Goal: Task Accomplishment & Management: Manage account settings

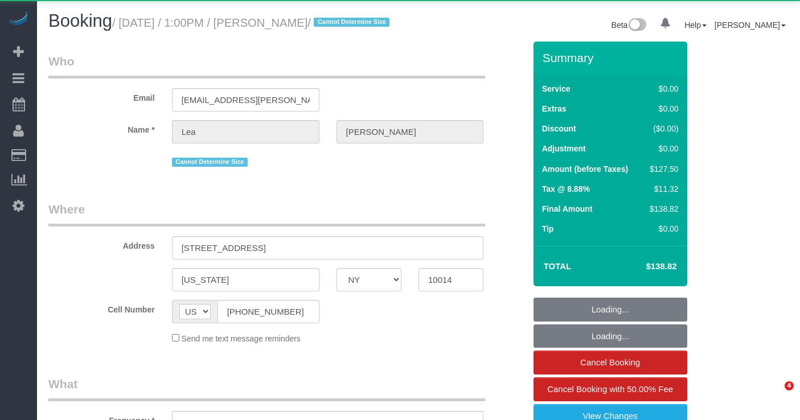
select select "NY"
select select "string:stripe-pm_1Rbq434VGloSiKo71bAP1yRu"
select select "spot1"
select select "number:89"
select select "number:90"
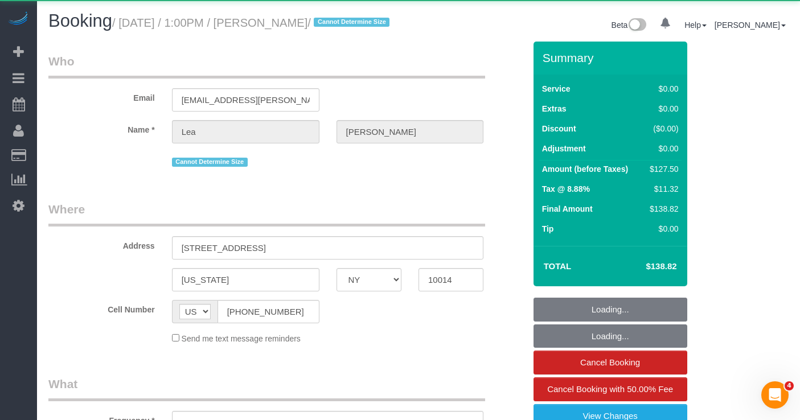
select select "number:15"
select select "number:5"
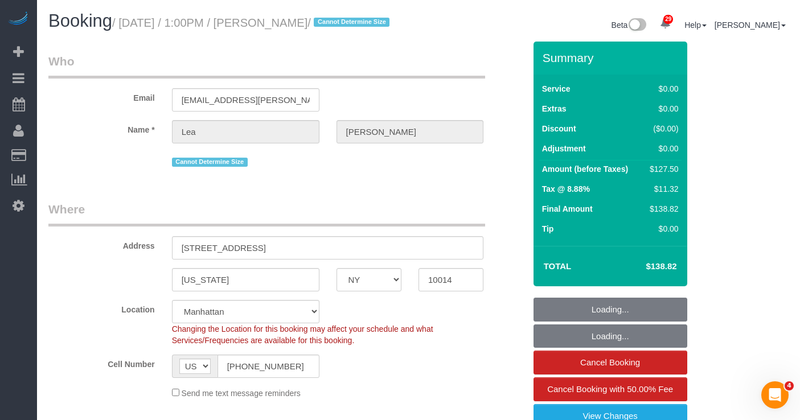
select select "object:1535"
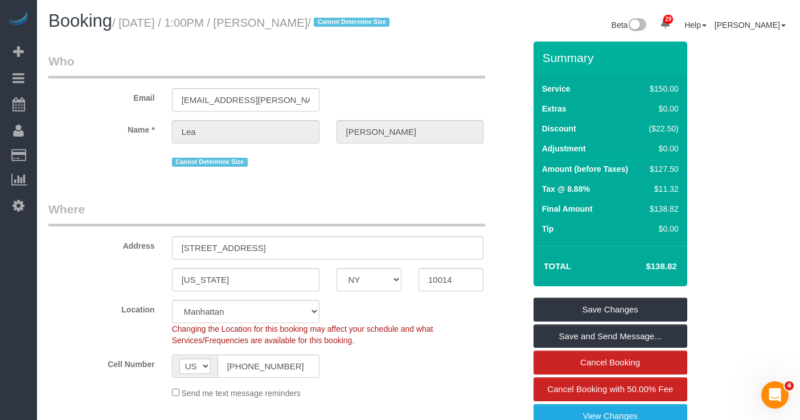
click at [306, 31] on h1 "Booking / September 30, 2025 / 1:00PM / Lea Westman / Cannot Determine Size" at bounding box center [228, 20] width 361 height 19
drag, startPoint x: 356, startPoint y: 22, endPoint x: 130, endPoint y: 27, distance: 226.6
click at [130, 27] on small "/ September 30, 2025 / 1:00PM / Lea Westman / Cannot Determine Size" at bounding box center [252, 23] width 281 height 13
click at [242, 109] on input "lea.elizabeth.westman@gmail.com" at bounding box center [245, 99] width 147 height 23
click at [242, 109] on input "[EMAIL_ADDRESS][PERSON_NAME][PERSON_NAME][DOMAIN_NAME]" at bounding box center [245, 99] width 147 height 23
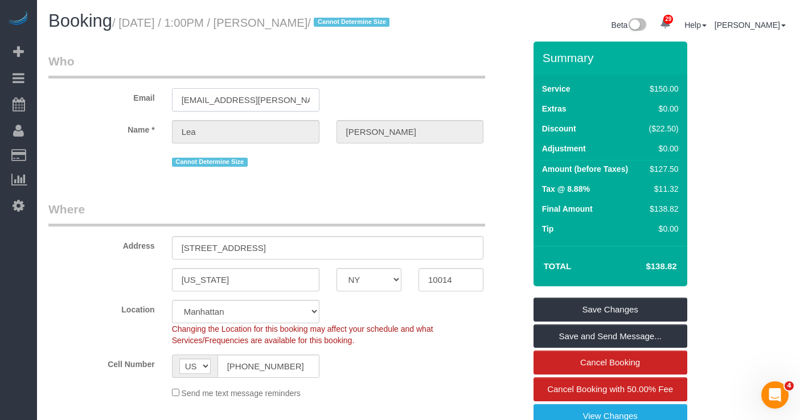
click at [242, 109] on input "lea.elizabeth.westman@gmail.com" at bounding box center [245, 99] width 147 height 23
click at [320, 28] on small "/ September 30, 2025 / 1:00PM / Lea Westman / Cannot Determine Size" at bounding box center [252, 23] width 281 height 13
drag, startPoint x: 365, startPoint y: 21, endPoint x: 226, endPoint y: 58, distance: 143.7
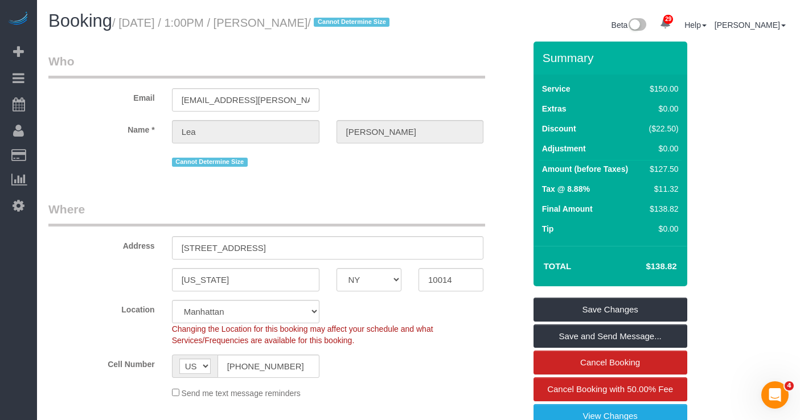
click at [127, 30] on h1 "Booking / September 30, 2025 / 1:00PM / Lea Westman / Cannot Determine Size" at bounding box center [228, 20] width 361 height 19
copy small "September 30, 2025 / 1:00PM / Lea Westman"
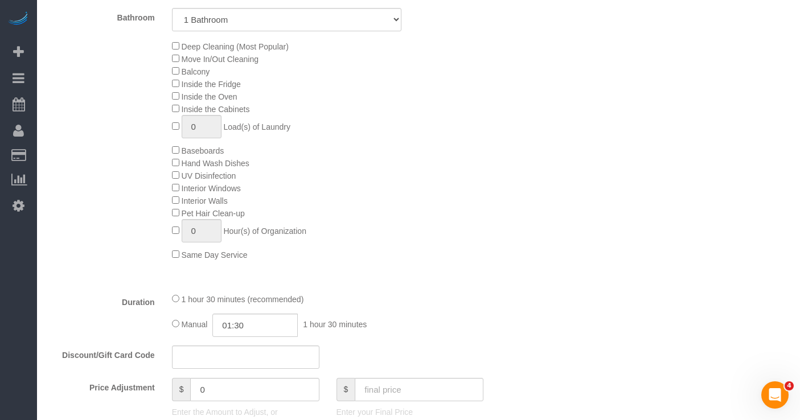
scroll to position [558, 0]
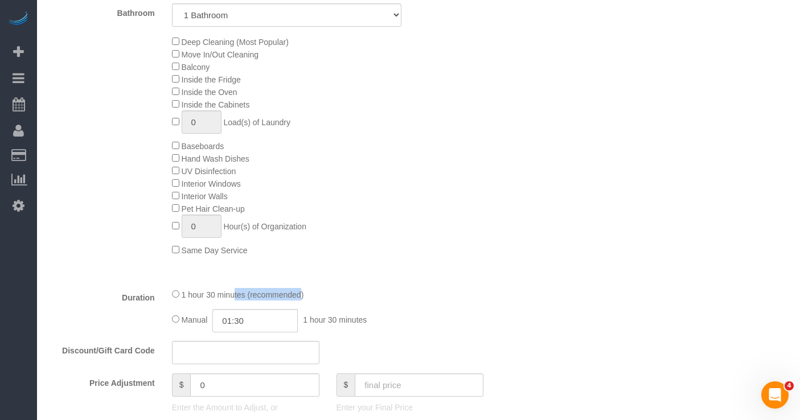
drag, startPoint x: 249, startPoint y: 307, endPoint x: 791, endPoint y: 263, distance: 543.1
click at [190, 299] on span "1 hour 30 minutes (recommended)" at bounding box center [243, 294] width 122 height 9
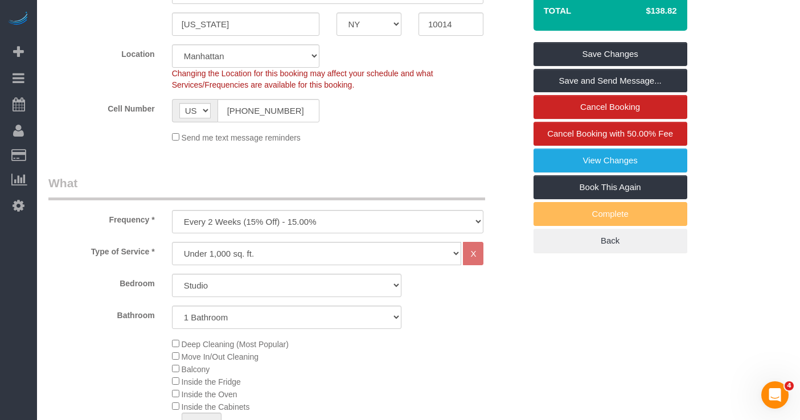
scroll to position [297, 0]
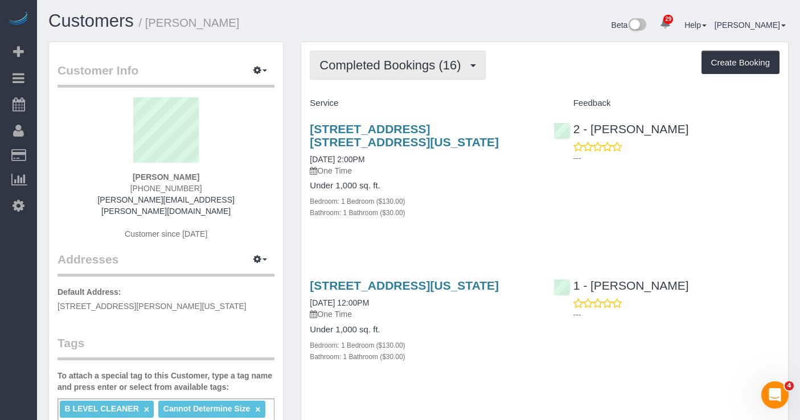
click at [368, 71] on span "Completed Bookings (16)" at bounding box center [392, 65] width 147 height 14
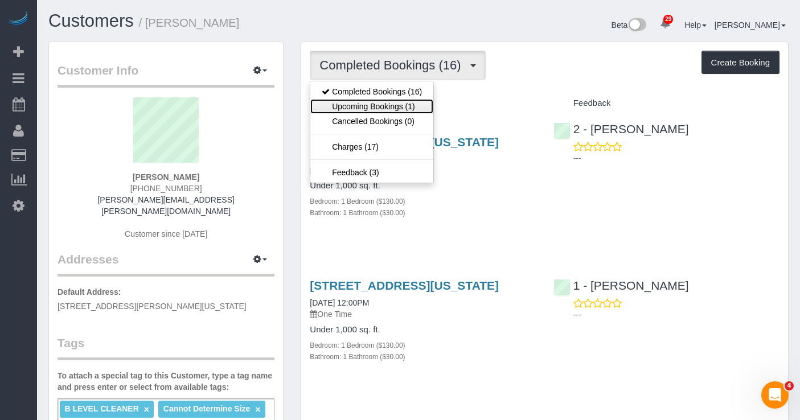
click at [372, 102] on link "Upcoming Bookings (1)" at bounding box center [371, 106] width 123 height 15
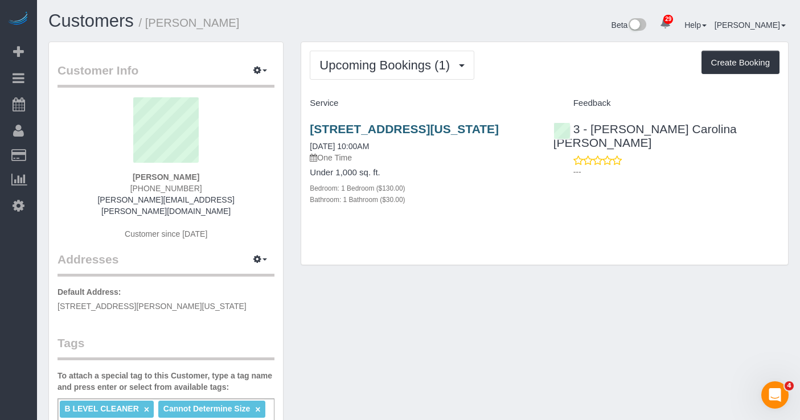
drag, startPoint x: 421, startPoint y: 142, endPoint x: 323, endPoint y: 127, distance: 99.1
click at [310, 131] on h3 "[STREET_ADDRESS][US_STATE]" at bounding box center [423, 128] width 226 height 13
copy link "[STREET_ADDRESS][US_STATE]"
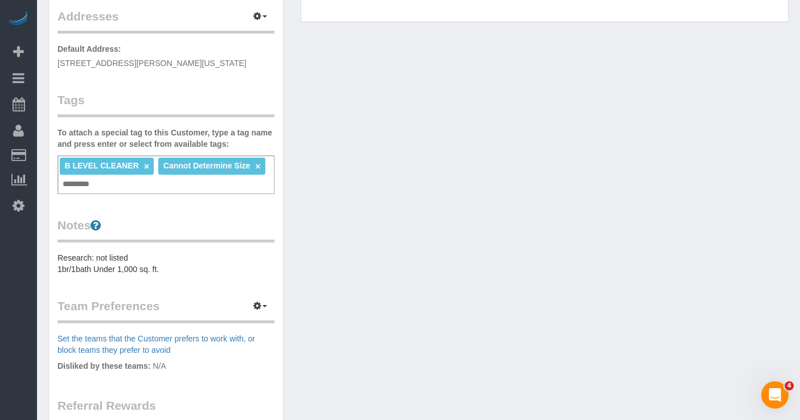
scroll to position [248, 0]
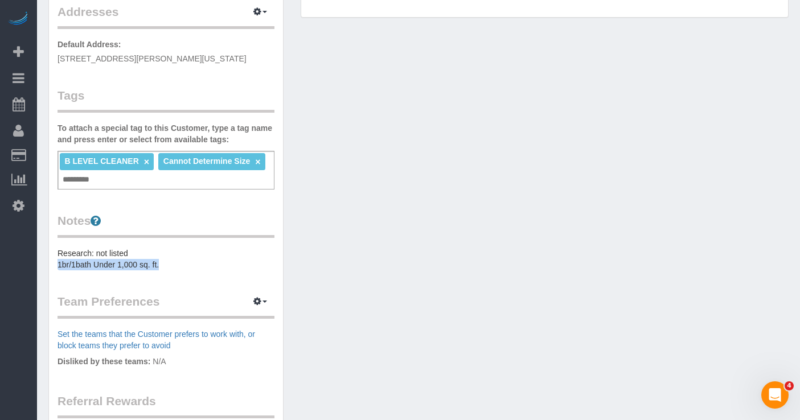
drag, startPoint x: 164, startPoint y: 252, endPoint x: 46, endPoint y: 250, distance: 118.4
click at [46, 250] on div "Customer Info Edit Contact Info Send Message Email Preferences Special Sales Ta…" at bounding box center [166, 190] width 252 height 793
copy pre "1br/1bath Under 1,000 sq. ft."
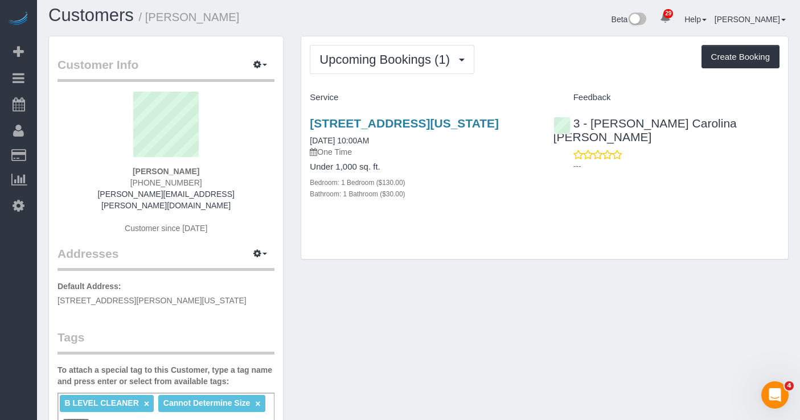
scroll to position [0, 0]
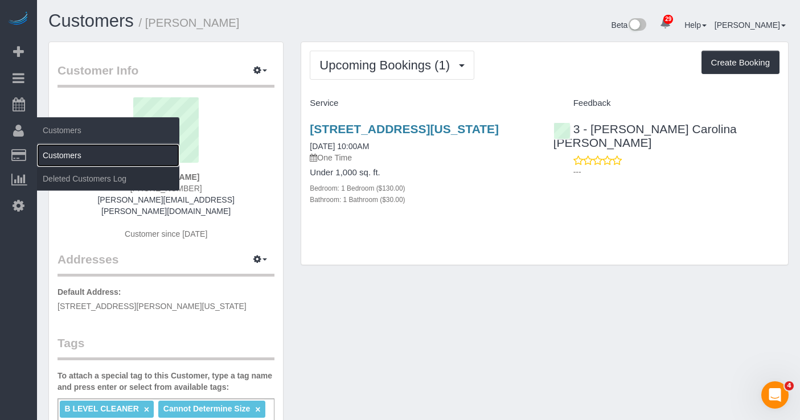
click at [73, 160] on link "Customers" at bounding box center [108, 155] width 142 height 23
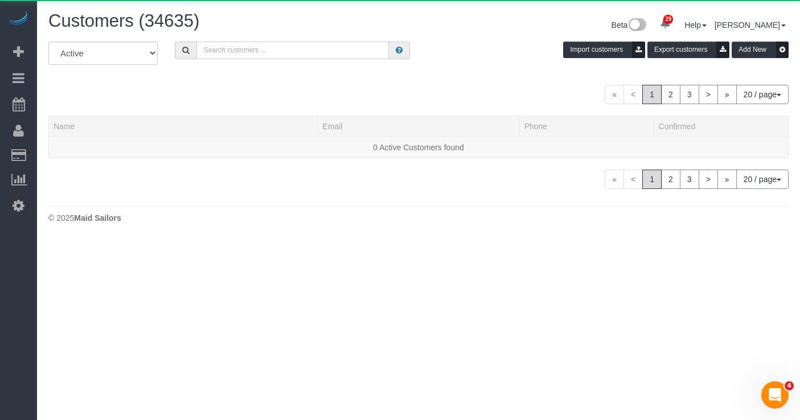
click at [241, 47] on input "text" at bounding box center [292, 51] width 192 height 18
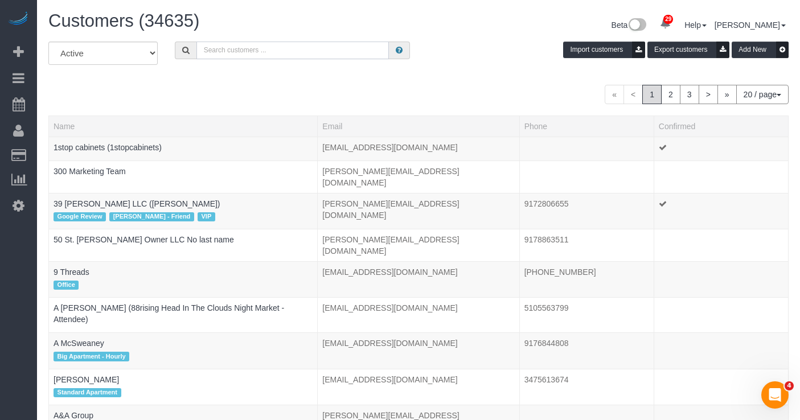
paste input "[EMAIL_ADDRESS][PERSON_NAME][PERSON_NAME][DOMAIN_NAME]"
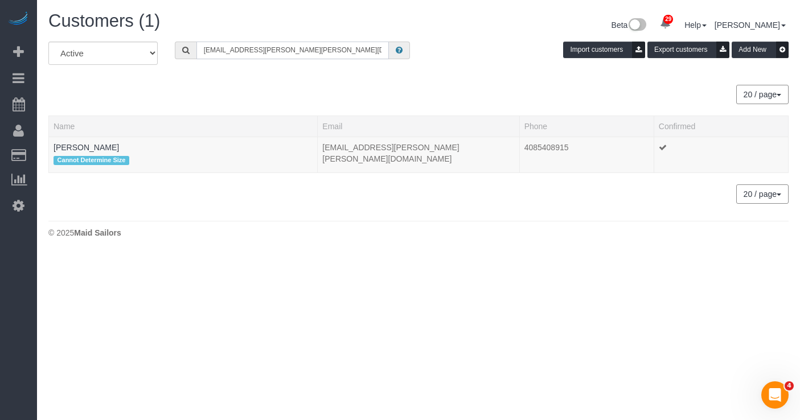
type input "[EMAIL_ADDRESS][PERSON_NAME][PERSON_NAME][DOMAIN_NAME]"
click at [90, 146] on link "[PERSON_NAME]" at bounding box center [86, 147] width 65 height 9
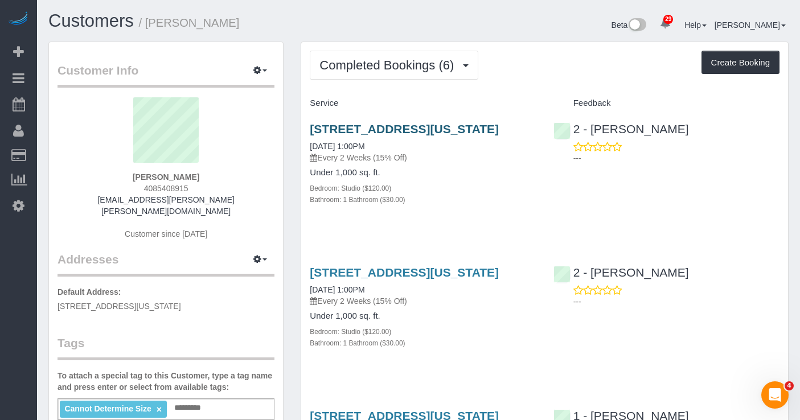
drag, startPoint x: 423, startPoint y: 147, endPoint x: 311, endPoint y: 127, distance: 113.3
click at [311, 127] on h3 "[STREET_ADDRESS][US_STATE]" at bounding box center [423, 128] width 226 height 13
copy link "[STREET_ADDRESS][US_STATE]"
click at [500, 205] on div "Bathroom: 1 Bathroom ($30.00)" at bounding box center [423, 199] width 226 height 11
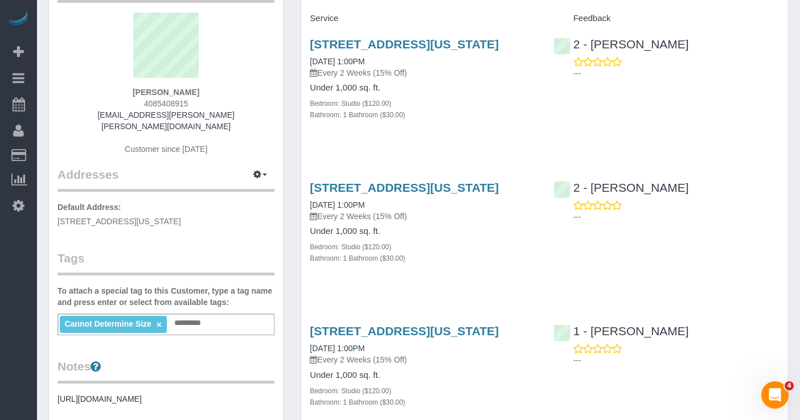
scroll to position [85, 0]
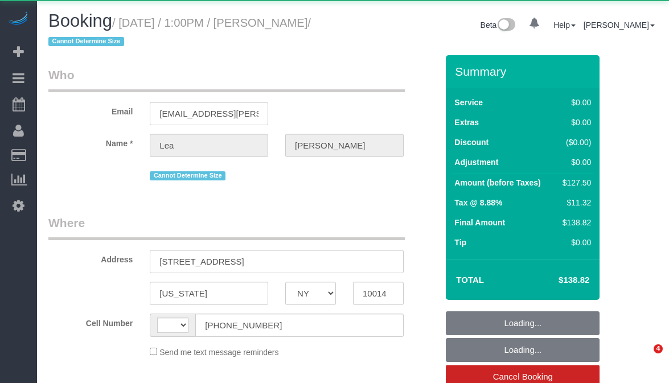
select select "NY"
select select "string:[GEOGRAPHIC_DATA]"
select select "object:968"
select select "number:89"
select select "number:90"
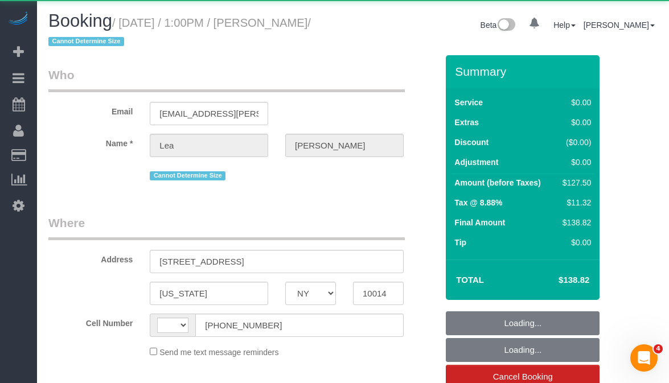
select select "number:15"
select select "number:5"
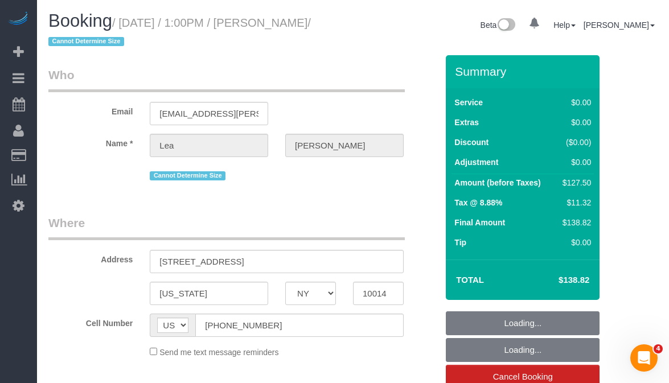
select select "string:stripe-pm_1Rbq434VGloSiKo71bAP1yRu"
select select "spot1"
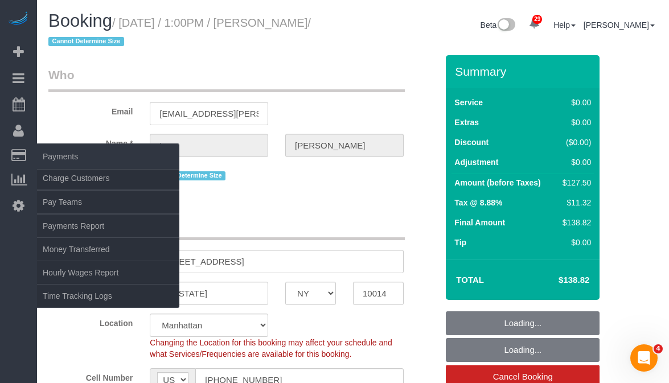
select select "object:1499"
select select "spot50"
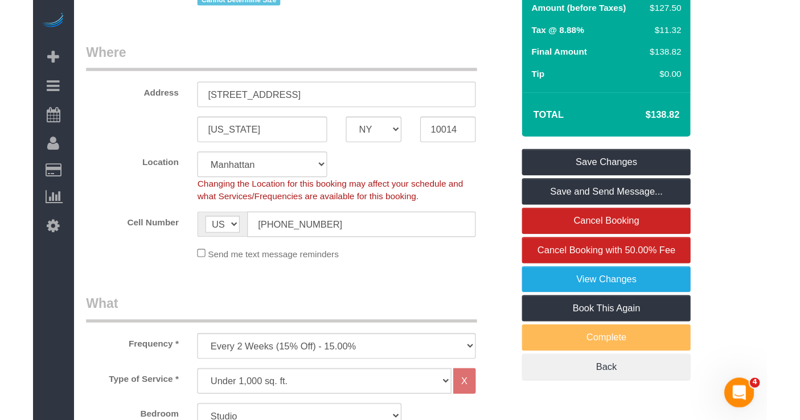
scroll to position [139, 0]
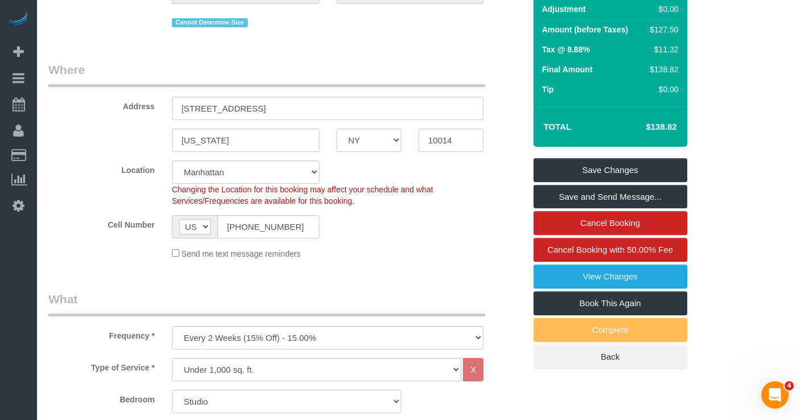
click at [464, 268] on fieldset "Where Address [STREET_ADDRESS] [US_STATE] AK AL AR AZ CA CO CT DC DE [GEOGRAPHI…" at bounding box center [286, 164] width 476 height 207
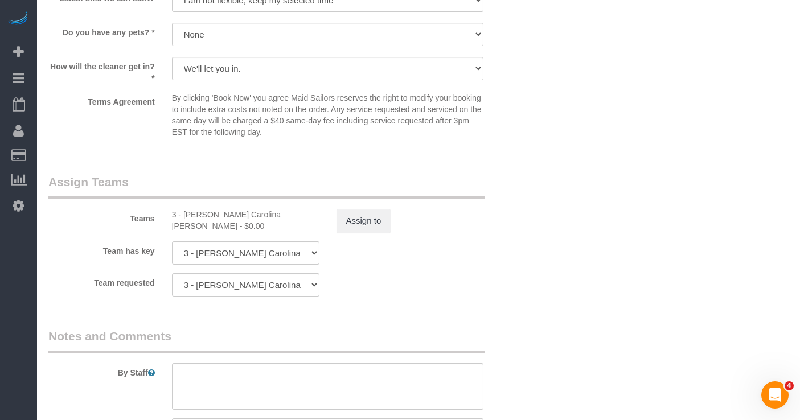
scroll to position [1390, 0]
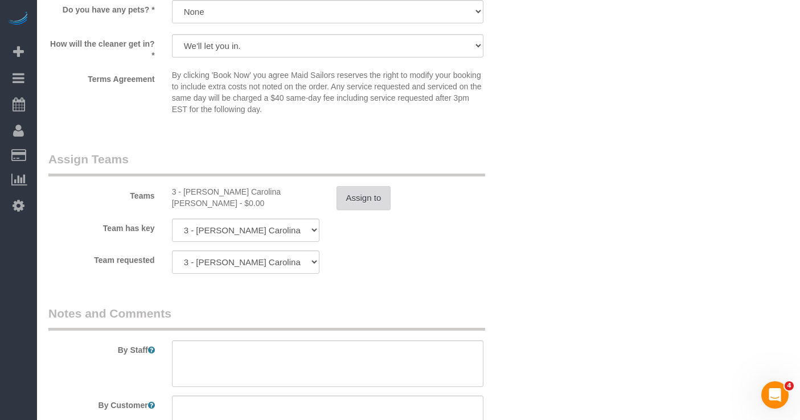
click at [359, 210] on button "Assign to" at bounding box center [363, 198] width 55 height 24
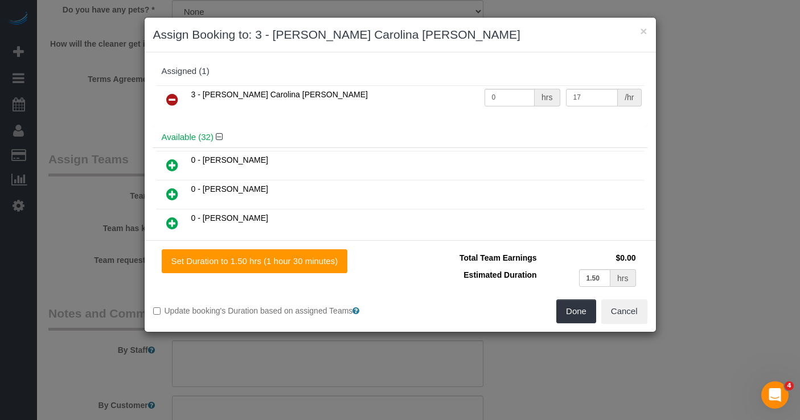
click at [170, 101] on icon at bounding box center [172, 100] width 12 height 14
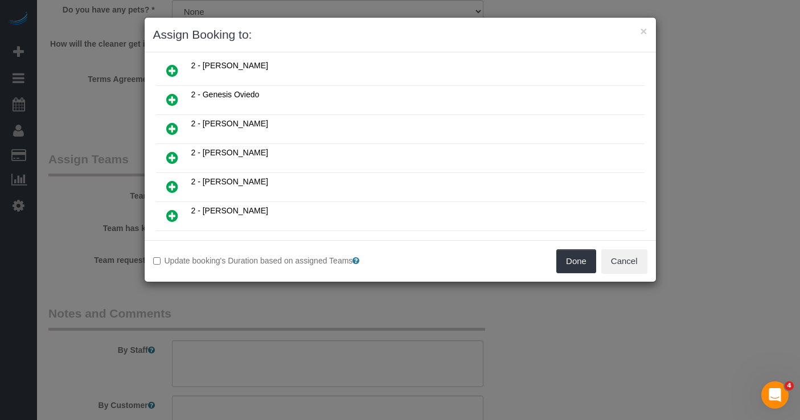
click at [176, 131] on icon at bounding box center [172, 129] width 12 height 14
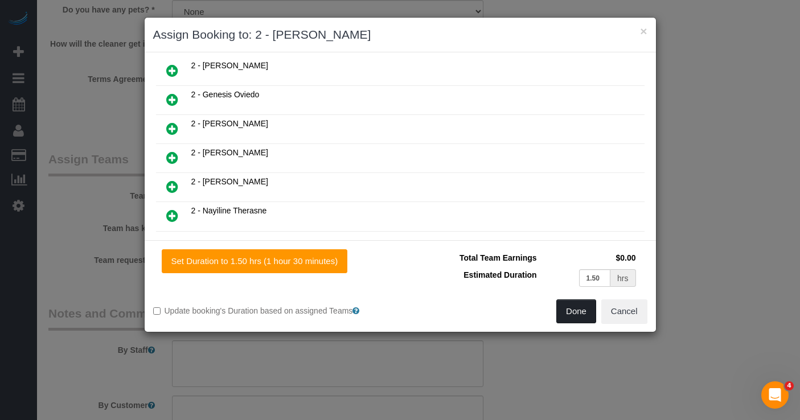
click at [570, 308] on button "Done" at bounding box center [576, 311] width 40 height 24
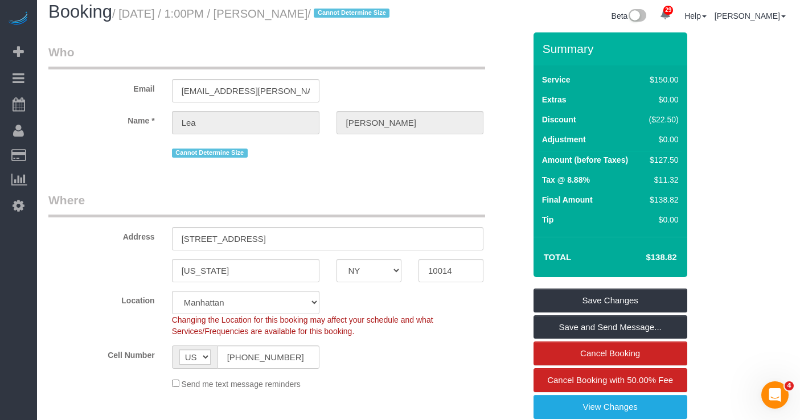
scroll to position [3, 0]
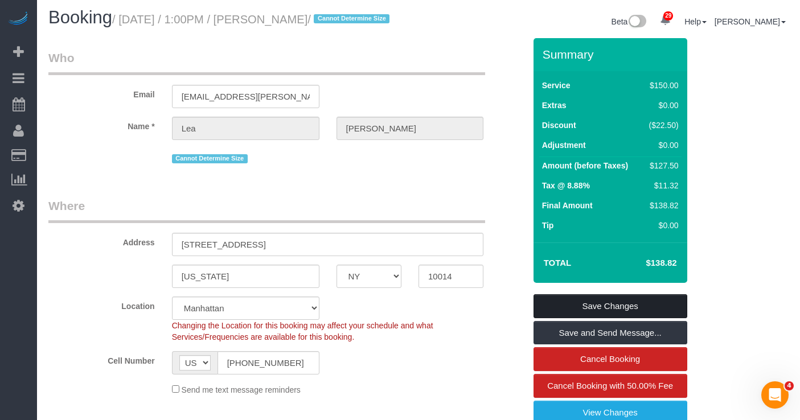
click at [558, 318] on link "Save Changes" at bounding box center [610, 306] width 154 height 24
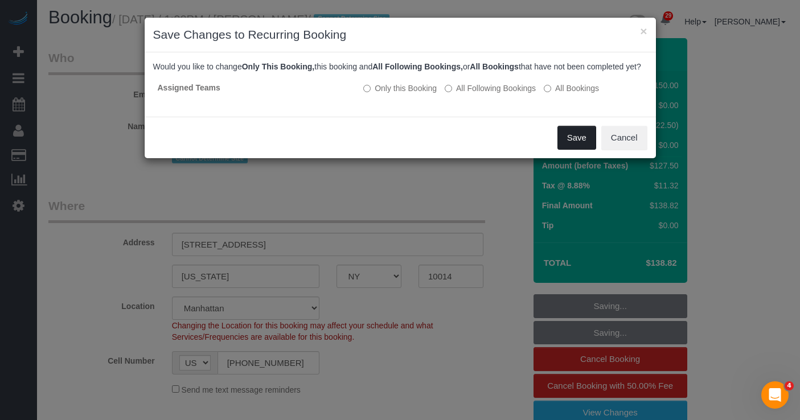
click at [573, 150] on button "Save" at bounding box center [576, 138] width 39 height 24
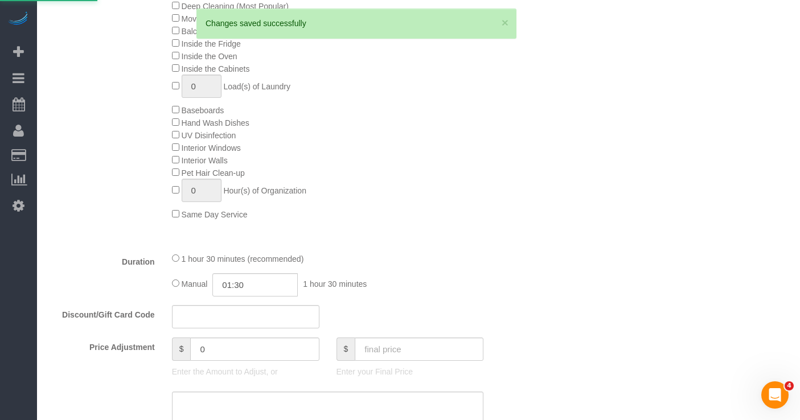
scroll to position [628, 0]
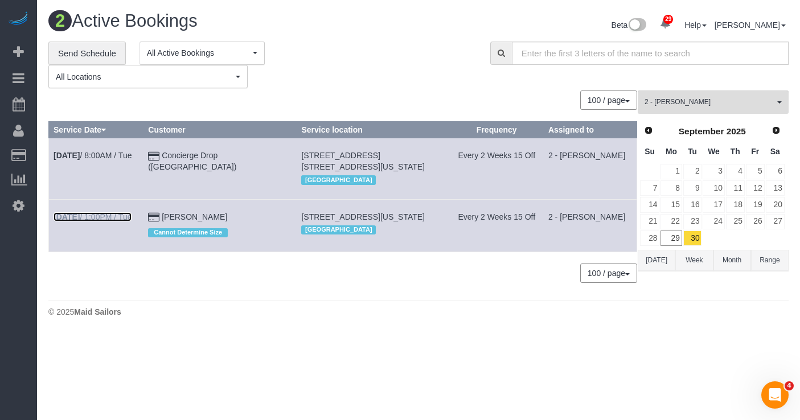
click at [111, 215] on link "Sep 30th / 1:00PM / Tue" at bounding box center [93, 216] width 78 height 9
click at [91, 59] on link "Send Schedule" at bounding box center [86, 54] width 77 height 24
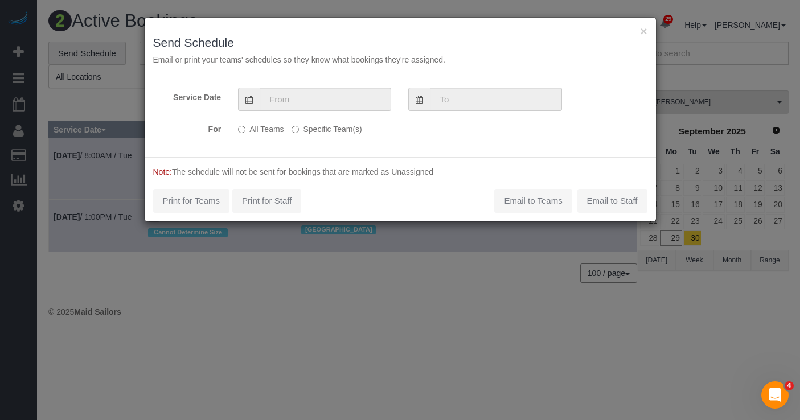
click at [316, 130] on label "Specific Team(s)" at bounding box center [326, 127] width 70 height 15
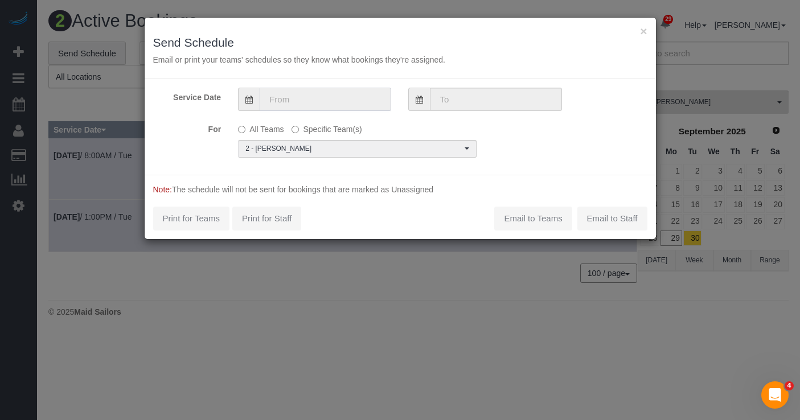
click at [308, 103] on input "text" at bounding box center [325, 99] width 131 height 23
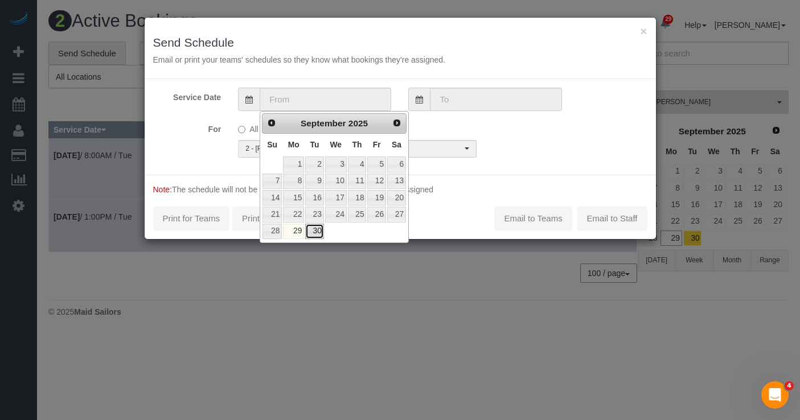
click at [311, 231] on link "30" at bounding box center [314, 231] width 18 height 15
type input "[DATE]"
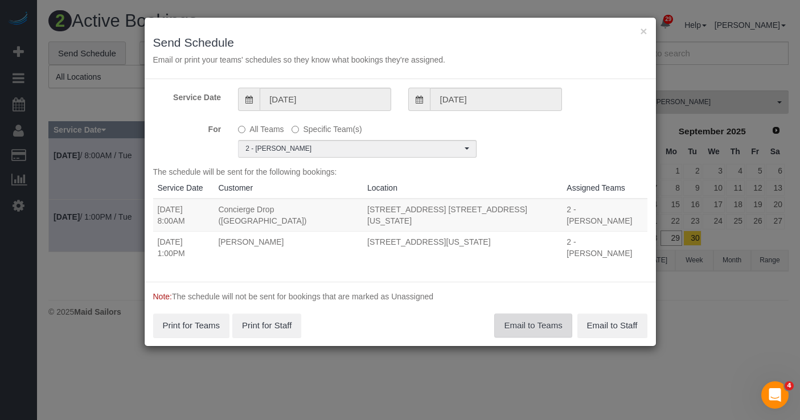
click at [530, 314] on button "Email to Teams" at bounding box center [532, 326] width 77 height 24
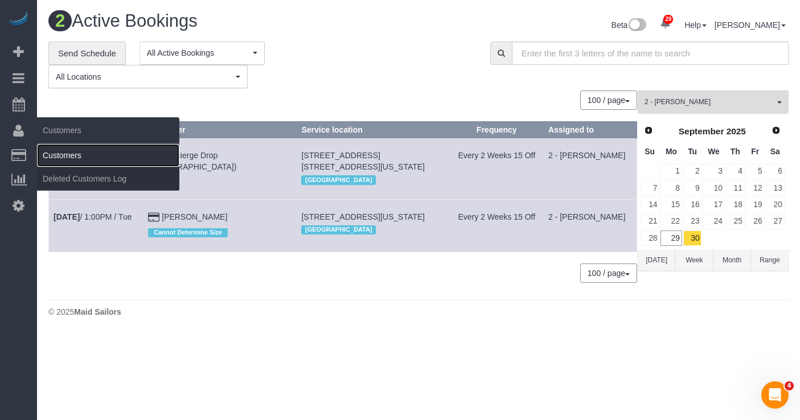
click at [68, 151] on link "Customers" at bounding box center [108, 155] width 142 height 23
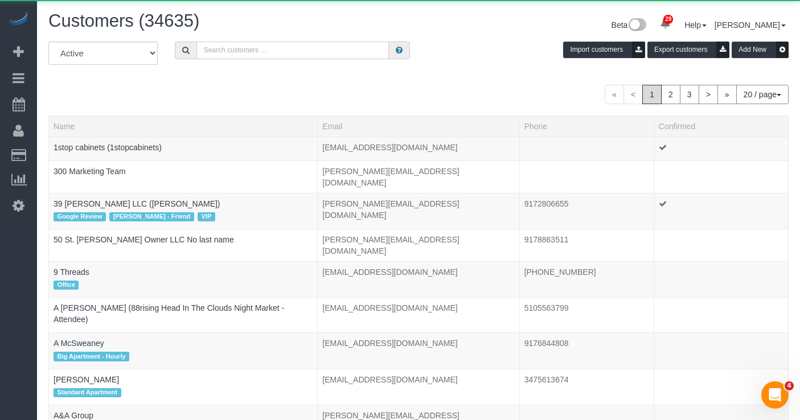
click at [303, 47] on input "text" at bounding box center [292, 51] width 192 height 18
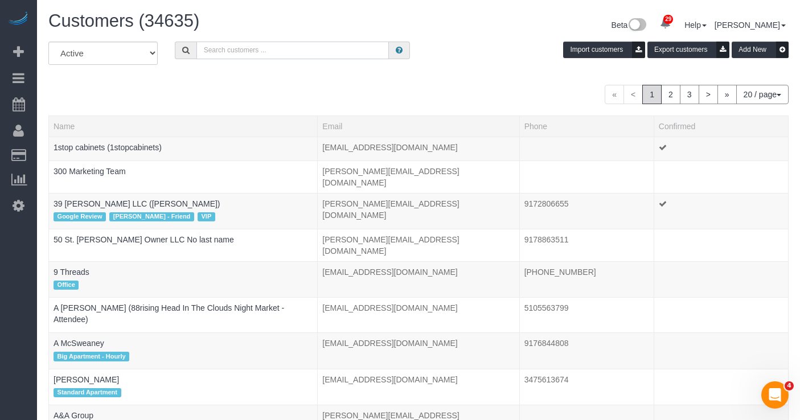
paste input "megha.sardana@outlook.com"
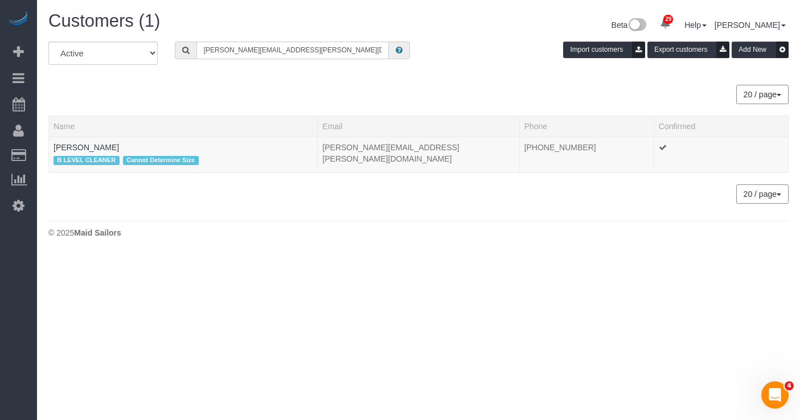
type input "megha.sardana@outlook.com"
click at [109, 143] on link "Megha Sardana" at bounding box center [86, 147] width 65 height 9
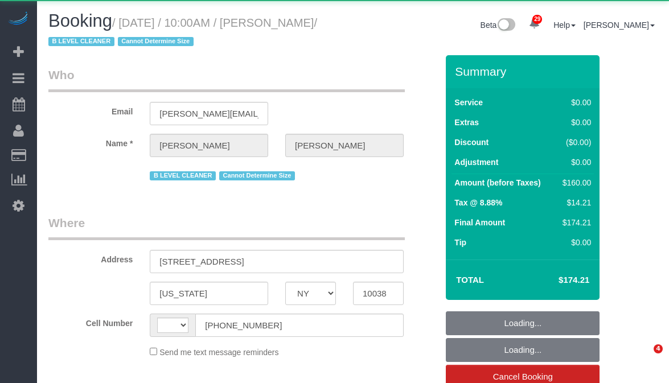
select select "NY"
select select "string:[GEOGRAPHIC_DATA]"
select select "object:576"
select select "number:89"
select select "number:90"
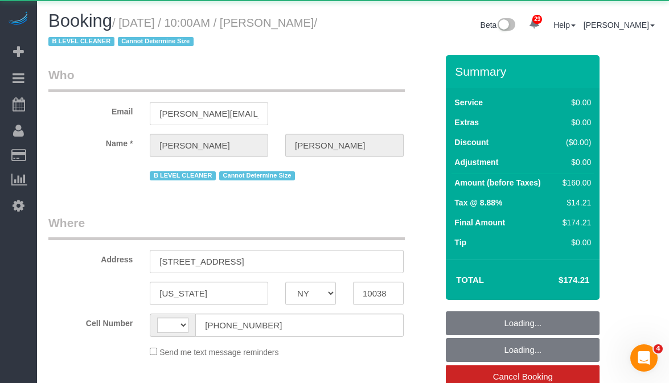
select select "number:15"
select select "number:5"
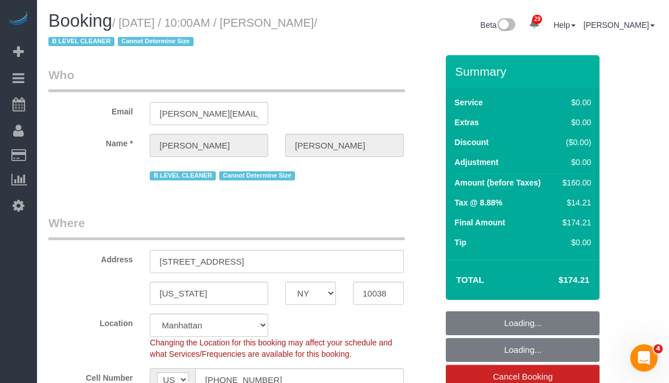
select select "object:1077"
select select "string:stripe-pm_1R8PjM4VGloSiKo7MIM7lJkg"
select select "1"
select select "spot1"
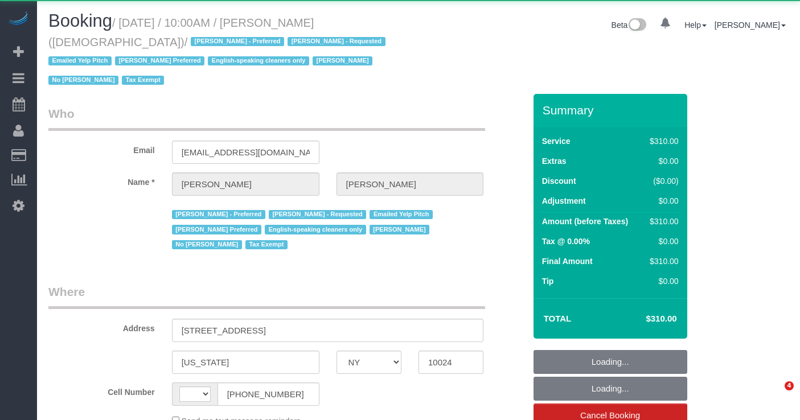
select select "NY"
select select "string:[GEOGRAPHIC_DATA]"
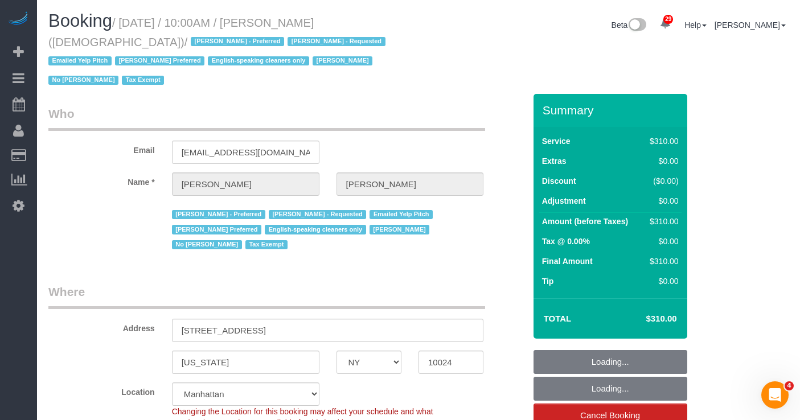
select select "object:910"
select select "300"
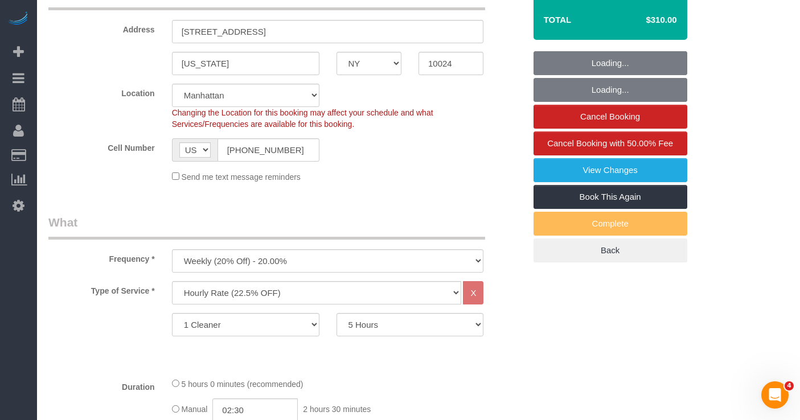
select select "spot1"
select select "number:89"
select select "number:90"
select select "number:15"
select select "number:7"
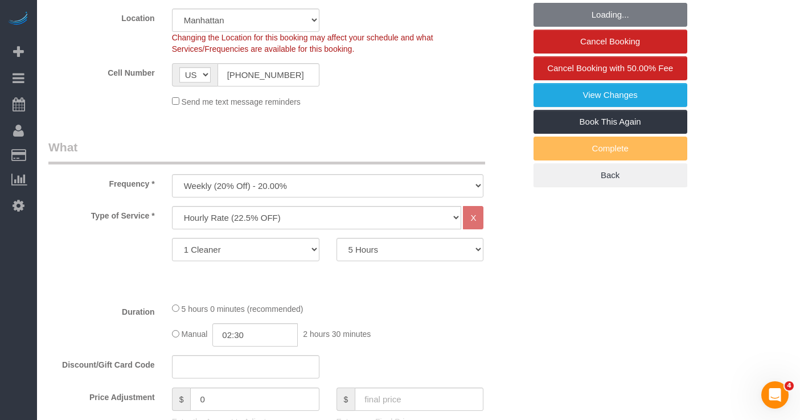
select select "object:1489"
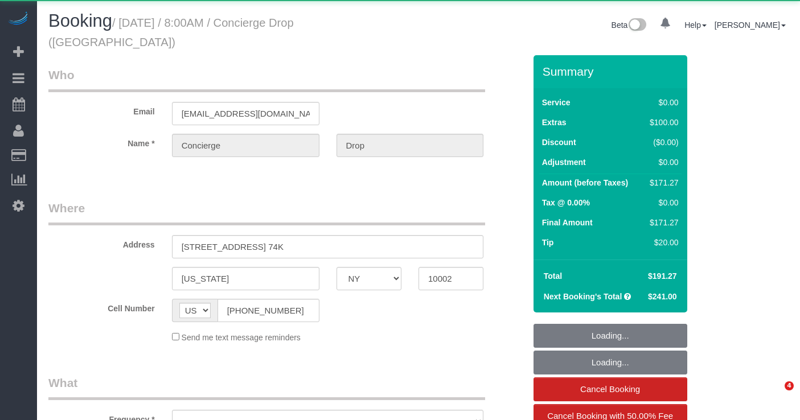
select select "NY"
select select "object:1069"
select select "1"
select select "number:89"
select select "number:90"
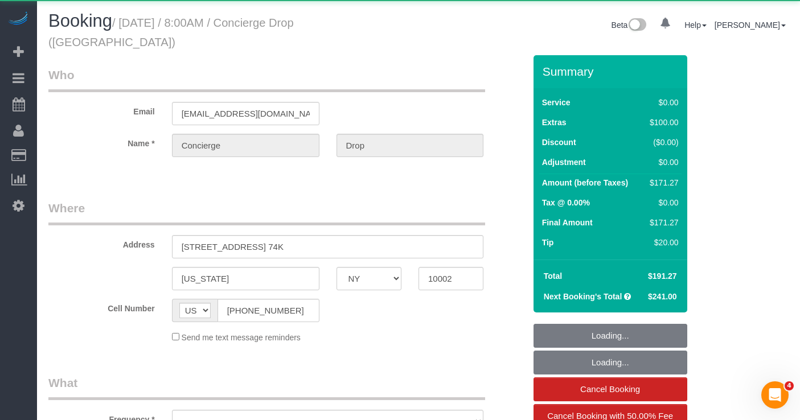
select select "number:13"
select select "number:6"
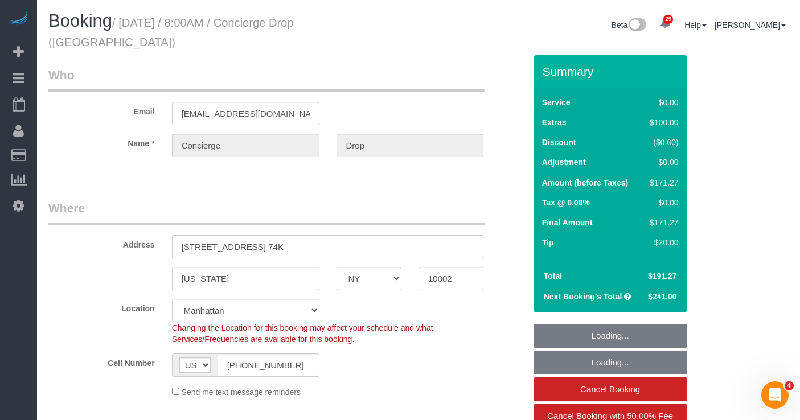
select select "string:stripe-pm_1RaQn24VGloSiKo7zeOF73Wj"
select select "spot1"
select select "1"
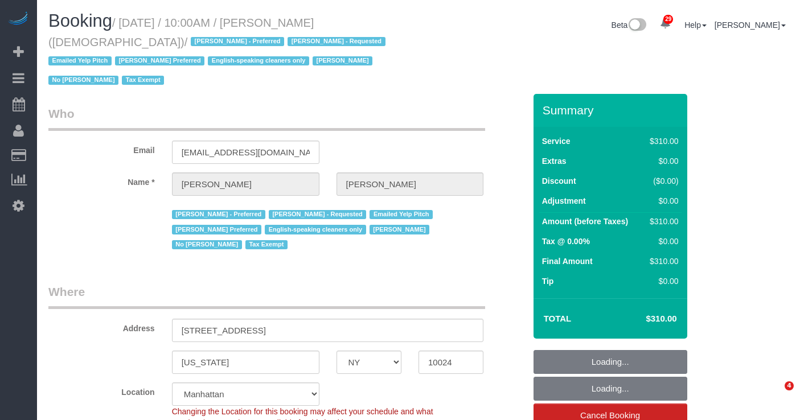
select select "NY"
select select "300"
select select "spot1"
select select "number:89"
select select "number:90"
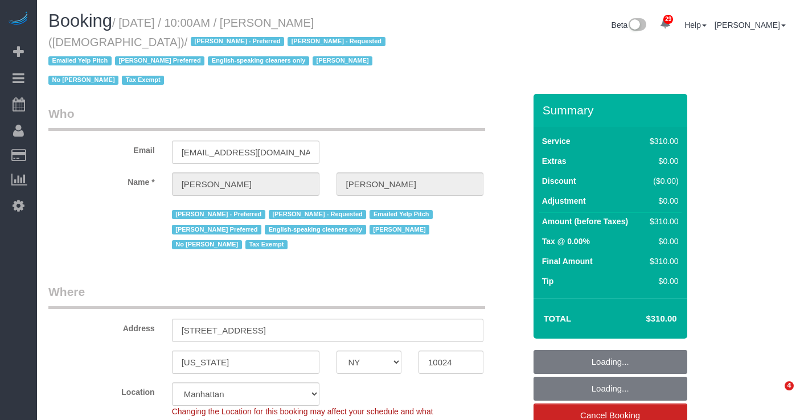
select select "number:15"
select select "number:7"
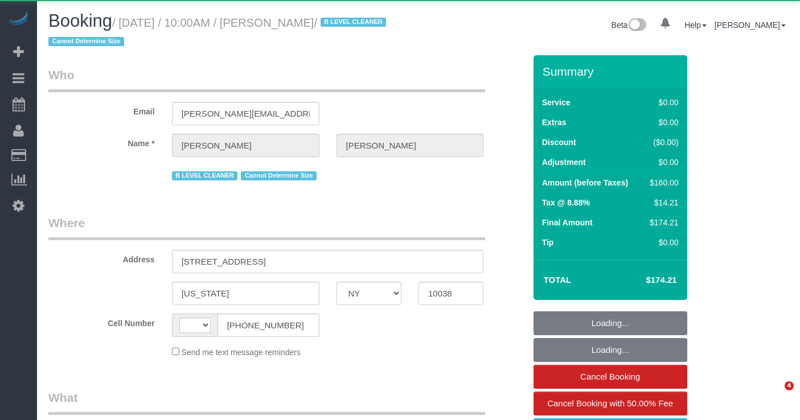
select select "NY"
select select "string:[GEOGRAPHIC_DATA]"
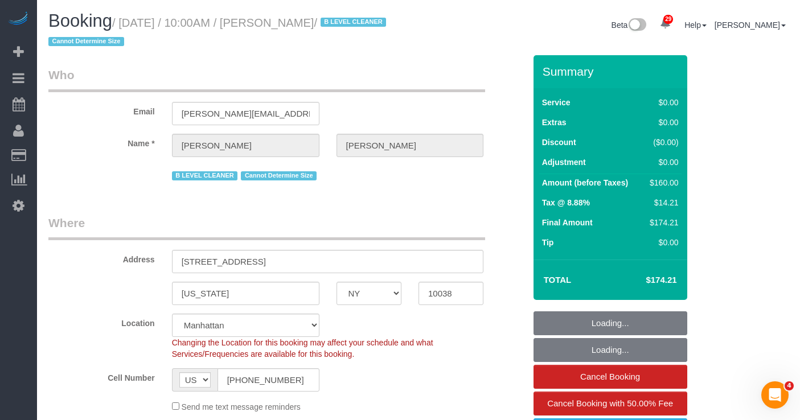
select select "object:1077"
select select "string:stripe-pm_1R8PjM4VGloSiKo7MIM7lJkg"
select select "1"
select select "spot1"
select select "number:89"
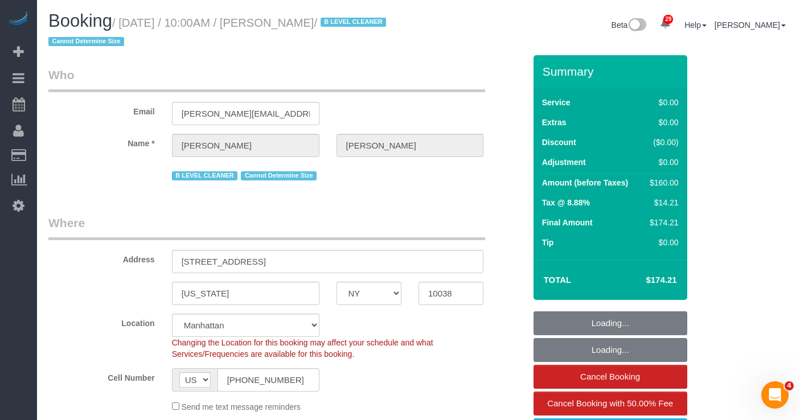
select select "number:90"
select select "number:15"
select select "number:5"
select select "1"
click at [209, 109] on input "[PERSON_NAME][EMAIL_ADDRESS][PERSON_NAME][DOMAIN_NAME]" at bounding box center [245, 113] width 147 height 23
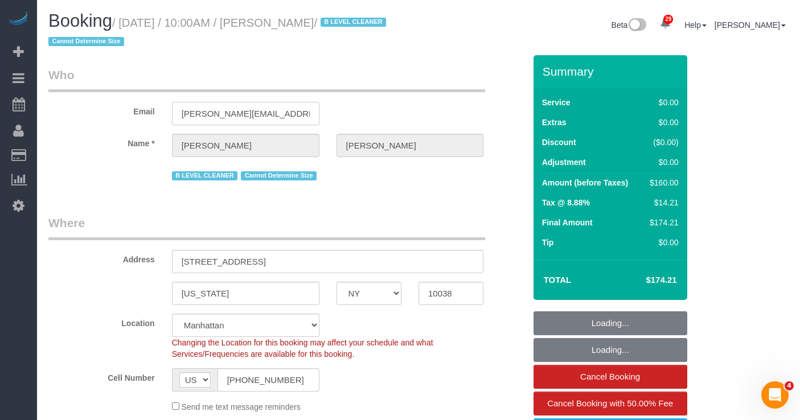
click at [209, 109] on input "[PERSON_NAME][EMAIL_ADDRESS][PERSON_NAME][DOMAIN_NAME]" at bounding box center [245, 113] width 147 height 23
click at [209, 110] on input "megha.sardana@outlook.com" at bounding box center [245, 113] width 147 height 23
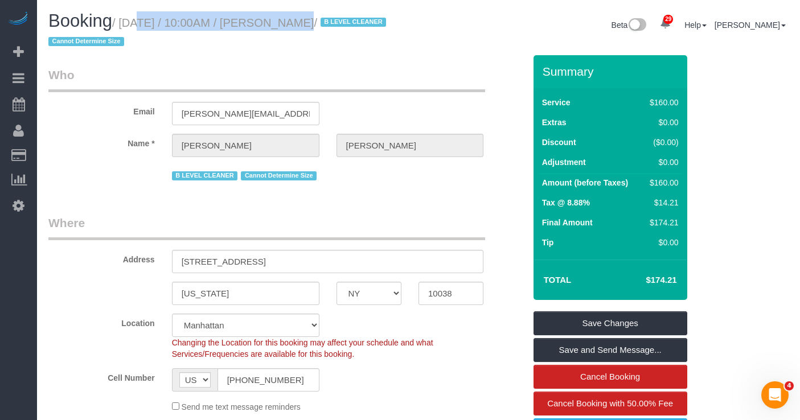
drag, startPoint x: 244, startPoint y: 22, endPoint x: 125, endPoint y: 21, distance: 119.5
click at [125, 21] on small "/ September 30, 2025 / 10:00AM / Megha Sardana / B LEVEL CLEANER Cannot Determi…" at bounding box center [218, 33] width 341 height 32
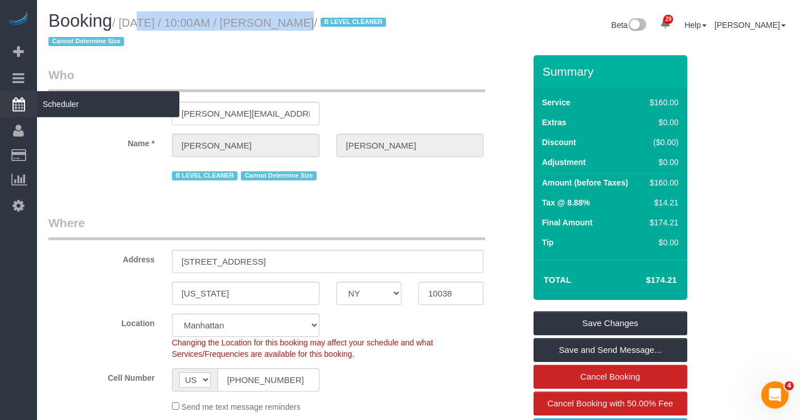
copy small "September 30, 2025 / 10:00AM"
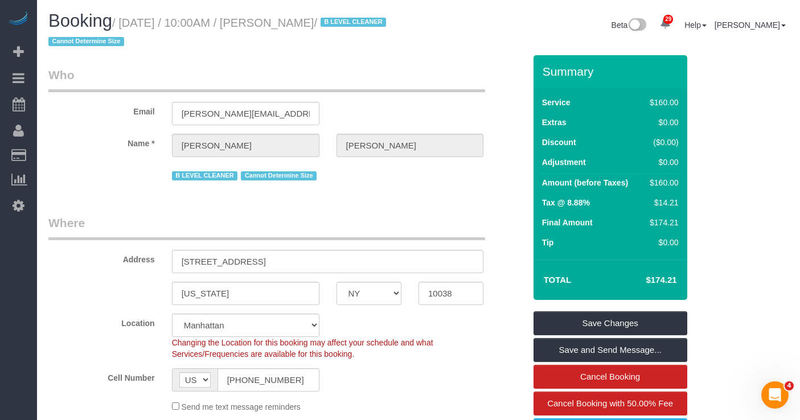
click at [129, 275] on sui-booking-address "Address 29 Cliff Street, Apartment 19C New York AK AL AR AZ CA CO CT DC DE FL G…" at bounding box center [286, 260] width 476 height 91
click at [234, 110] on input "megha.sardana@outlook.com" at bounding box center [245, 113] width 147 height 23
click at [363, 25] on small "/ September 30, 2025 / 10:00AM / Megha Sardana / B LEVEL CLEANER Cannot Determi…" at bounding box center [218, 33] width 341 height 32
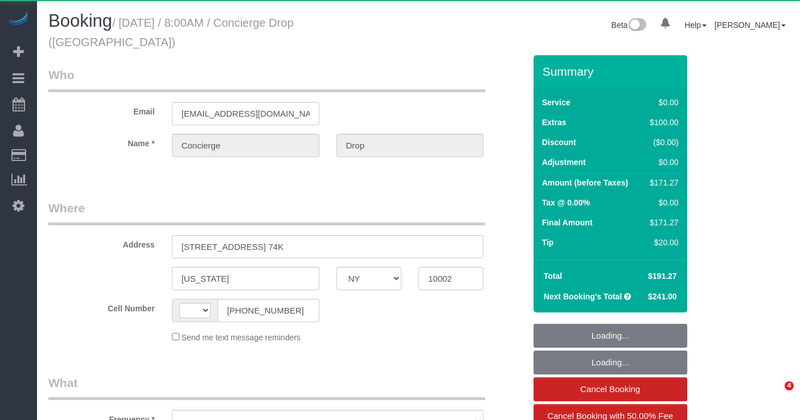
select select "NY"
select select "string:[GEOGRAPHIC_DATA]"
select select "object:1065"
select select "string:stripe-pm_1RaQn24VGloSiKo7zeOF73Wj"
select select "1"
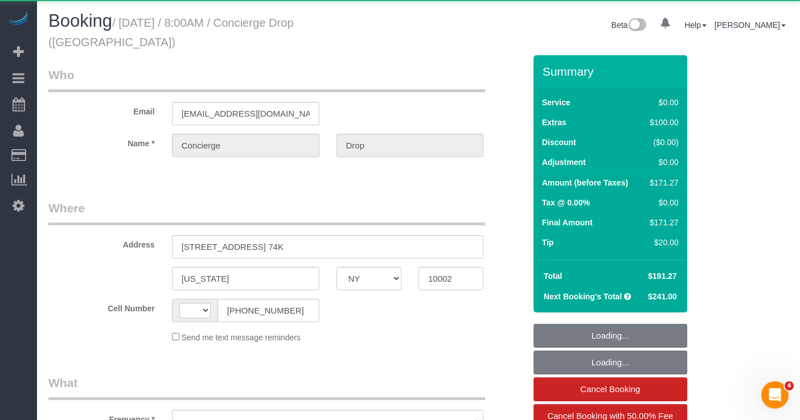
select select "number:89"
select select "number:90"
select select "number:13"
select select "number:6"
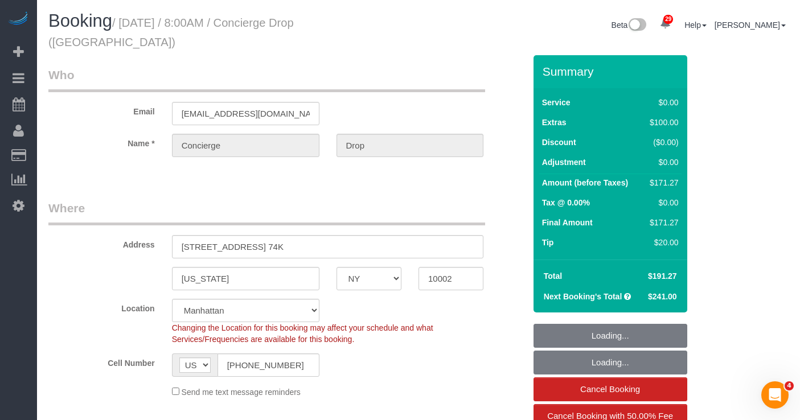
select select "object:1113"
select select "spot1"
select select "1"
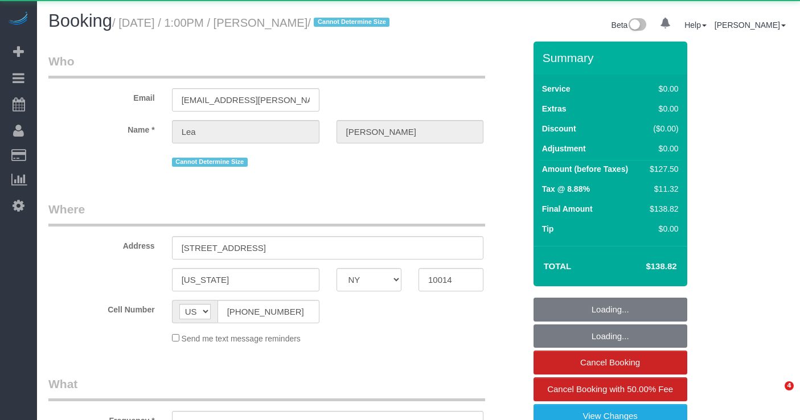
select select "NY"
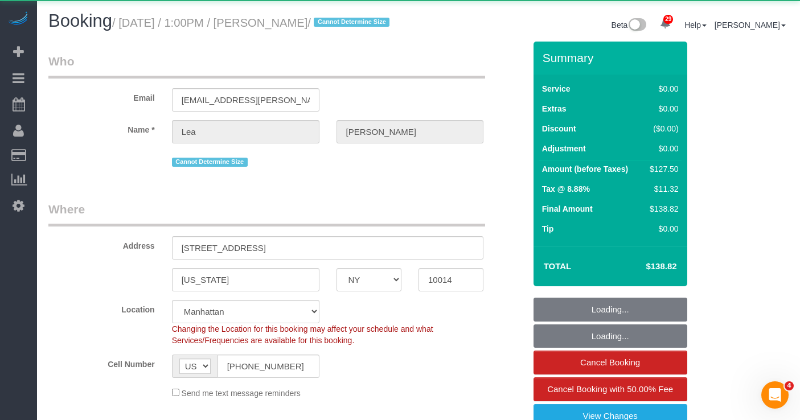
select select "object:1078"
select select "string:stripe-pm_1Rbq434VGloSiKo71bAP1yRu"
select select "spot1"
select select "number:89"
select select "number:90"
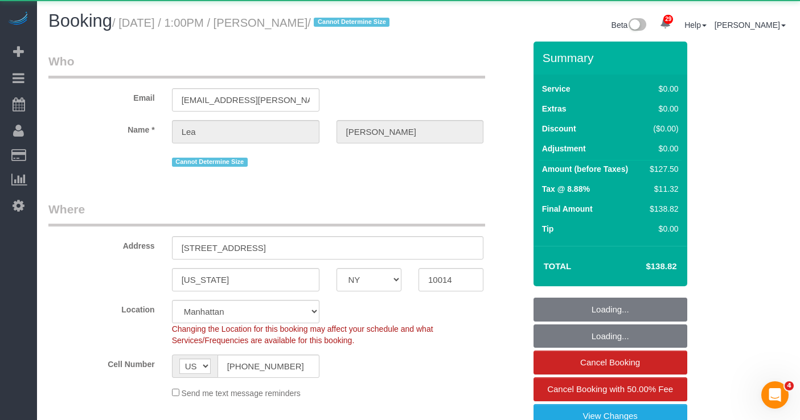
select select "number:15"
select select "number:5"
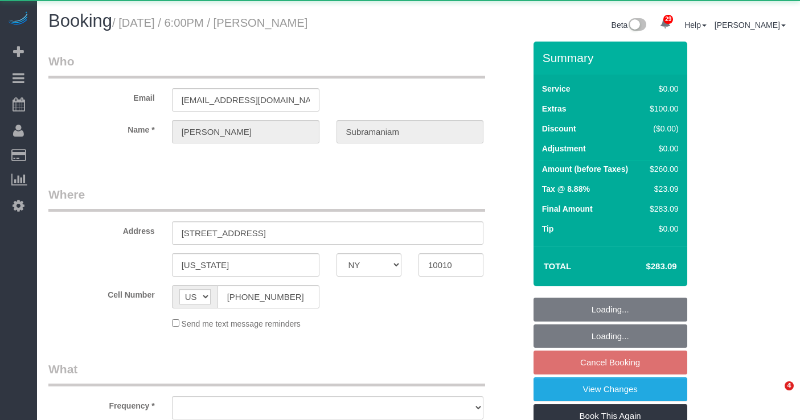
select select "NY"
select select "object:1050"
select select "1"
select select "spot11"
select select "number:89"
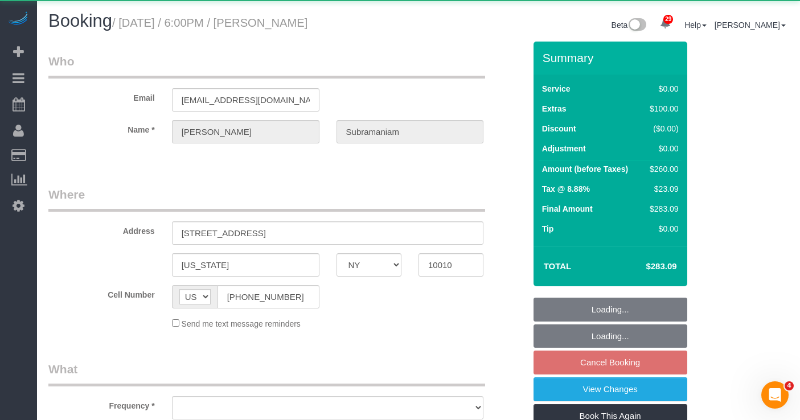
select select "number:79"
select select "number:15"
select select "number:5"
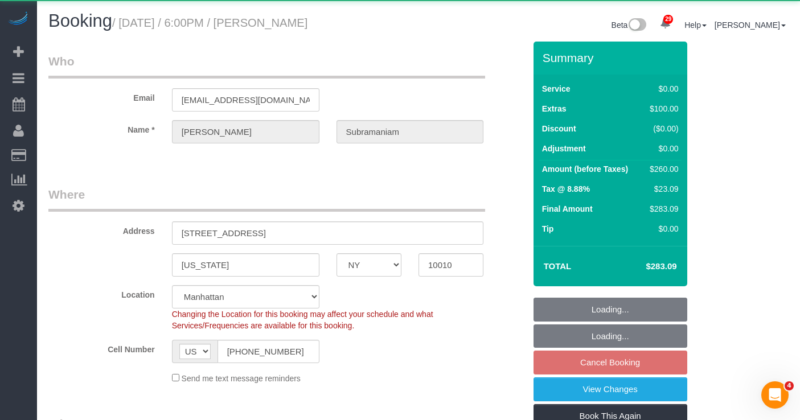
select select "object:1095"
select select "string:stripe-pm_1RcxrR4VGloSiKo700FPOoNV"
select select "1"
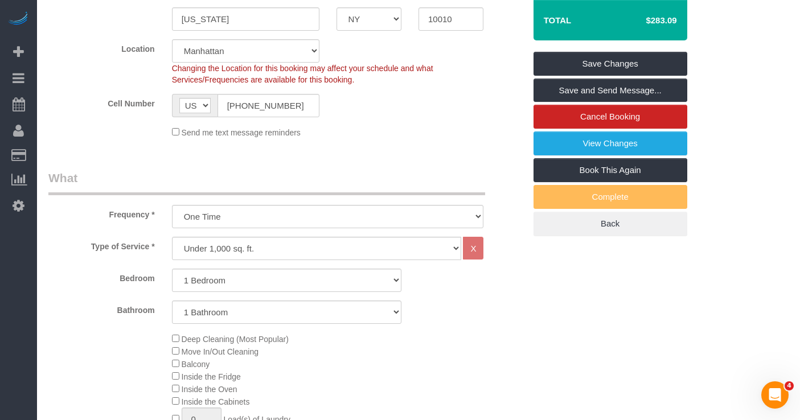
scroll to position [252, 0]
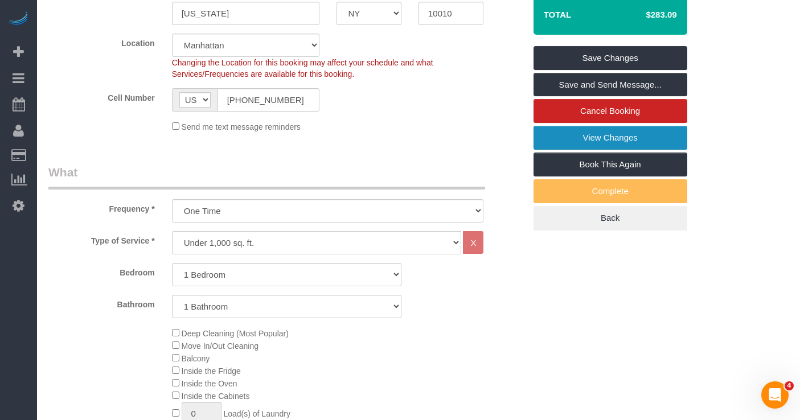
click at [585, 136] on link "View Changes" at bounding box center [610, 138] width 154 height 24
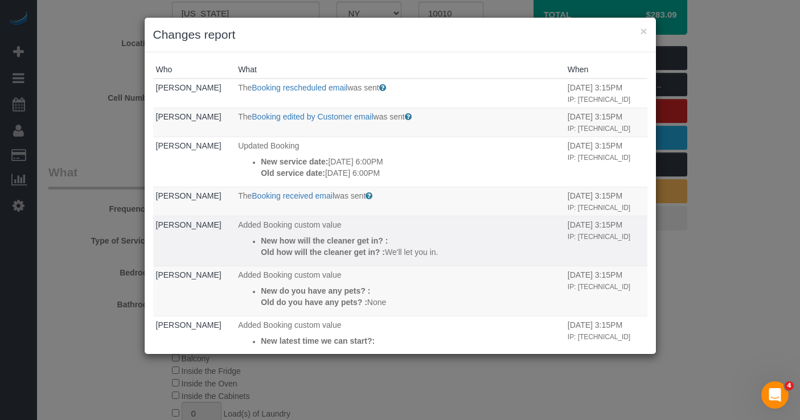
scroll to position [10, 0]
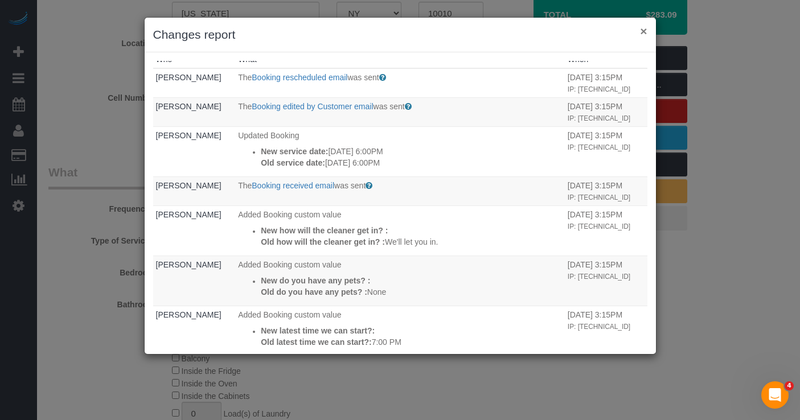
click at [646, 28] on button "×" at bounding box center [643, 31] width 7 height 12
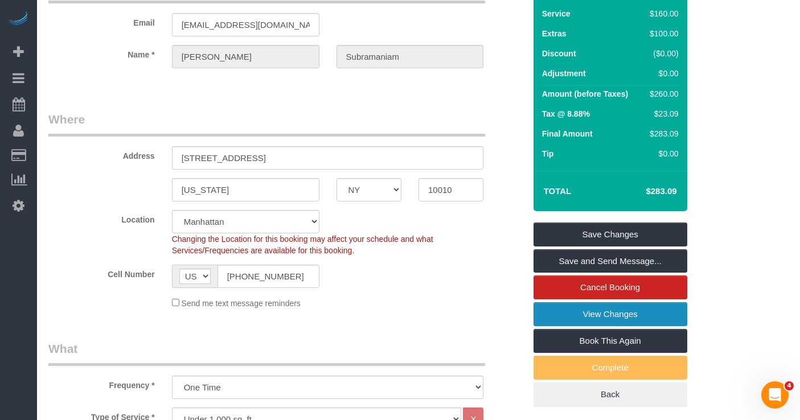
scroll to position [0, 0]
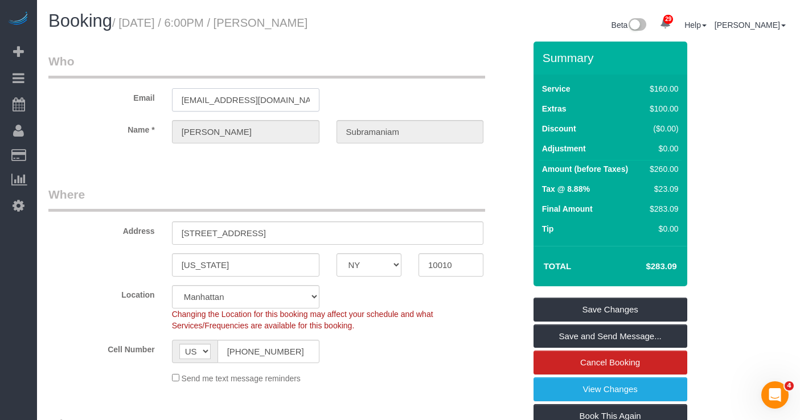
click at [239, 100] on input "[EMAIL_ADDRESS][DOMAIN_NAME]" at bounding box center [245, 99] width 147 height 23
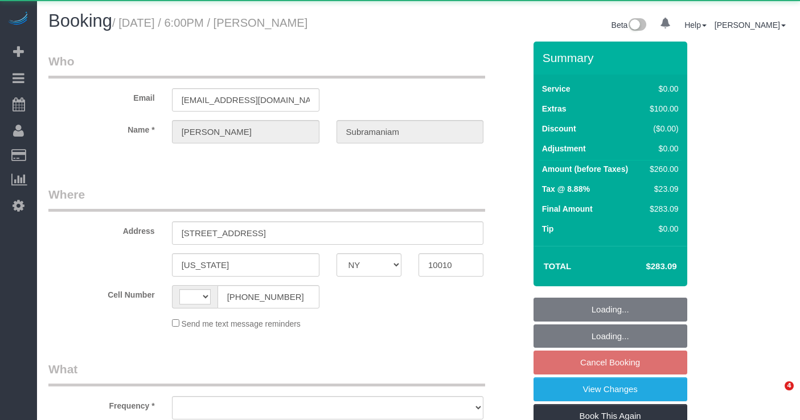
select select "NY"
select select "string:[GEOGRAPHIC_DATA]"
select select "object:800"
select select "1"
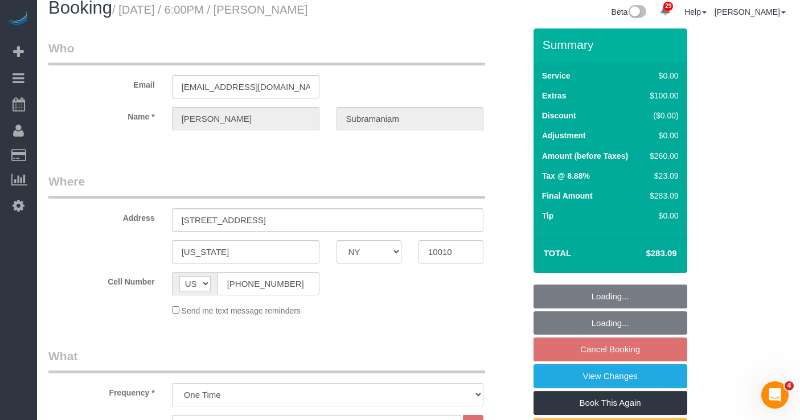
select select "object:1054"
select select "number:89"
select select "number:79"
select select "number:15"
select select "number:5"
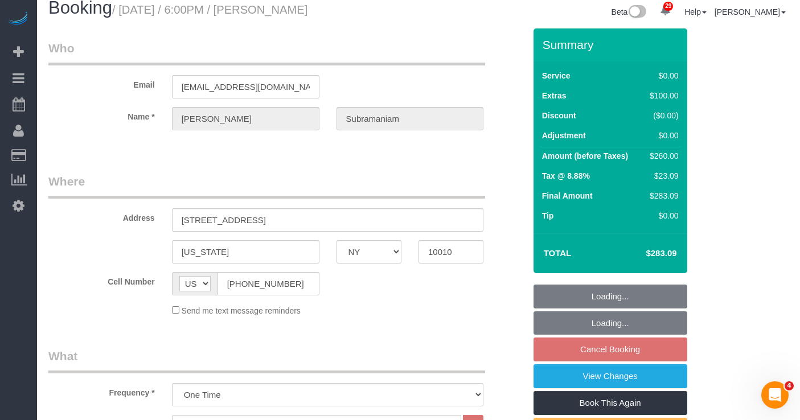
select select "1"
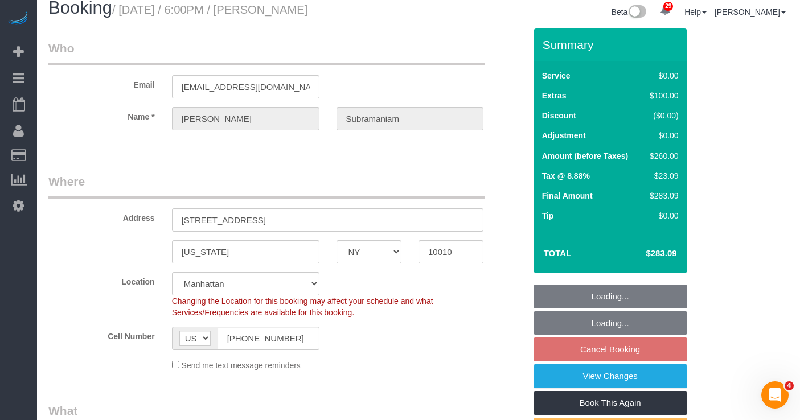
scroll to position [17, 0]
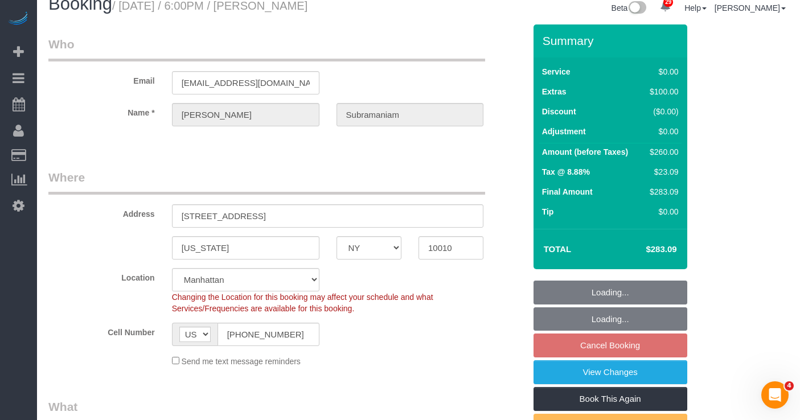
select select "string:stripe-pm_1RcxrR4VGloSiKo700FPOoNV"
select select "spot11"
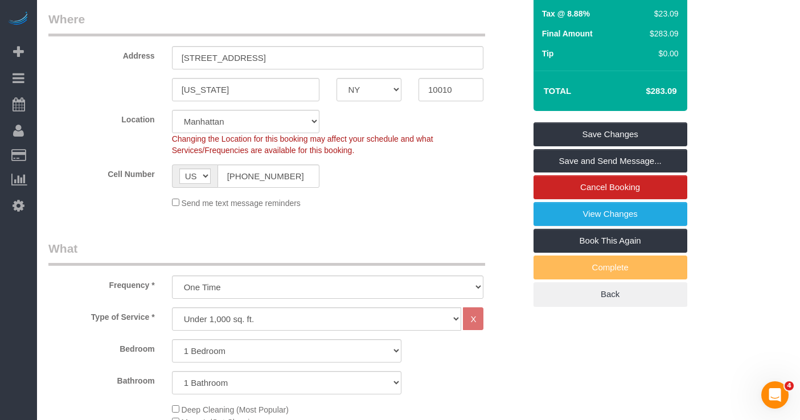
scroll to position [182, 0]
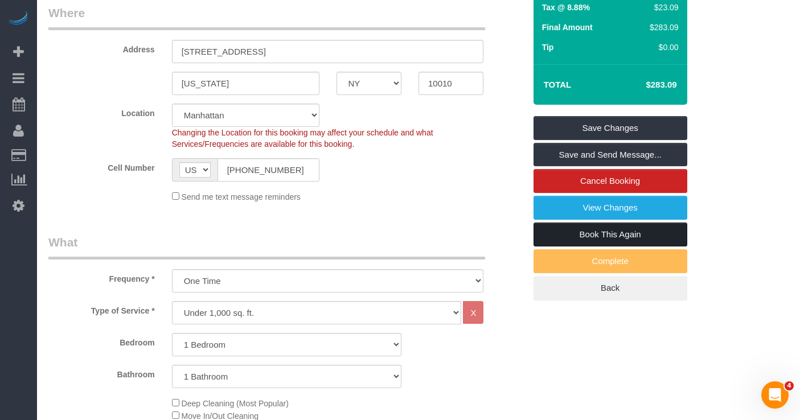
click at [591, 238] on link "Book This Again" at bounding box center [610, 235] width 154 height 24
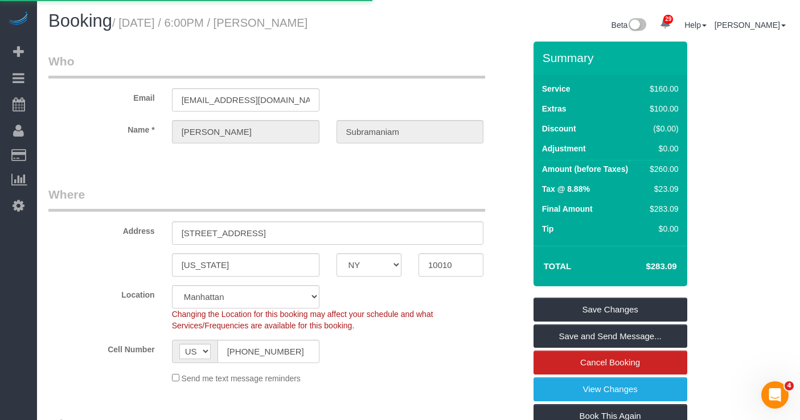
select select "NY"
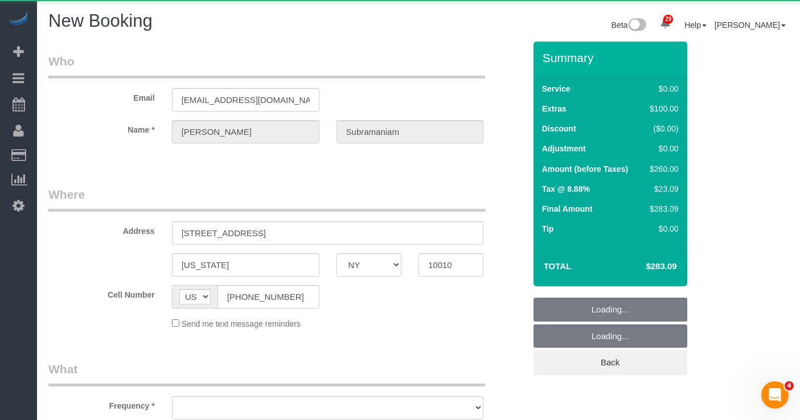
select select "number:89"
select select "number:79"
select select "number:15"
select select "number:5"
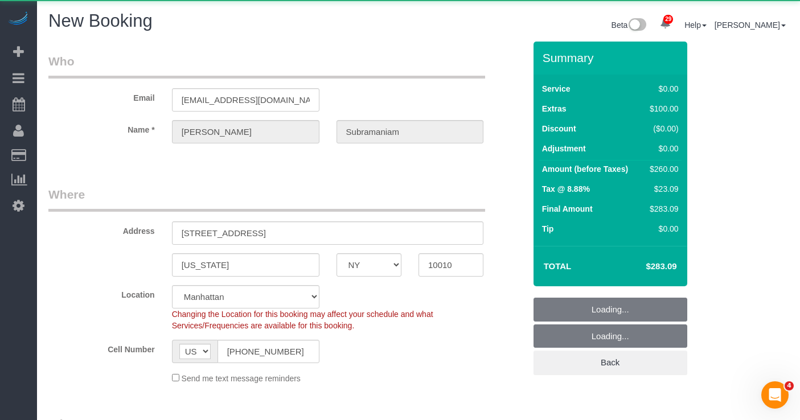
select select "object:2346"
select select "string:stripe-pm_1RcxrR4VGloSiKo700FPOoNV"
select select "1"
select select "object:2905"
select select "1"
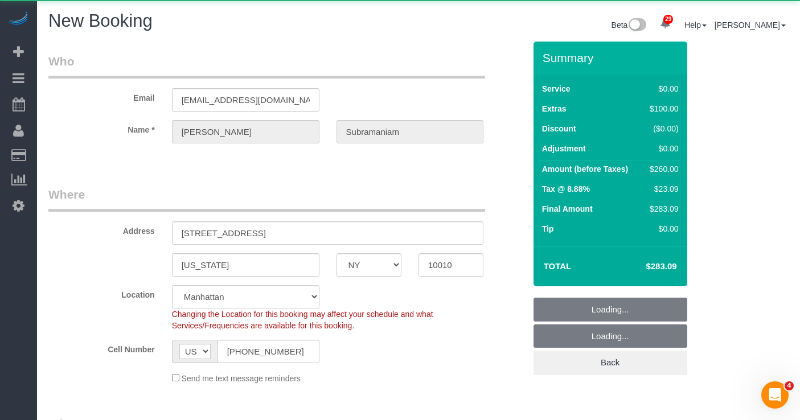
select select "object:2909"
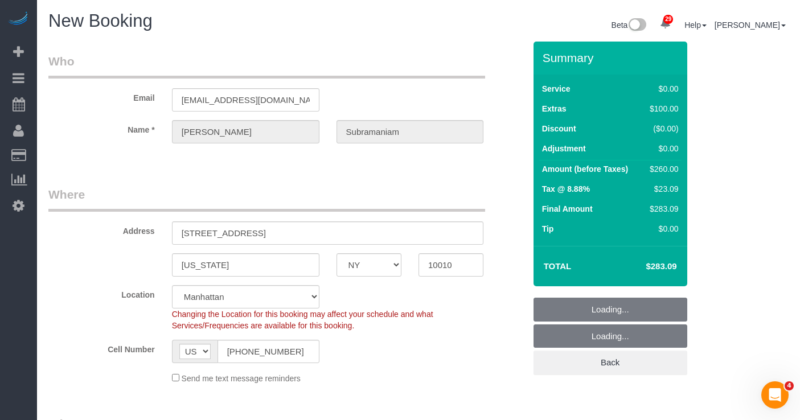
select select "1"
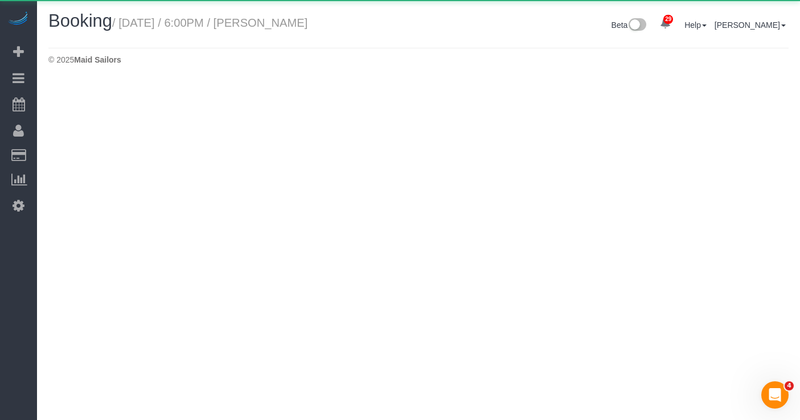
select select "NY"
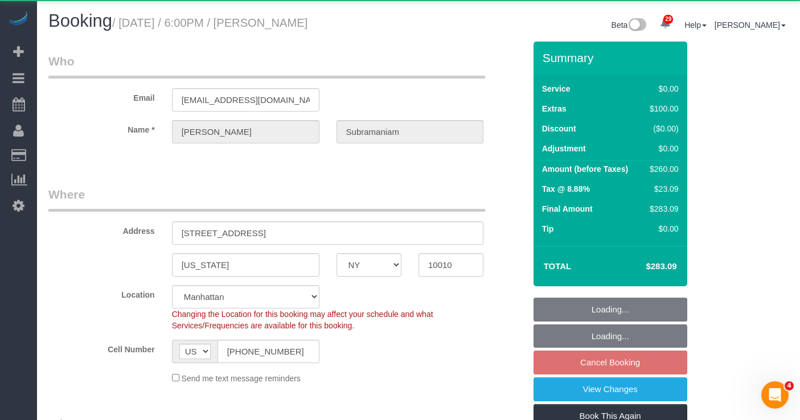
select select "object:3236"
select select "1"
select select "spot121"
select select "string:stripe-pm_1RcxrR4VGloSiKo700FPOoNV"
select select "number:89"
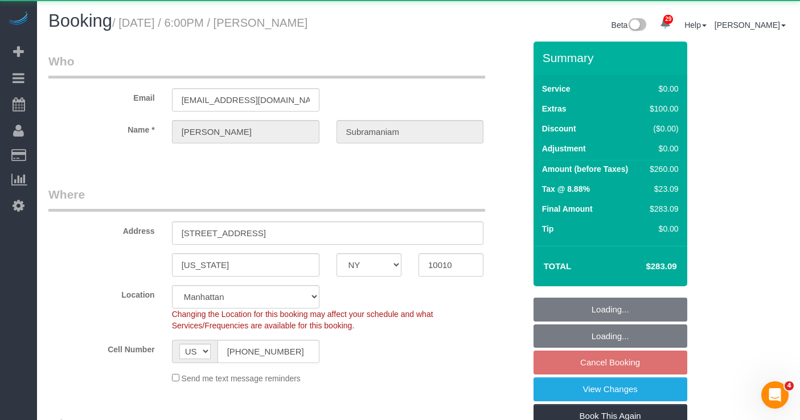
select select "number:79"
select select "number:15"
select select "number:5"
select select "1"
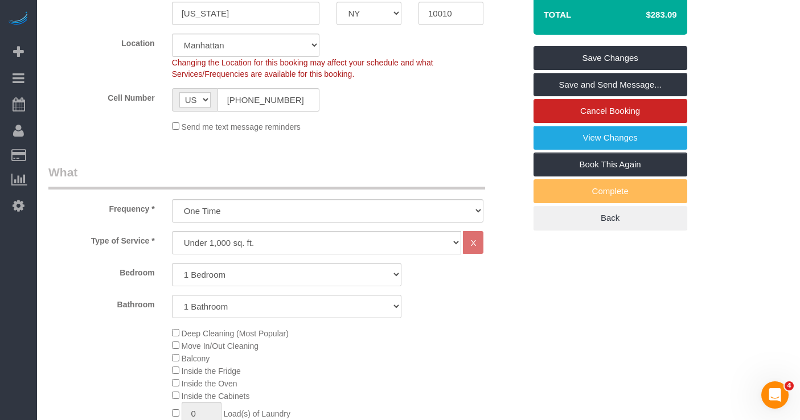
scroll to position [250, 0]
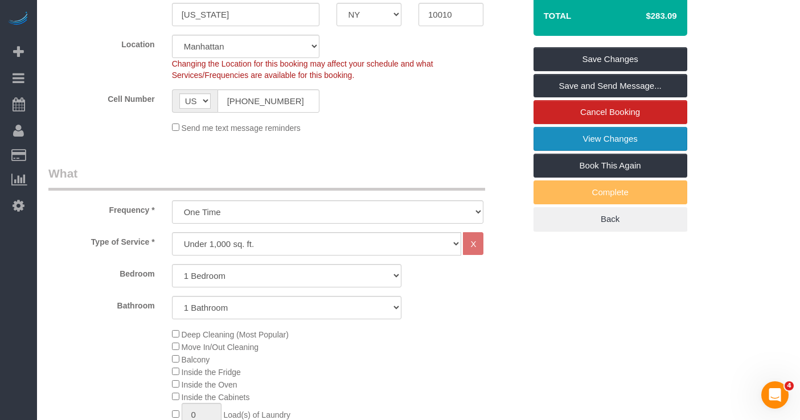
click at [585, 140] on link "View Changes" at bounding box center [610, 139] width 154 height 24
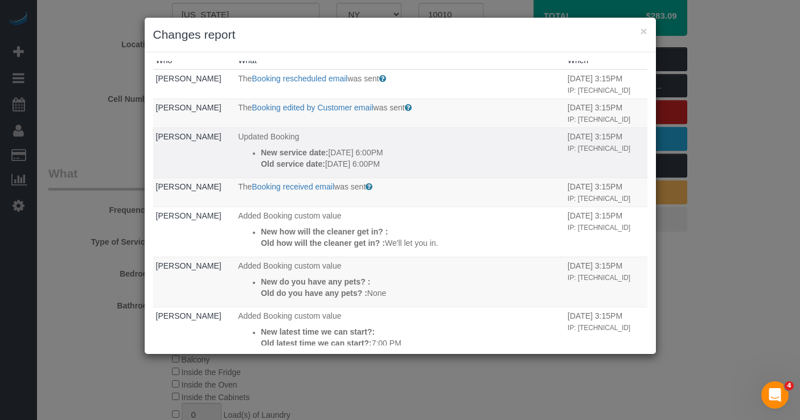
scroll to position [10, 0]
drag, startPoint x: 421, startPoint y: 166, endPoint x: 259, endPoint y: 155, distance: 162.0
click at [259, 155] on ul "New service date: 10/02/2025 6:00PM Old service date: 10/04/2025 6:00PM" at bounding box center [400, 157] width 324 height 23
copy div "New service date: 10/02/2025 6:00PM Old service date: 10/04/2025 6:00PM"
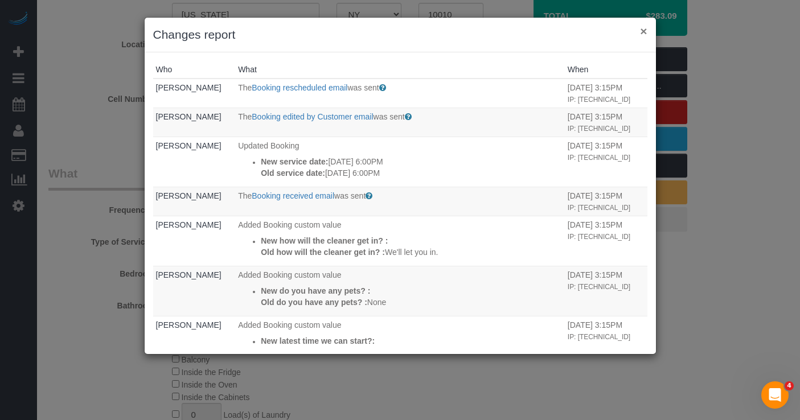
click at [643, 30] on button "×" at bounding box center [643, 31] width 7 height 12
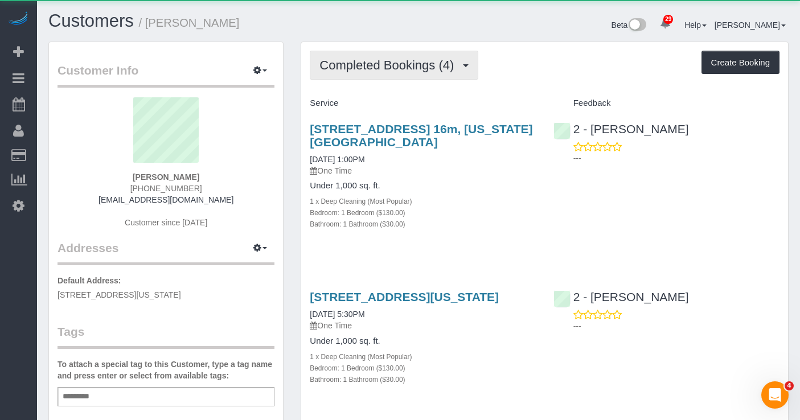
click at [377, 73] on button "Completed Bookings (4)" at bounding box center [394, 65] width 168 height 29
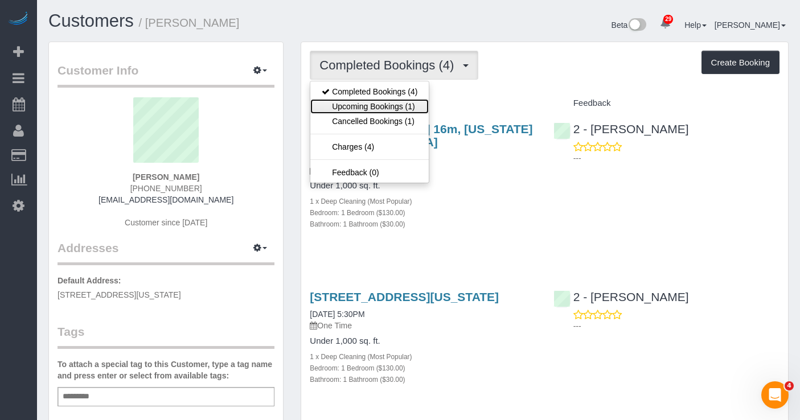
click at [382, 104] on link "Upcoming Bookings (1)" at bounding box center [369, 106] width 118 height 15
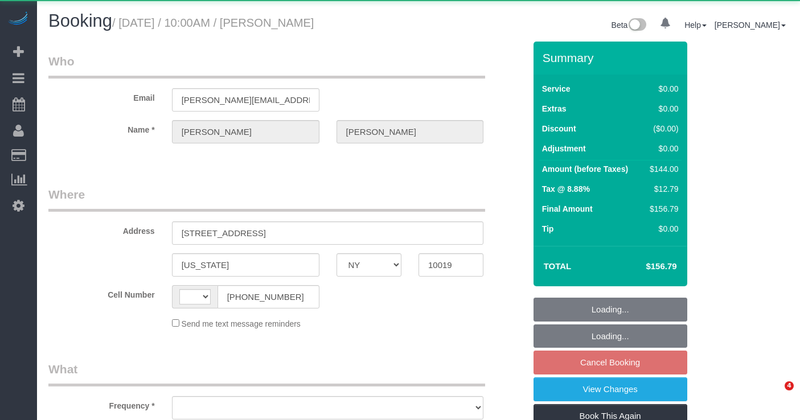
select select "NY"
select select "string:[GEOGRAPHIC_DATA]"
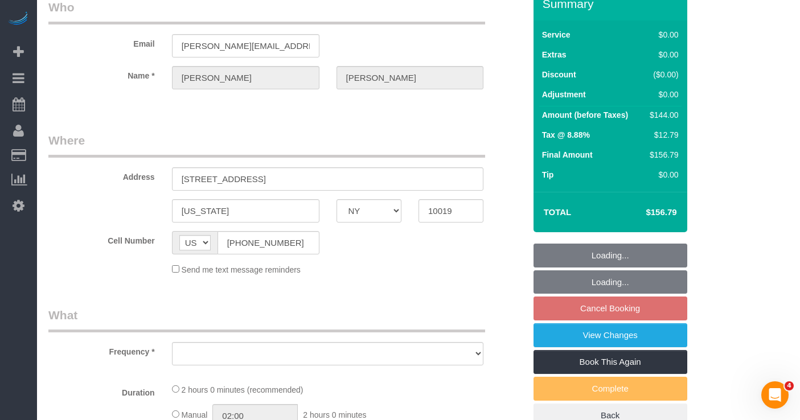
select select "object:1056"
select select "string:stripe-pm_1QKN2r4VGloSiKo7Lsf9VVt7"
select select "1"
select select "number:89"
select select "number:90"
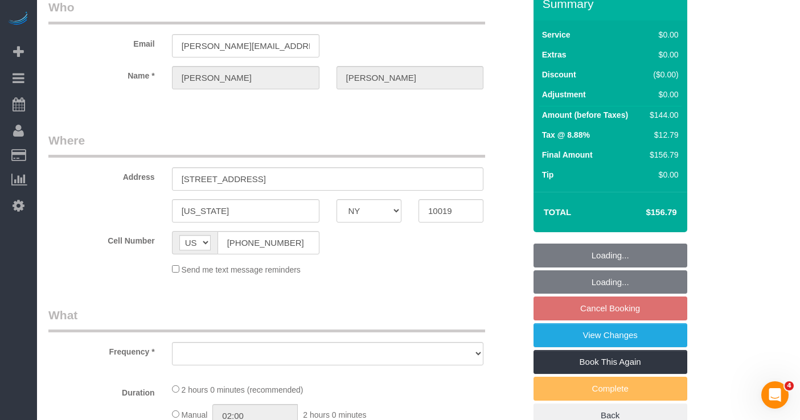
select select "number:15"
select select "number:5"
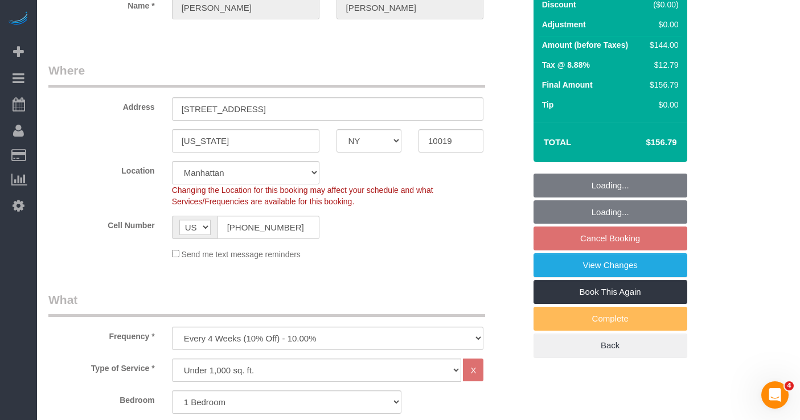
scroll to position [134, 0]
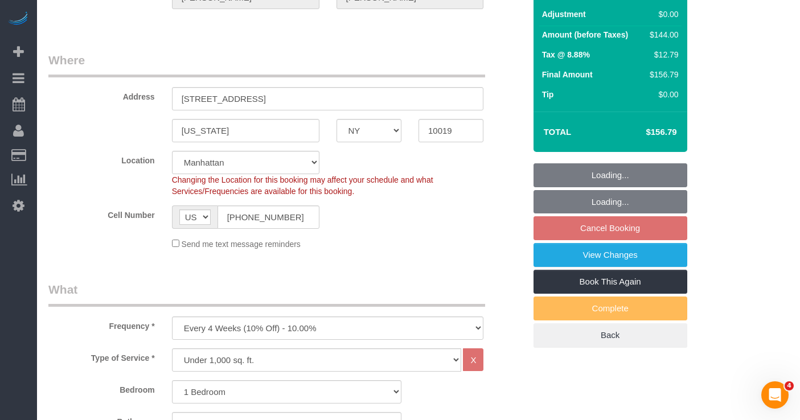
select select "object:1068"
select select "spot3"
select select "1"
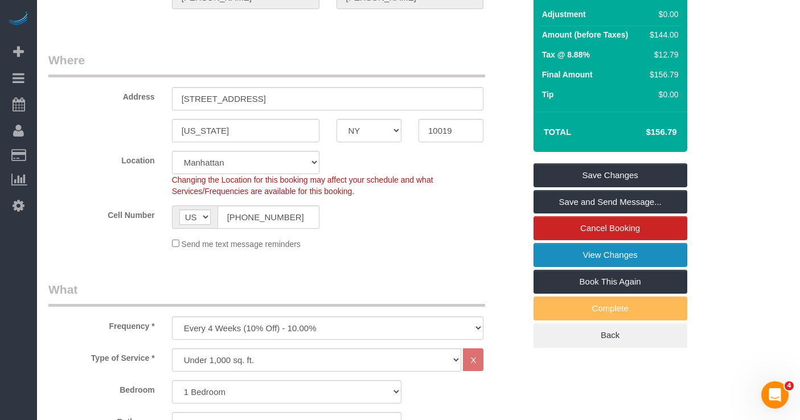
click at [555, 257] on link "View Changes" at bounding box center [610, 255] width 154 height 24
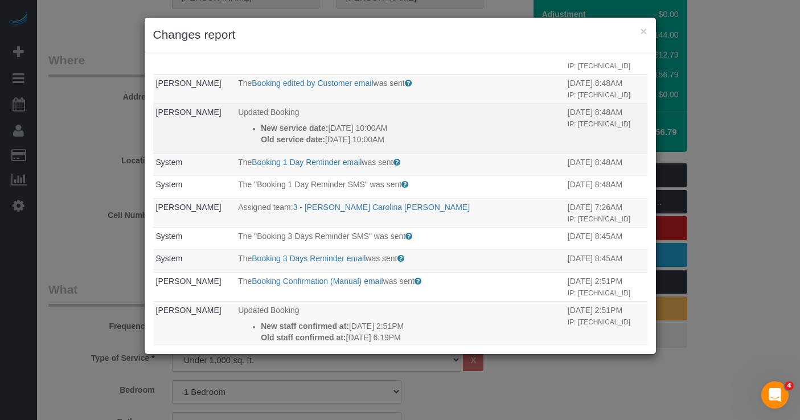
scroll to position [32, 0]
drag, startPoint x: 404, startPoint y: 167, endPoint x: 243, endPoint y: 147, distance: 161.7
click at [243, 147] on ul "New service date: 10/01/2025 10:00AM Old service date: 09/30/2025 10:00AM" at bounding box center [400, 135] width 324 height 23
copy div "New service date: 10/01/2025 10:00AM Old service date: 09/30/2025 10:00AM"
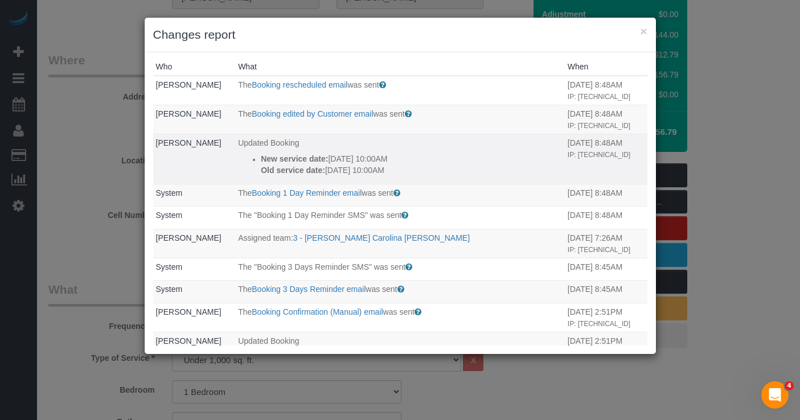
scroll to position [1, 0]
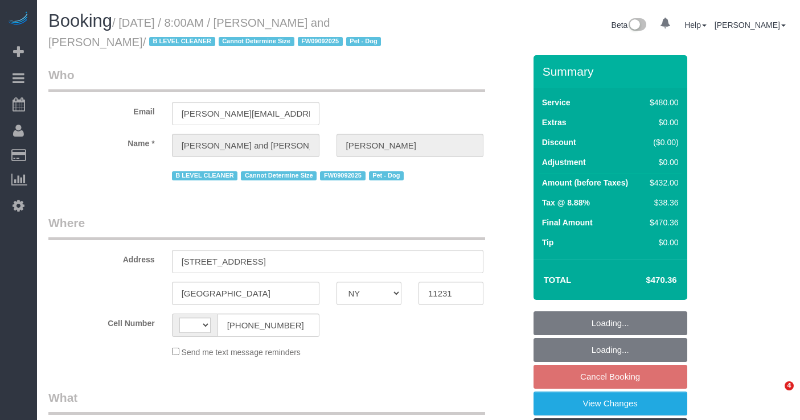
select select "NY"
select select "object:584"
select select "string:[GEOGRAPHIC_DATA]"
select select "spot1"
select select "number:57"
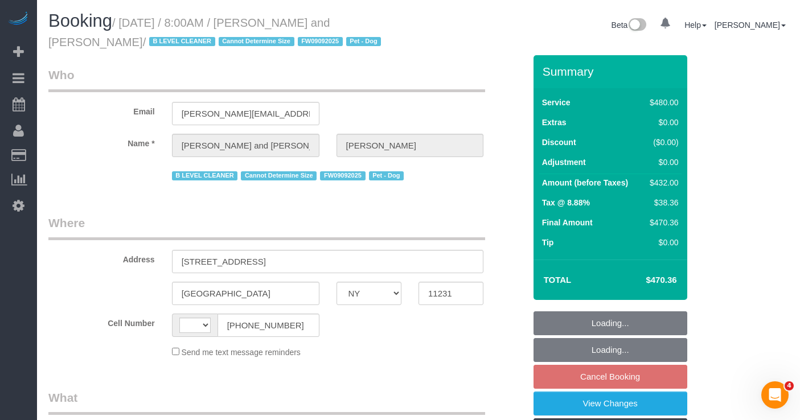
select select "number:72"
select select "number:13"
select select "number:5"
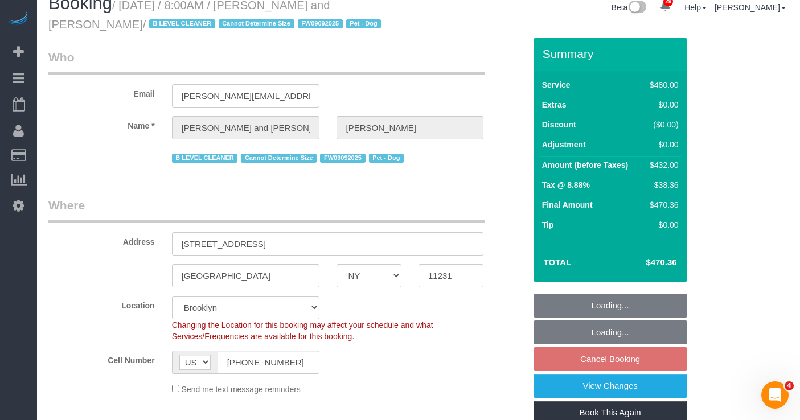
select select "2"
select select "180"
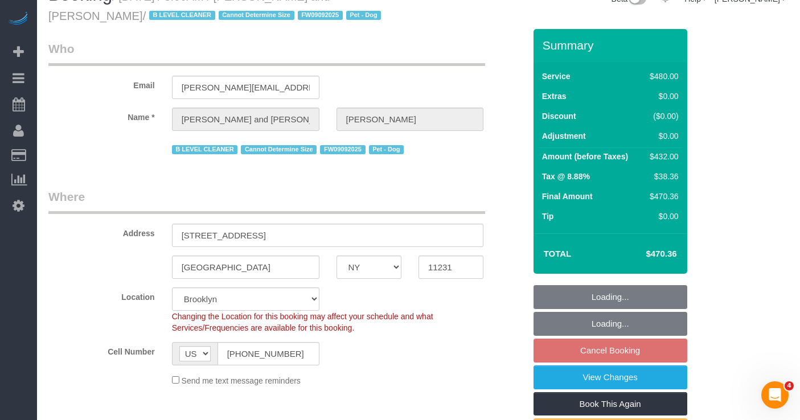
select select "object:1453"
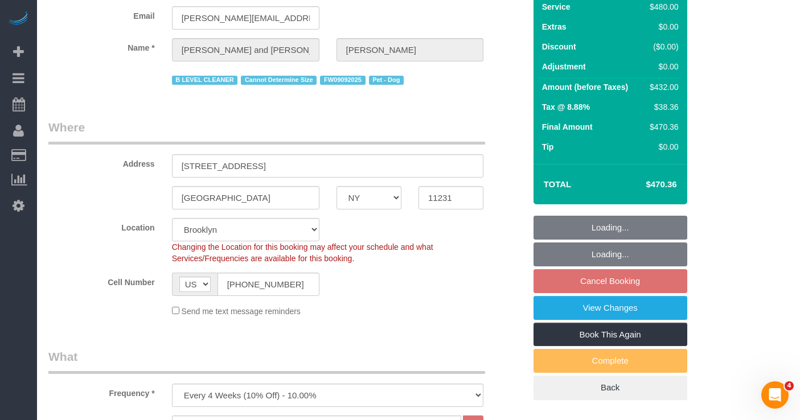
select select "string:stripe-pm_1Fy8G54VGloSiKo73PStrBvB"
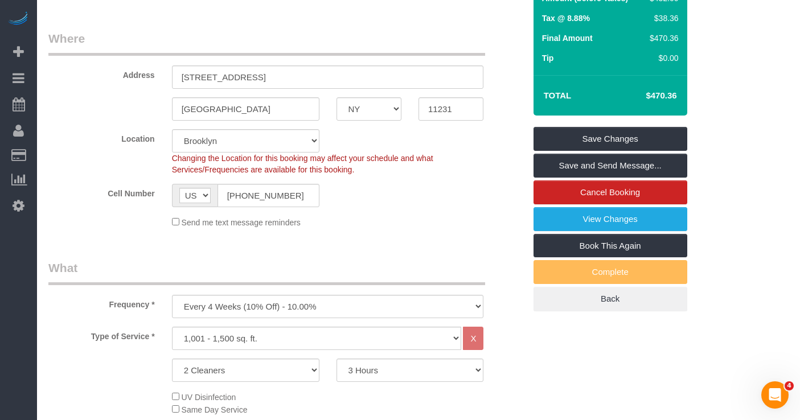
scroll to position [188, 0]
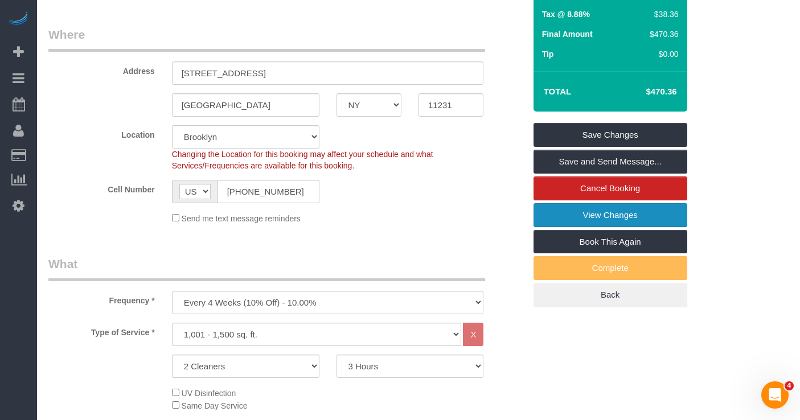
click at [549, 217] on link "View Changes" at bounding box center [610, 215] width 154 height 24
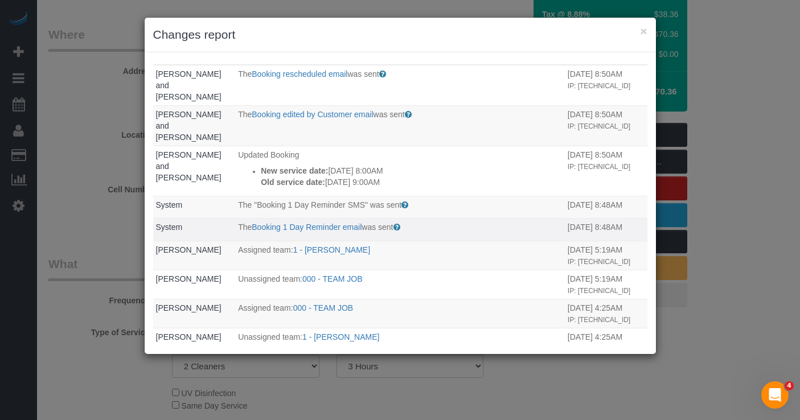
scroll to position [0, 0]
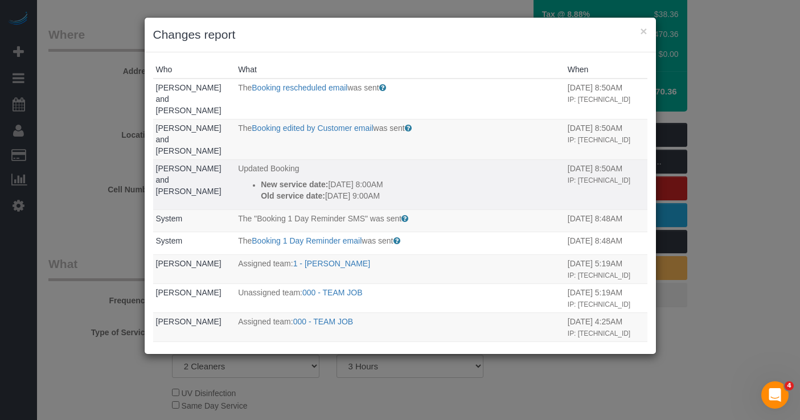
drag, startPoint x: 408, startPoint y: 172, endPoint x: 258, endPoint y: 162, distance: 149.5
click at [258, 179] on ul "New service date: [DATE] 8:00AM Old service date: [DATE] 9:00AM" at bounding box center [400, 190] width 324 height 23
copy div "New service date: [DATE] 8:00AM Old service date: [DATE] 9:00AM"
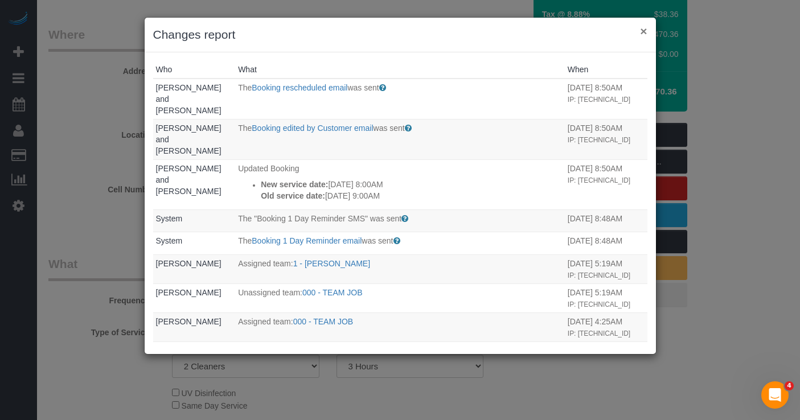
click at [644, 32] on button "×" at bounding box center [643, 31] width 7 height 12
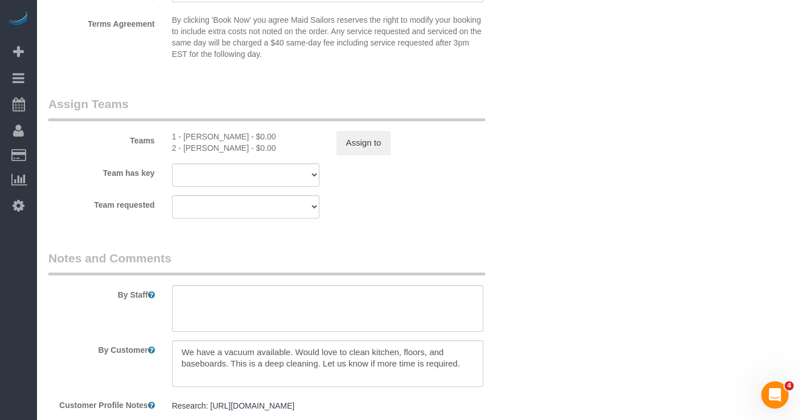
scroll to position [1252, 0]
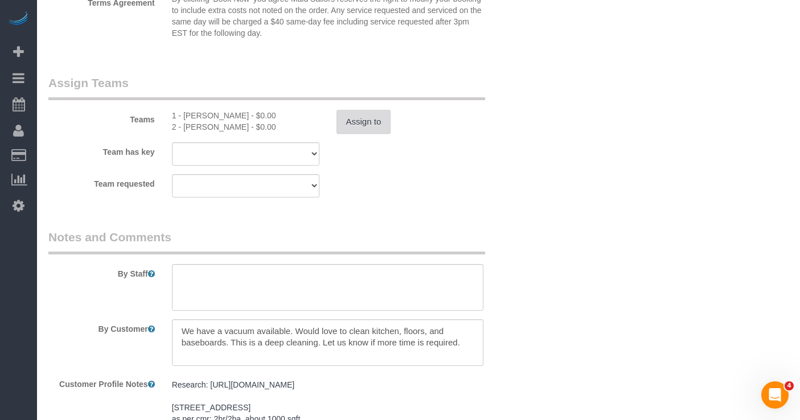
click at [353, 134] on button "Assign to" at bounding box center [363, 122] width 55 height 24
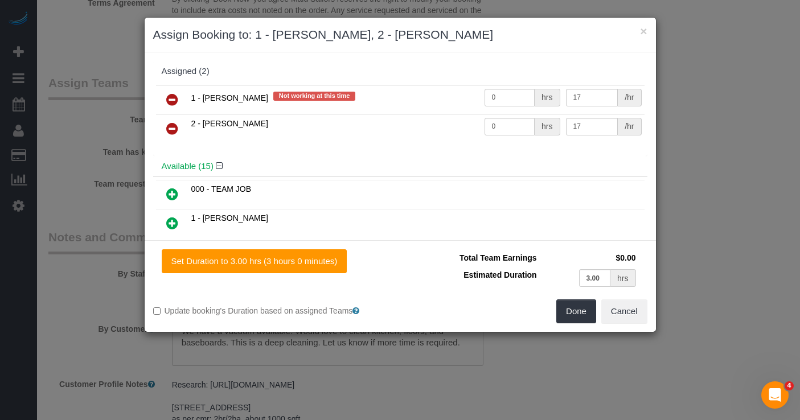
click at [172, 101] on icon at bounding box center [172, 100] width 12 height 14
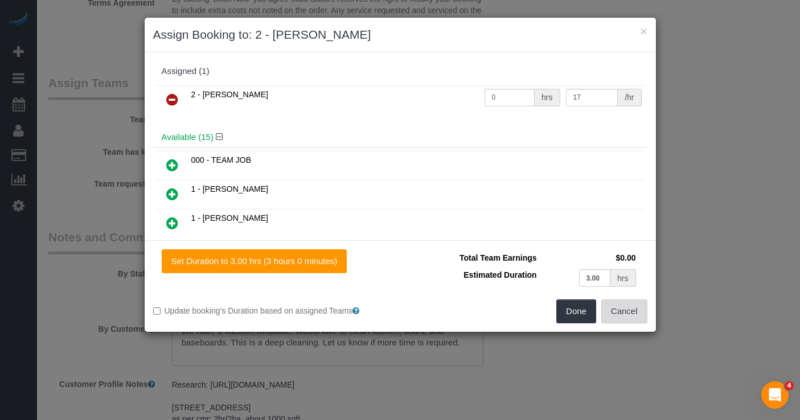
click at [623, 308] on button "Cancel" at bounding box center [624, 311] width 46 height 24
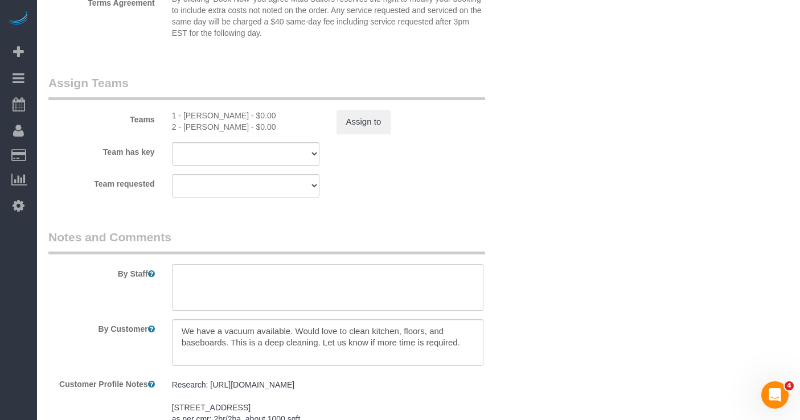
drag, startPoint x: 235, startPoint y: 138, endPoint x: 441, endPoint y: 137, distance: 206.6
click at [174, 128] on div "1 - Joselin Cecilio - $0.00 2 - Maria Puetate - $0.00" at bounding box center [245, 121] width 164 height 23
copy div "1 - Joselin Cecilio - $0.00 2 - Maria Puetate"
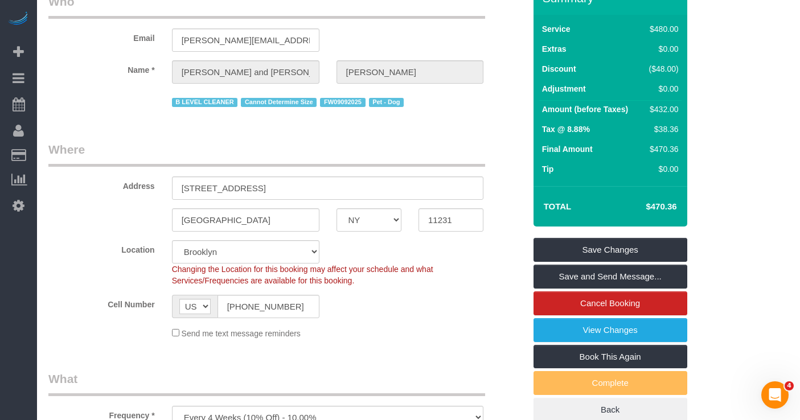
scroll to position [0, 0]
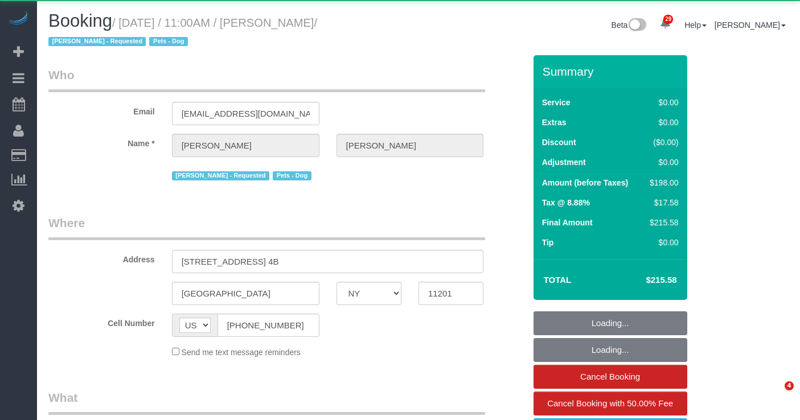
select select "NY"
select select "object:928"
select select "2"
select select "spot1"
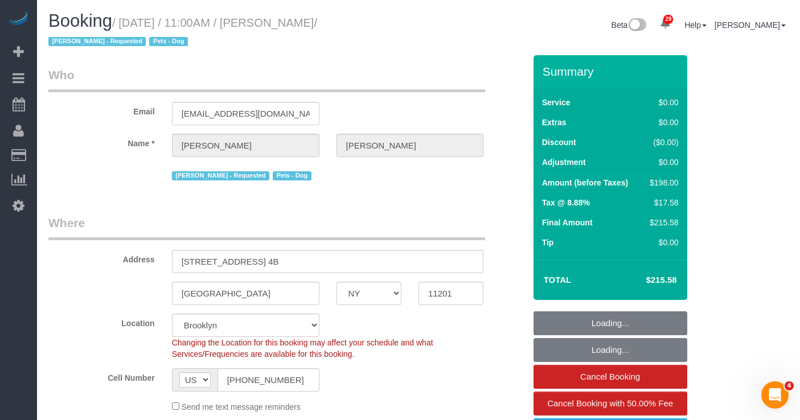
select select "object:1121"
select select "string:stripe-pm_1QRarJ4VGloSiKo7f1CdWVbw"
select select "number:57"
select select "number:72"
select select "number:13"
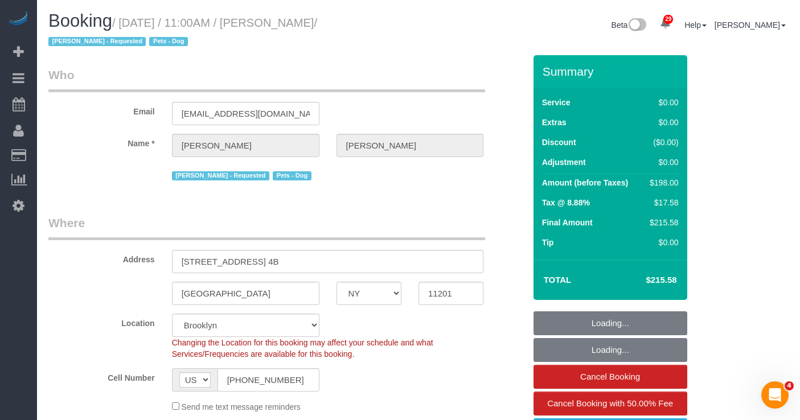
select select "number:5"
select select "2"
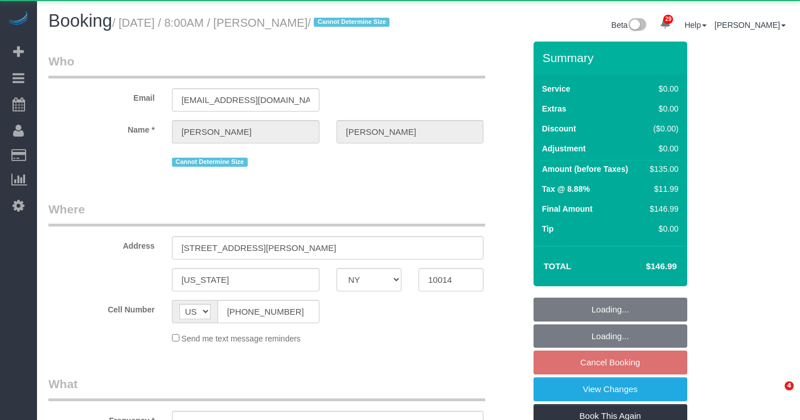
select select "NY"
select select "object:815"
select select "number:89"
select select "number:90"
select select "number:15"
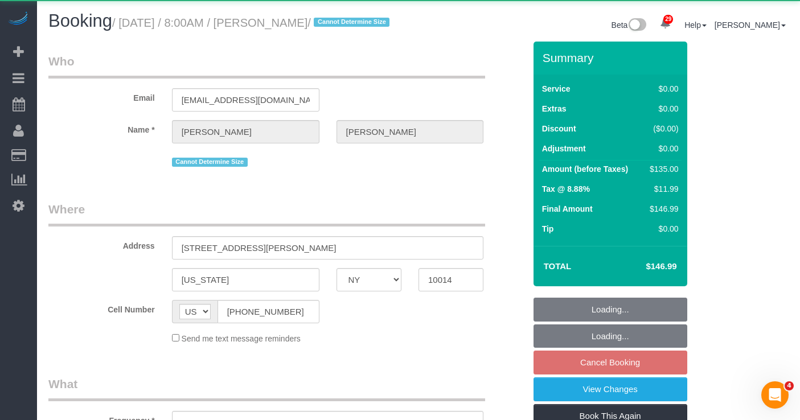
select select "number:5"
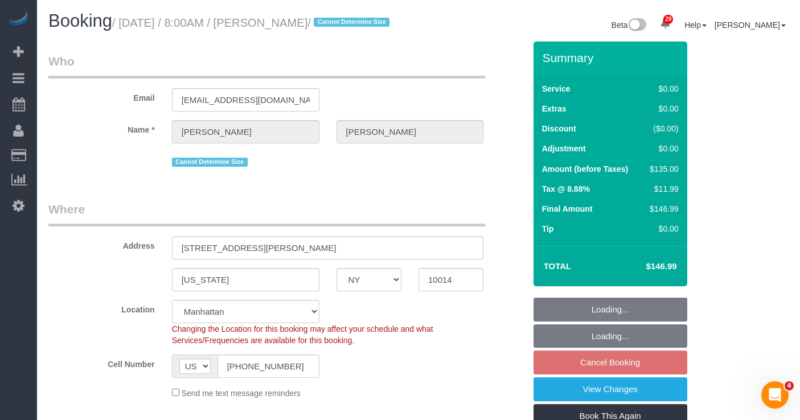
select select "object:1069"
select select "string:stripe-pm_1MT9Cu4VGloSiKo7ShjcfBCC"
select select "spot1"
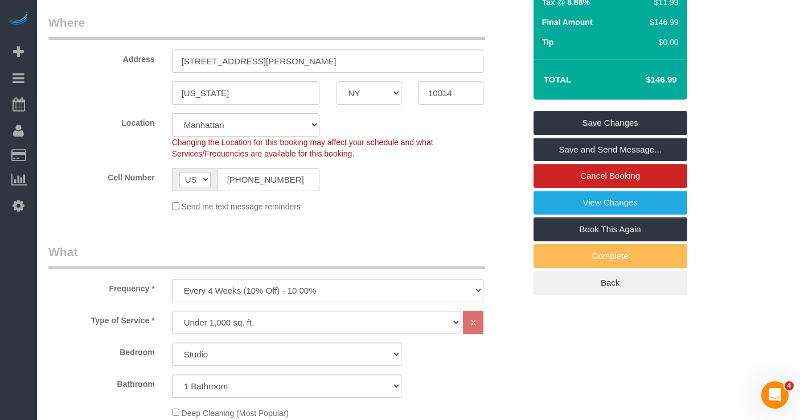
scroll to position [186, 0]
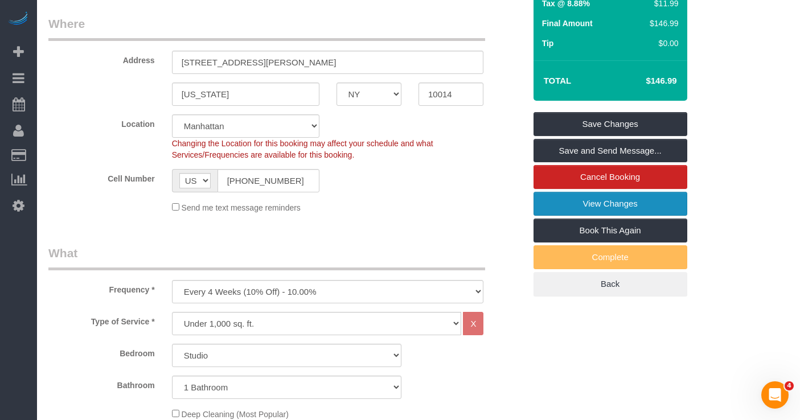
click at [574, 216] on link "View Changes" at bounding box center [610, 204] width 154 height 24
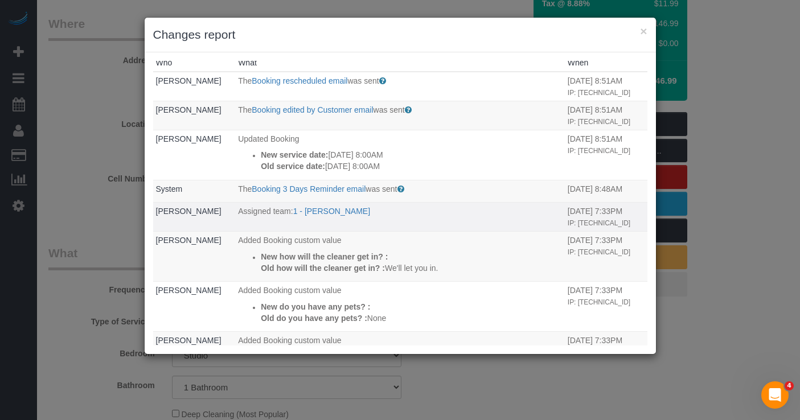
scroll to position [0, 0]
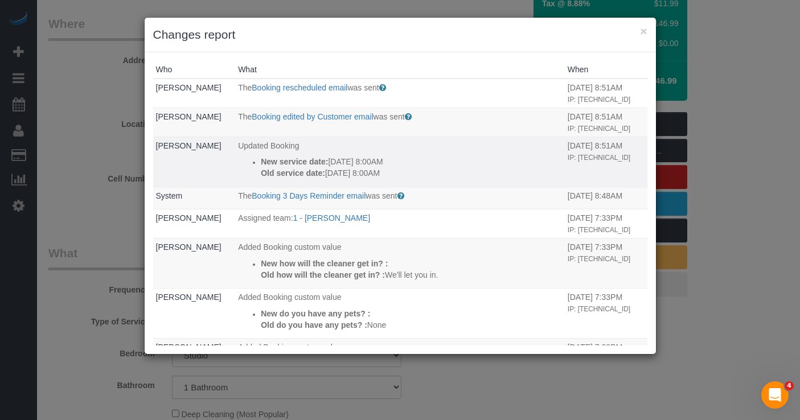
drag, startPoint x: 401, startPoint y: 170, endPoint x: 292, endPoint y: 164, distance: 108.9
click at [250, 162] on ul "New service date: 10/09/2025 8:00AM Old service date: 10/02/2025 8:00AM" at bounding box center [400, 167] width 324 height 23
copy div "New service date: 10/09/2025 8:00AM Old service date: 10/02/2025 8:00AM"
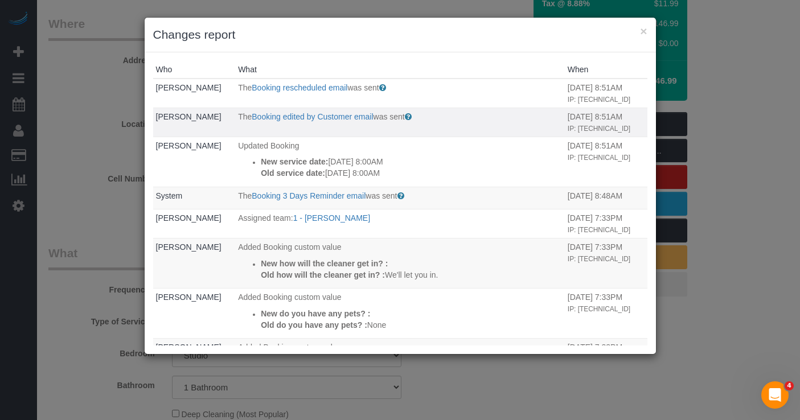
scroll to position [7, 0]
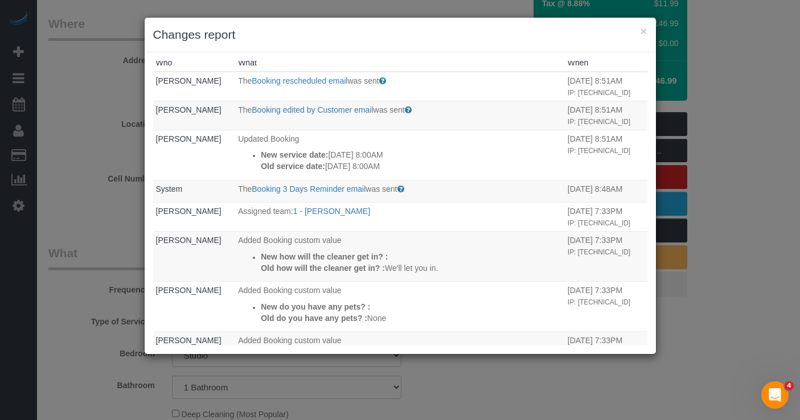
click at [71, 167] on div "× Changes report Who What When Hannah Gobetz The Booking rescheduled email was …" at bounding box center [400, 210] width 800 height 420
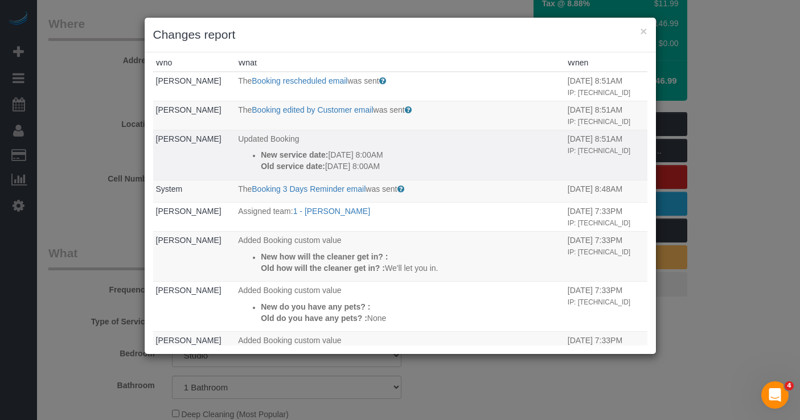
drag, startPoint x: 393, startPoint y: 165, endPoint x: 263, endPoint y: 153, distance: 130.9
click at [261, 154] on li "New service date: 10/09/2025 8:00AM Old service date: 10/02/2025 8:00AM" at bounding box center [411, 160] width 301 height 23
copy div "New service date: 10/09/2025 8:00AM Old service date: 10/02/2025 8:00AM"
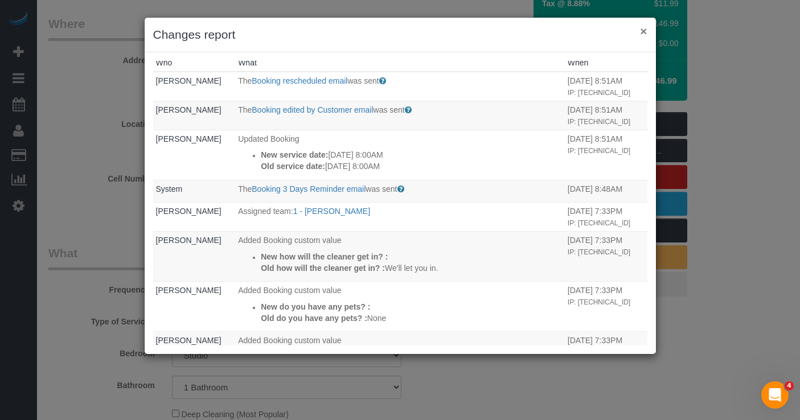
click at [641, 31] on button "×" at bounding box center [643, 31] width 7 height 12
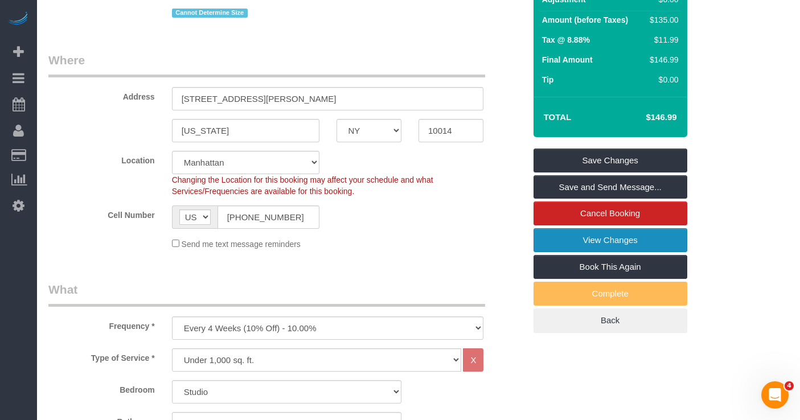
scroll to position [162, 0]
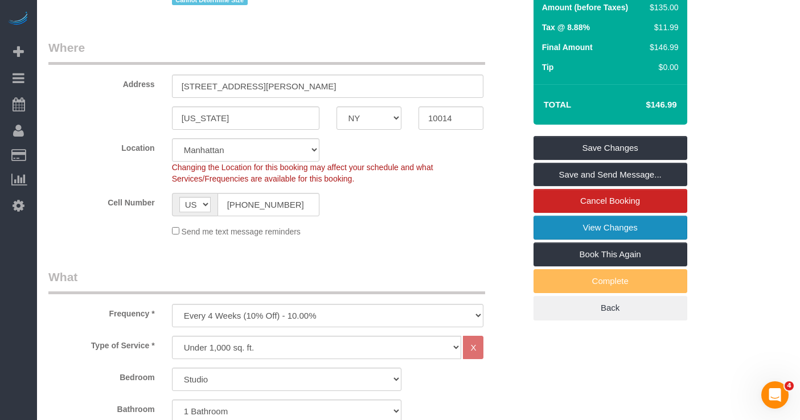
click at [576, 240] on link "View Changes" at bounding box center [610, 228] width 154 height 24
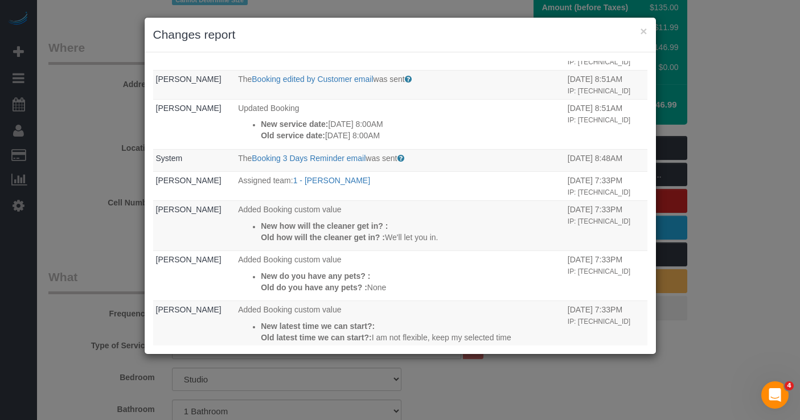
scroll to position [0, 0]
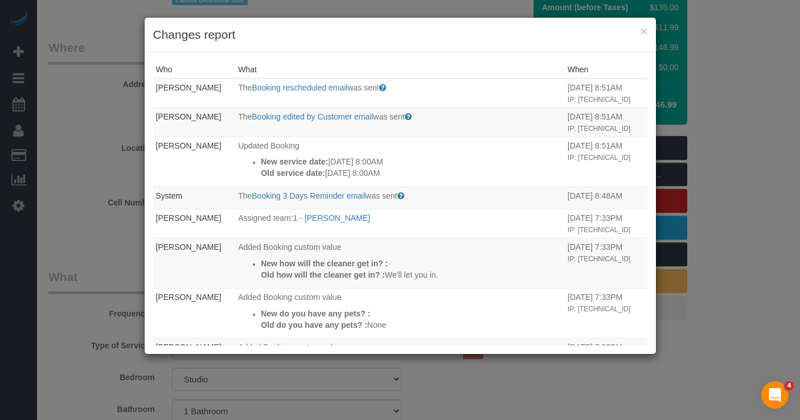
click at [87, 113] on div "× Changes report Who What When Hannah Gobetz The Booking rescheduled email was …" at bounding box center [400, 210] width 800 height 420
click at [642, 30] on button "×" at bounding box center [643, 31] width 7 height 12
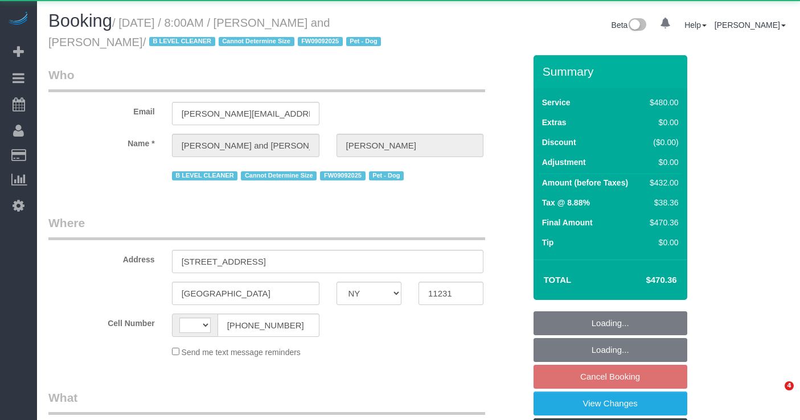
select select "NY"
select select "string:[GEOGRAPHIC_DATA]"
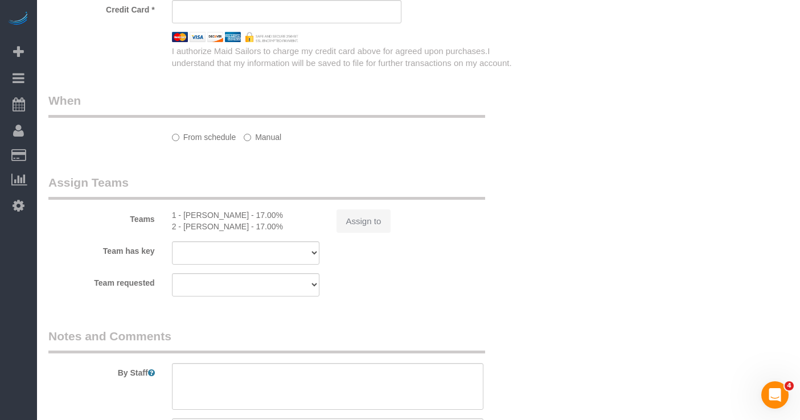
select select "object:831"
select select "string:stripe-pm_1Fy8G54VGloSiKo73PStrBvB"
select select "2"
select select "180"
select select "spot1"
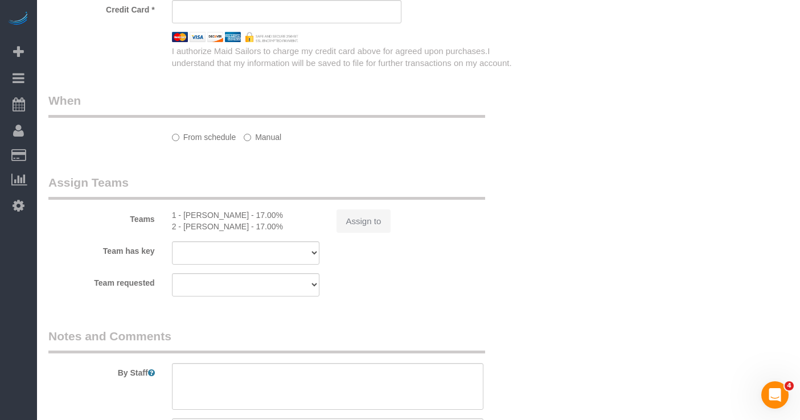
select select "number:57"
select select "number:72"
select select "number:13"
select select "number:5"
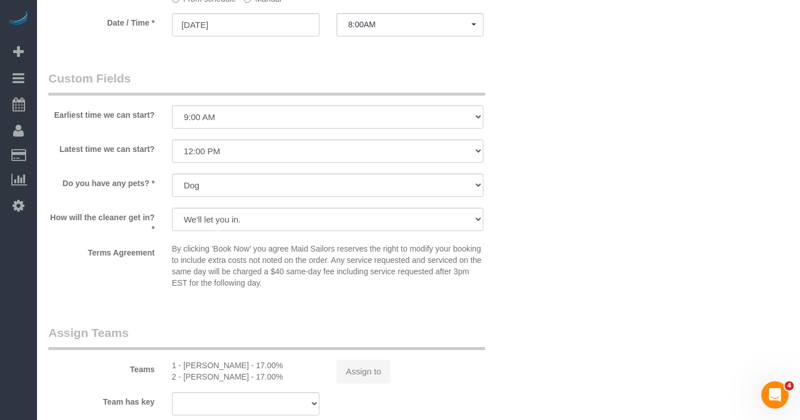
select select "object:1456"
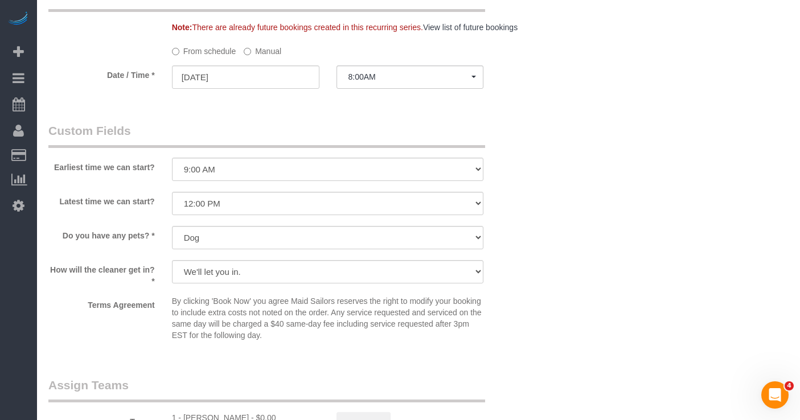
select select "spot61"
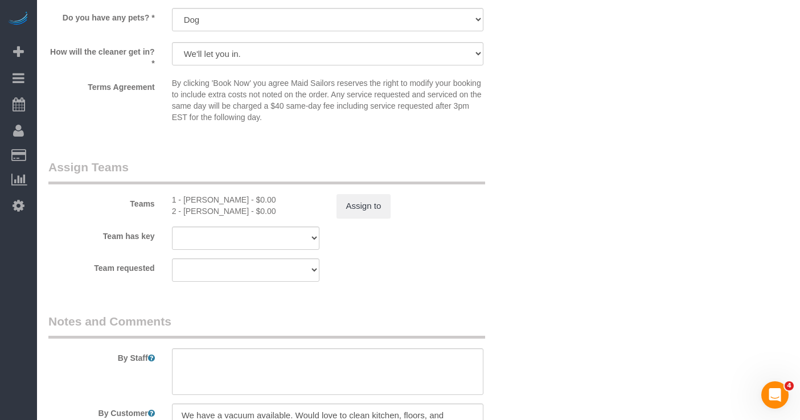
scroll to position [1195, 0]
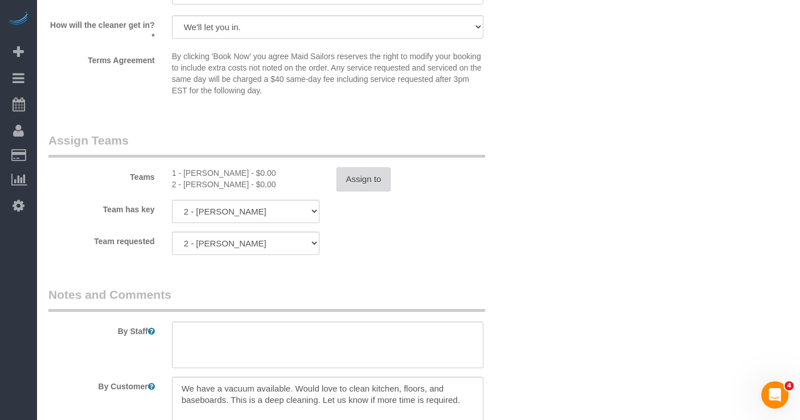
click at [355, 191] on button "Assign to" at bounding box center [363, 179] width 55 height 24
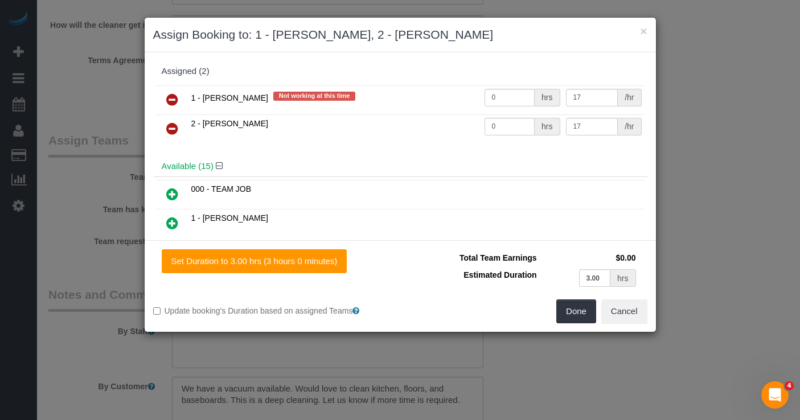
click at [174, 127] on icon at bounding box center [172, 129] width 12 height 14
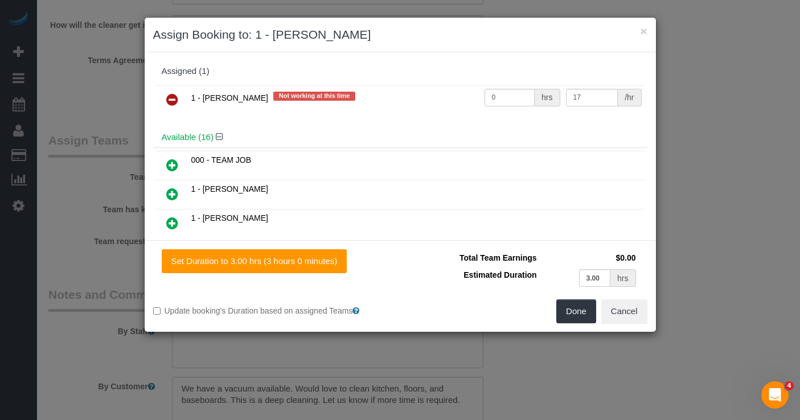
click at [174, 98] on icon at bounding box center [172, 100] width 12 height 14
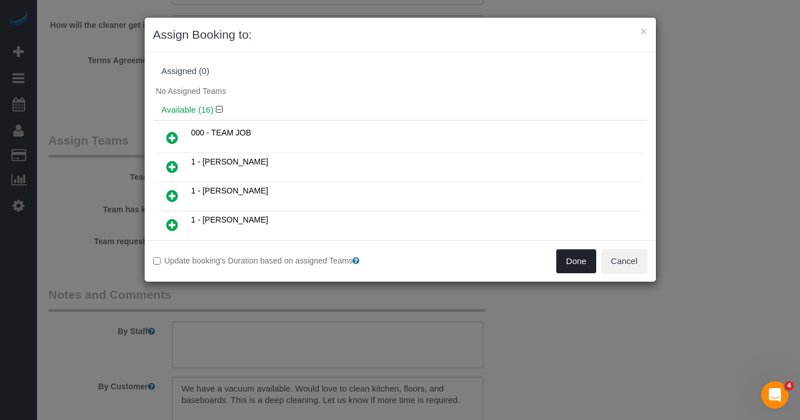
click at [581, 265] on button "Done" at bounding box center [576, 261] width 40 height 24
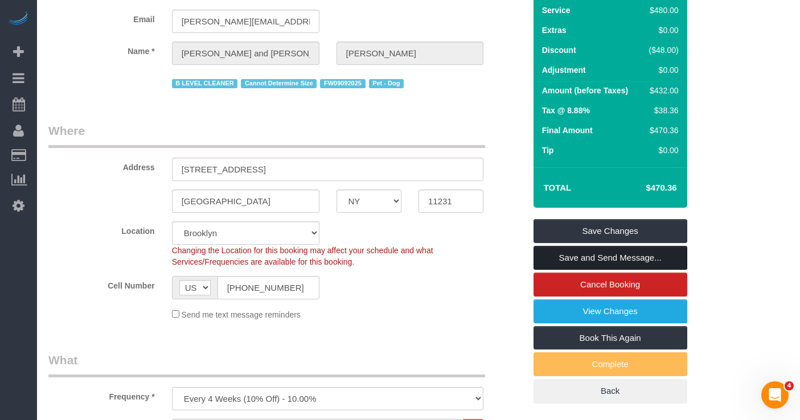
scroll to position [99, 0]
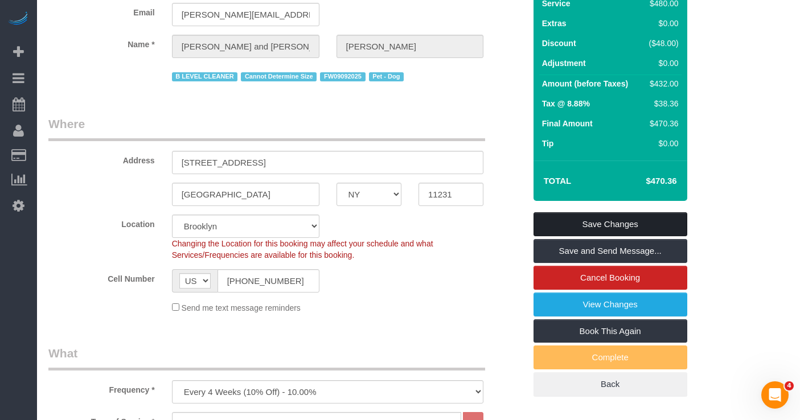
click at [561, 223] on link "Save Changes" at bounding box center [610, 224] width 154 height 24
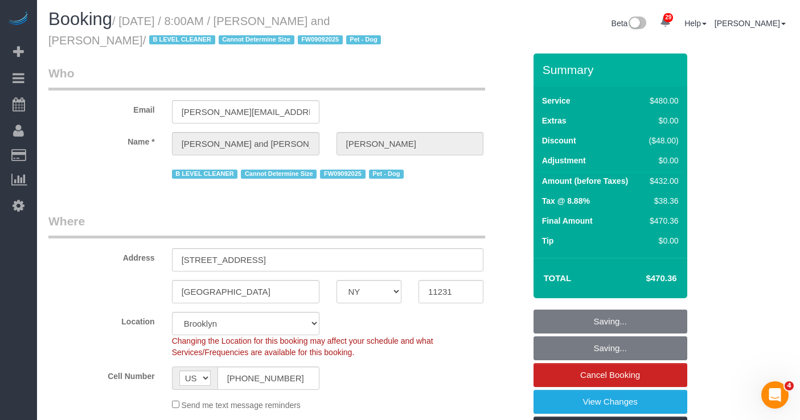
scroll to position [0, 0]
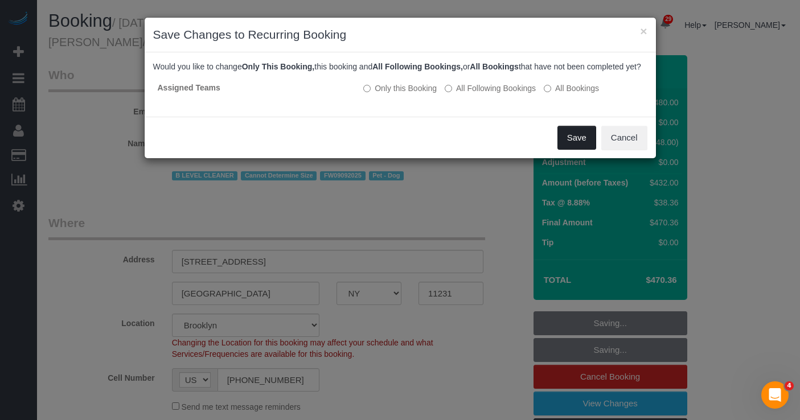
click at [568, 150] on button "Save" at bounding box center [576, 138] width 39 height 24
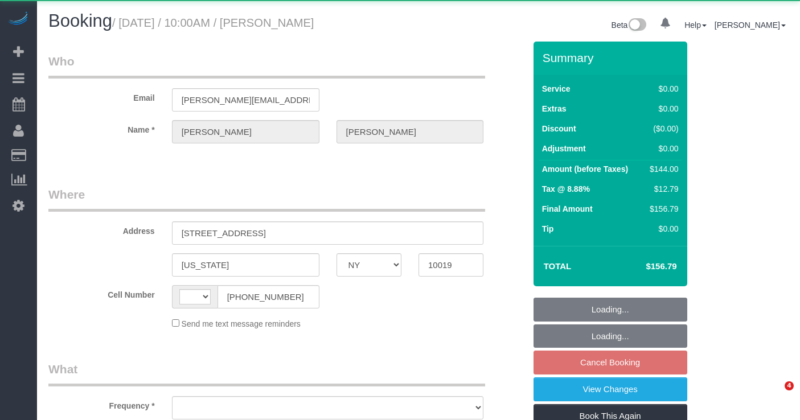
select select "NY"
select select "string:[GEOGRAPHIC_DATA]"
select select "object:909"
select select "1"
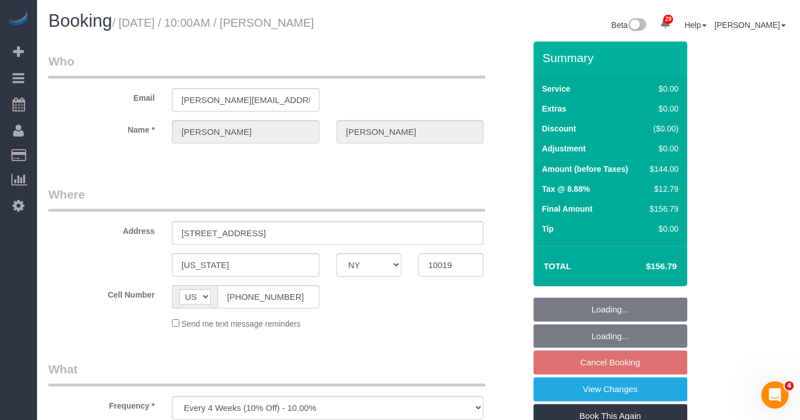
select select "number:89"
select select "number:90"
select select "number:15"
select select "number:5"
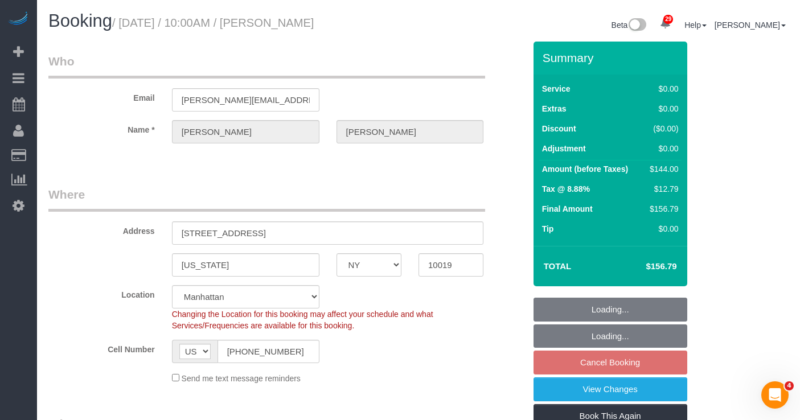
select select "string:stripe-pm_1QKN2r4VGloSiKo7Lsf9VVt7"
select select "object:1486"
select select "spot3"
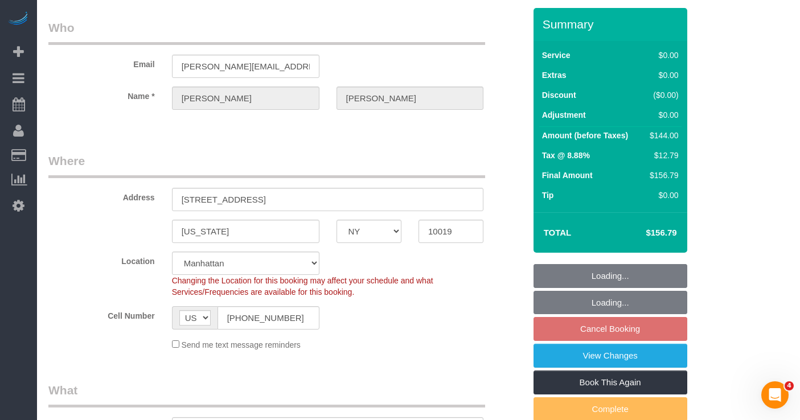
select select "1"
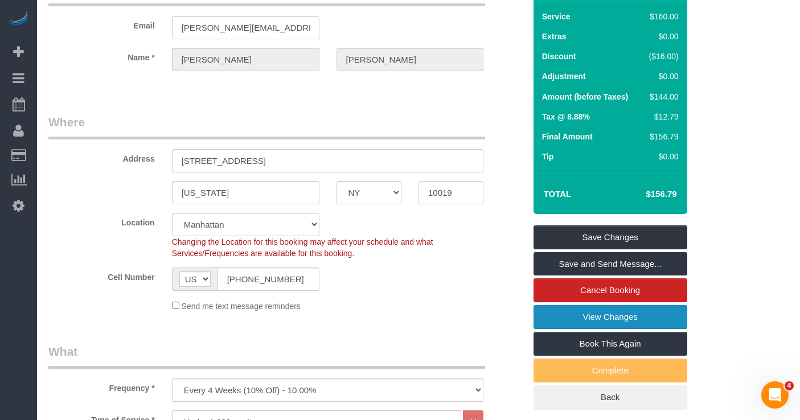
scroll to position [94, 0]
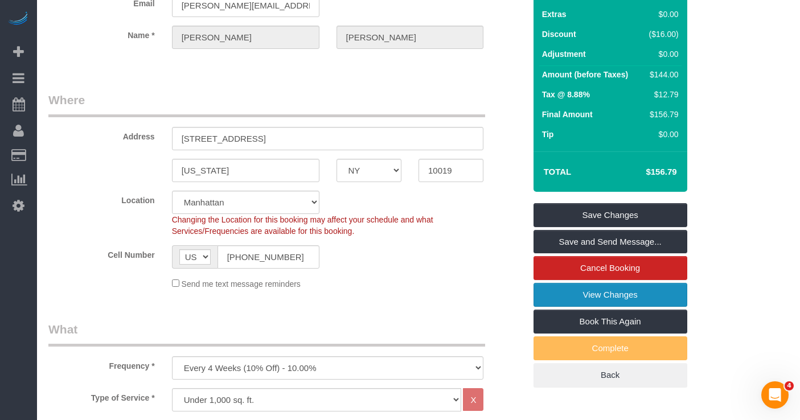
click at [574, 299] on link "View Changes" at bounding box center [610, 295] width 154 height 24
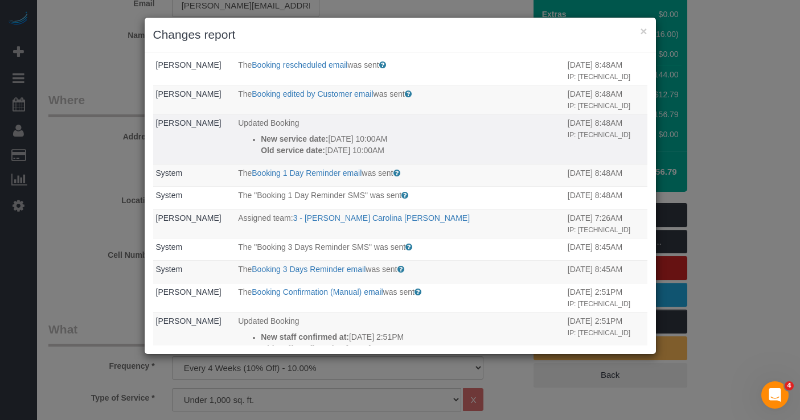
scroll to position [24, 0]
drag, startPoint x: 408, startPoint y: 174, endPoint x: 257, endPoint y: 163, distance: 151.8
click at [261, 155] on div "New service date: 10/01/2025 10:00AM Old service date: 09/30/2025 10:00AM" at bounding box center [411, 143] width 301 height 23
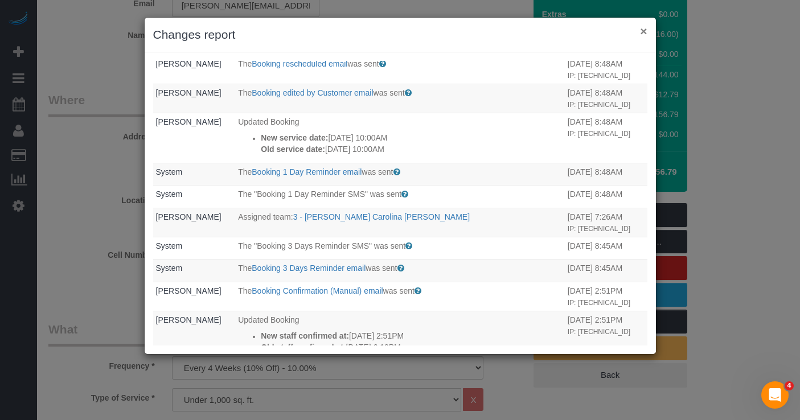
click at [645, 32] on button "×" at bounding box center [643, 31] width 7 height 12
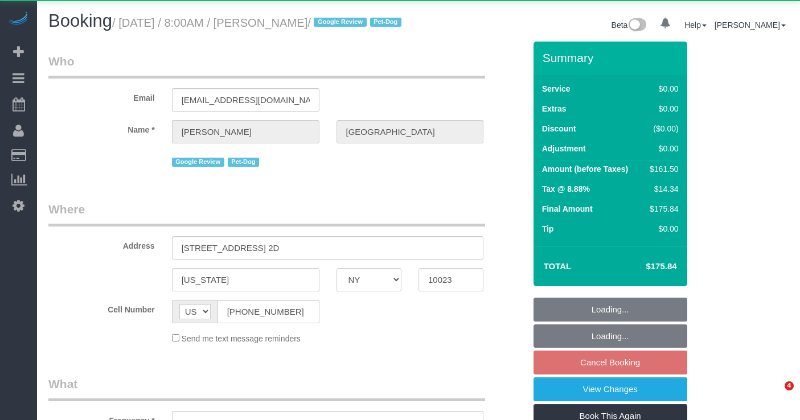
select select "NY"
select select "object:819"
select select "2"
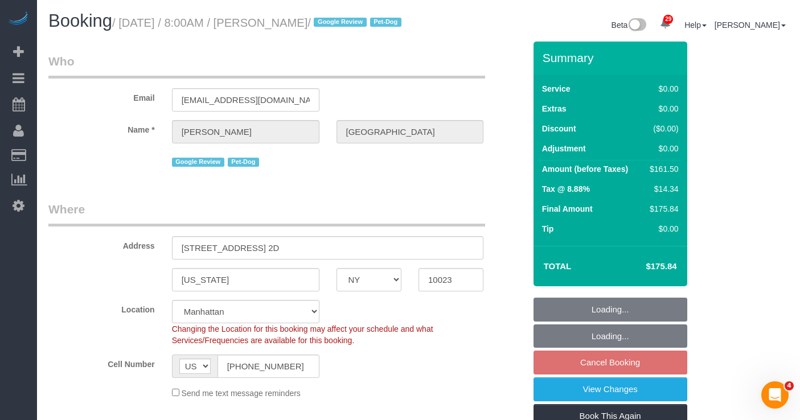
select select "object:964"
select select "string:stripe-pm_1RiLeT4VGloSiKo7HeIsBs5v"
select select "2"
select select "number:56"
select select "number:75"
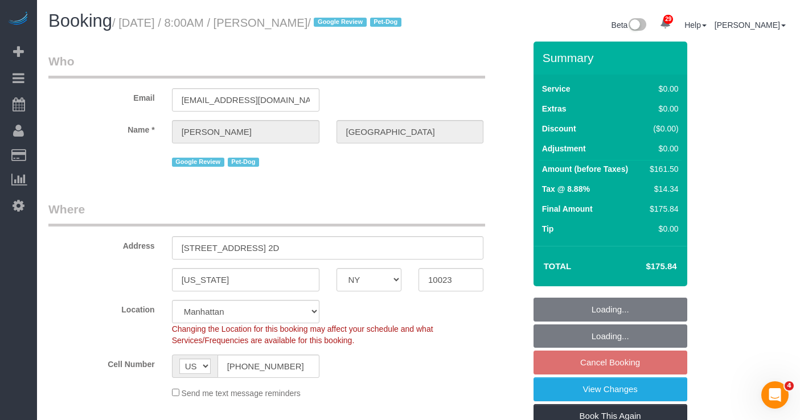
select select "number:13"
select select "number:5"
select select "spot1"
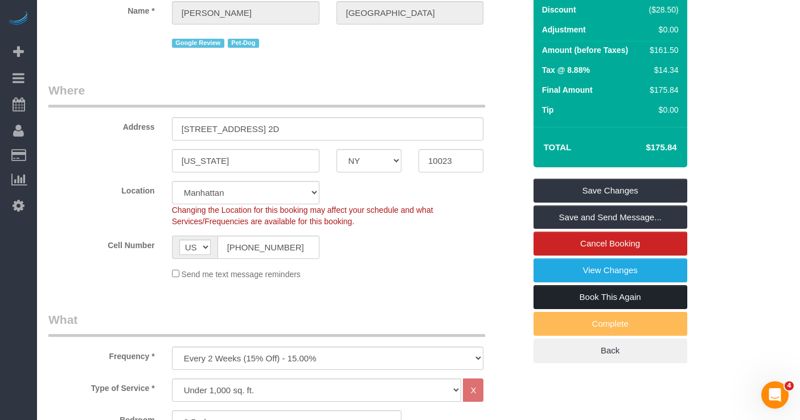
scroll to position [122, 0]
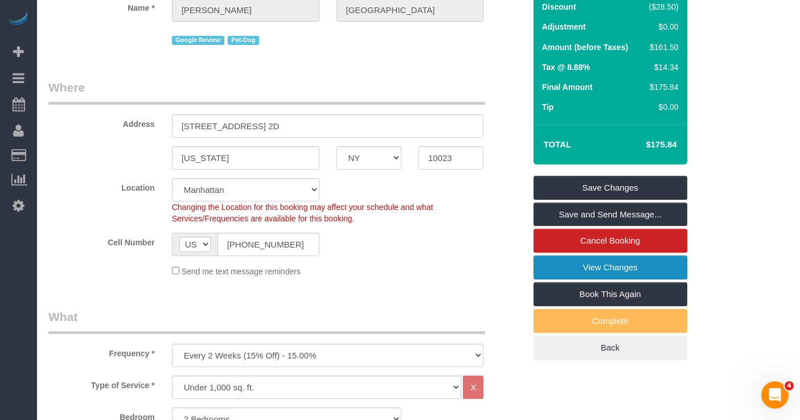
click at [581, 279] on link "View Changes" at bounding box center [610, 268] width 154 height 24
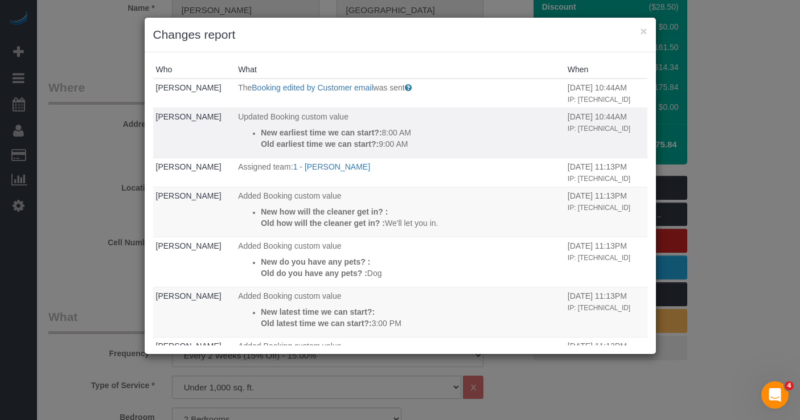
drag, startPoint x: 436, startPoint y: 144, endPoint x: 261, endPoint y: 135, distance: 175.5
click at [261, 135] on div "New earliest time we can start?: 8:00 AM Old earliest time we can start?: 9:00 …" at bounding box center [411, 138] width 301 height 23
click at [762, 182] on div "× Changes report Who What When Anthony Ferrara The Booking edited by Customer e…" at bounding box center [400, 210] width 800 height 420
drag, startPoint x: 417, startPoint y: 146, endPoint x: 258, endPoint y: 137, distance: 158.5
click at [258, 137] on ul "New earliest time we can start?: 8:00 AM Old earliest time we can start?: 9:00 …" at bounding box center [400, 138] width 324 height 23
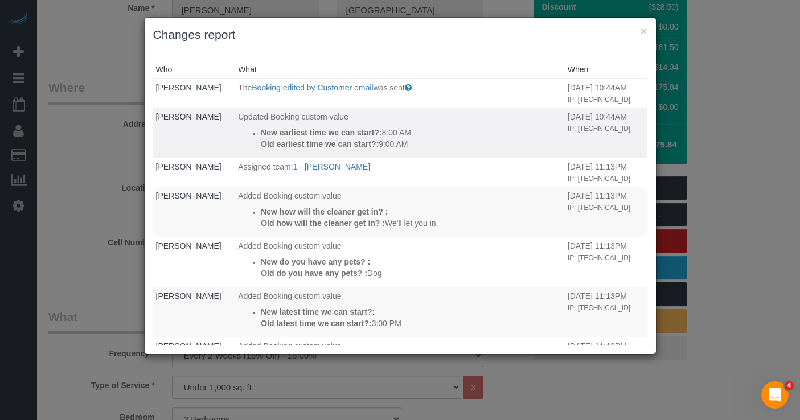
copy div "New earliest time we can start?: 8:00 AM Old earliest time we can start?: 9:00 …"
click at [645, 32] on button "×" at bounding box center [643, 31] width 7 height 12
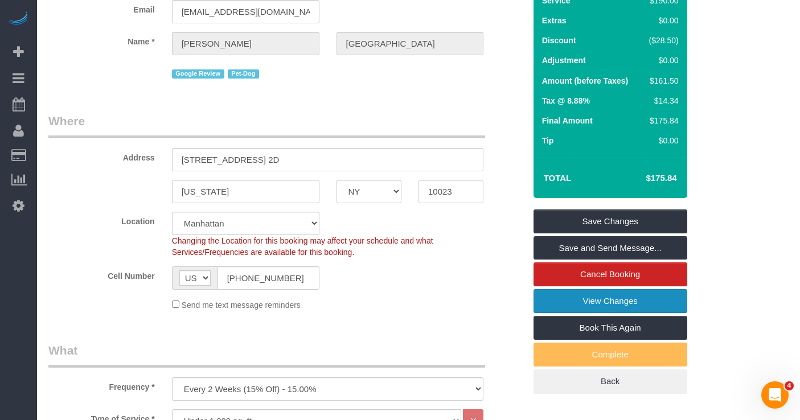
scroll to position [88, 0]
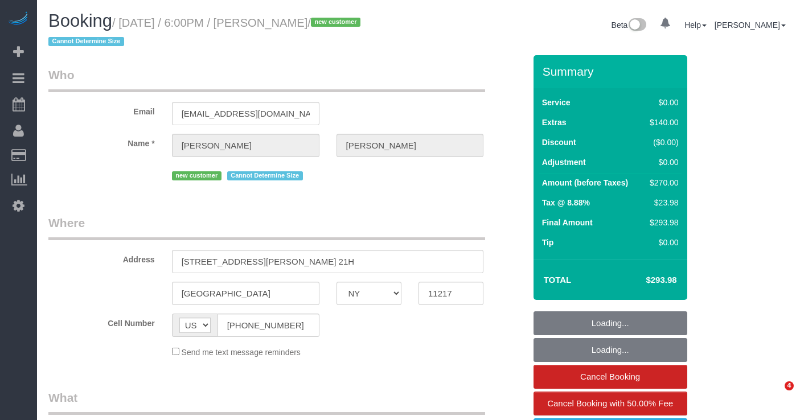
select select "NY"
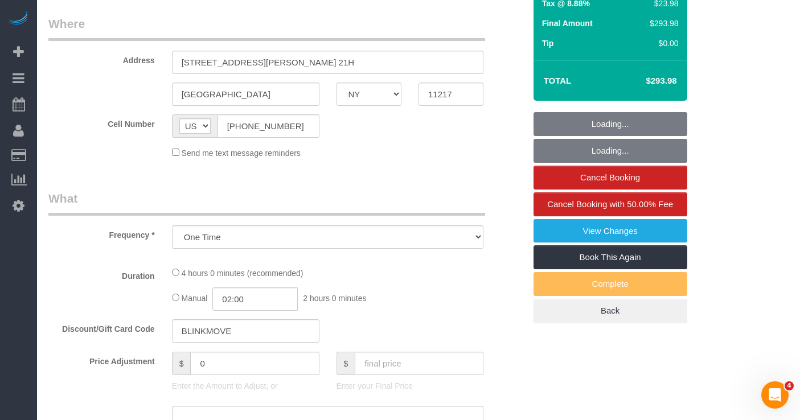
select select "object:978"
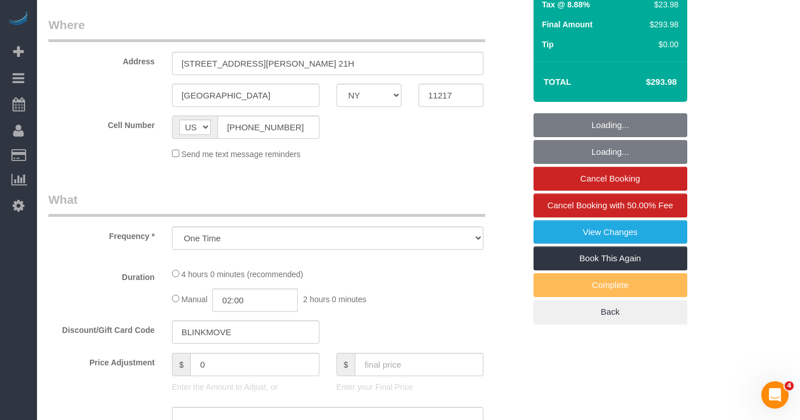
select select "number:64"
select select "number:79"
select select "number:15"
select select "number:6"
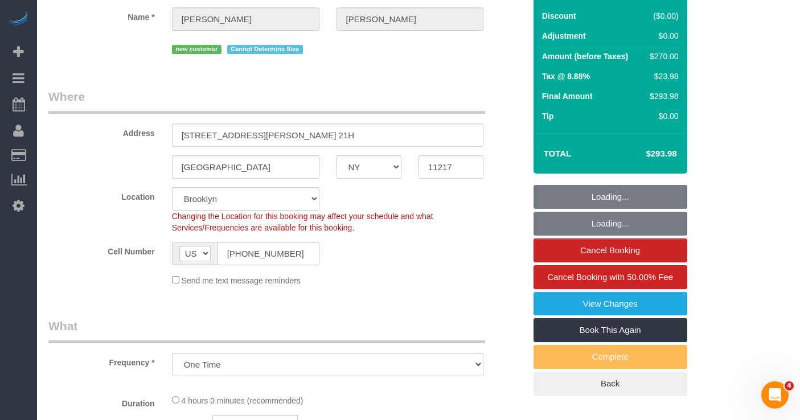
scroll to position [56, 0]
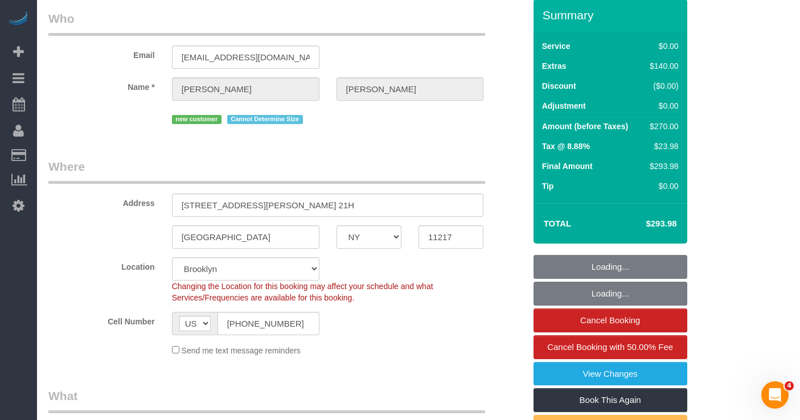
select select "string:stripe-pm_1SCMnH4VGloSiKo7dmLPQ8om"
select select "1"
select select "spot1"
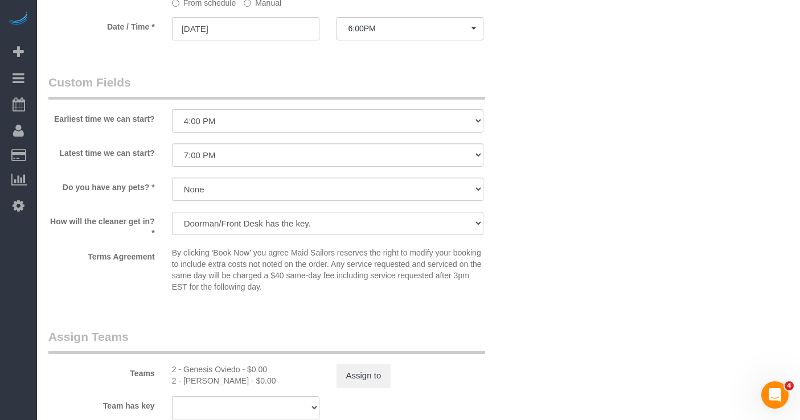
scroll to position [1205, 0]
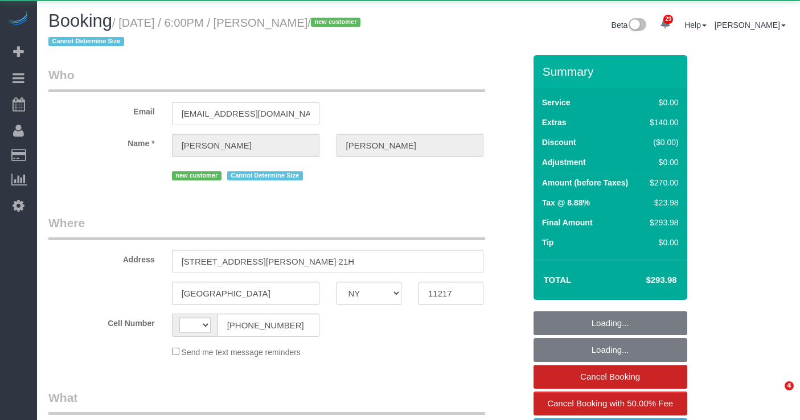
select select "NY"
select select "string:[GEOGRAPHIC_DATA]"
select select "object:930"
select select "1"
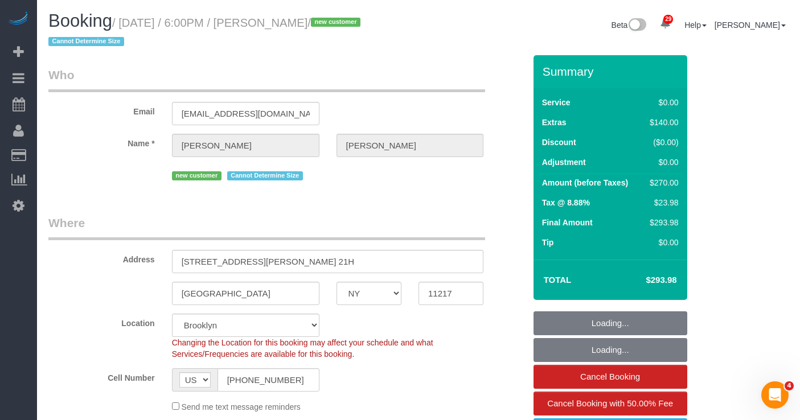
select select "object:1086"
select select "string:stripe-pm_1SCMnH4VGloSiKo7dmLPQ8om"
select select "spot1"
select select "number:64"
select select "number:79"
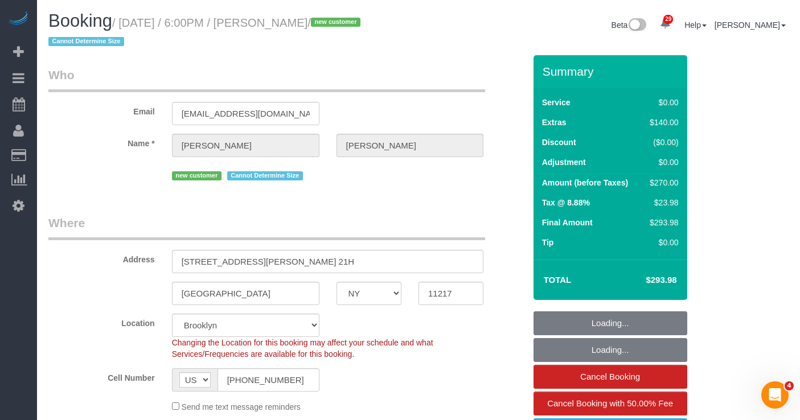
select select "number:15"
select select "number:6"
select select "1"
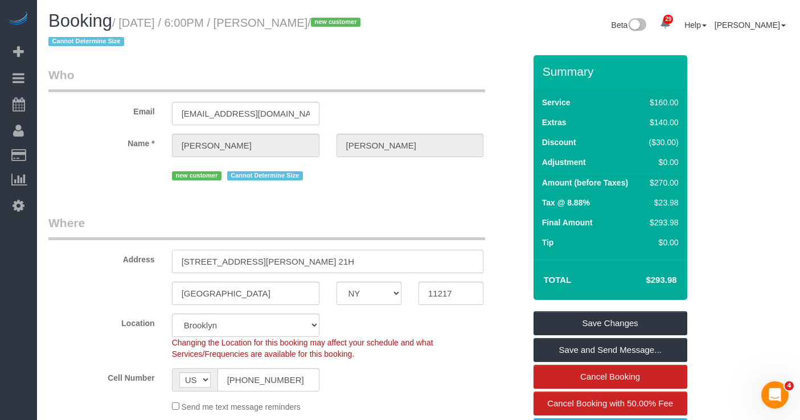
click at [249, 258] on input "333 Schermerhorn Street, Apt. 21H" at bounding box center [328, 261] width 312 height 23
click at [267, 264] on input "333 Schermerhorn Street, Apt. 21H" at bounding box center [328, 261] width 312 height 23
click at [267, 264] on input "[STREET_ADDRESS][PERSON_NAME] 21H" at bounding box center [328, 261] width 312 height 23
click at [267, 264] on input "333 Schermerhorn Street, Apt. 21H" at bounding box center [328, 261] width 312 height 23
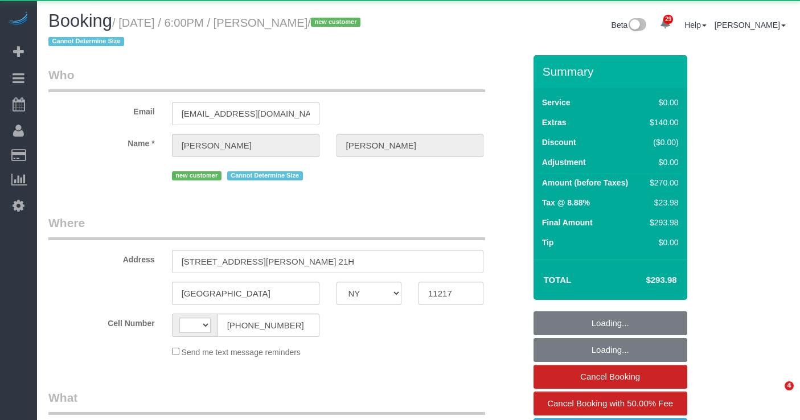
select select "NY"
select select "number:64"
select select "number:79"
select select "number:15"
select select "number:6"
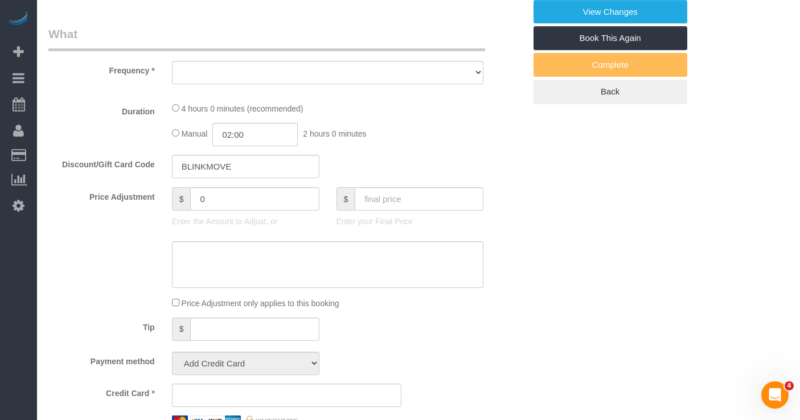
select select "string:US"
select select "object:974"
select select "string:stripe-pm_1SCMnH4VGloSiKo7dmLPQ8om"
select select "1"
select select "spot1"
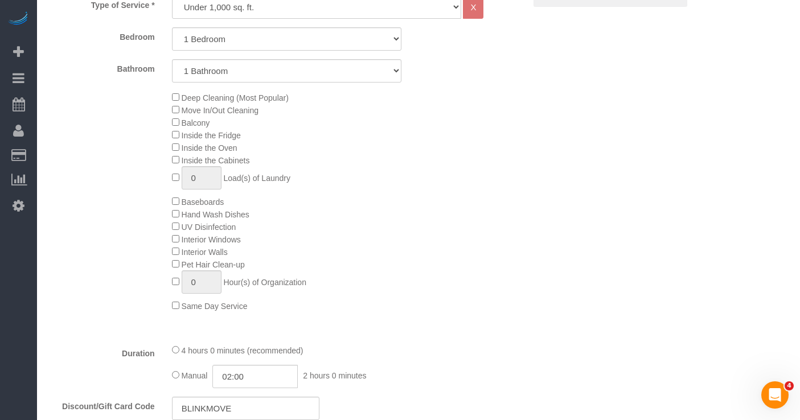
select select "object:1086"
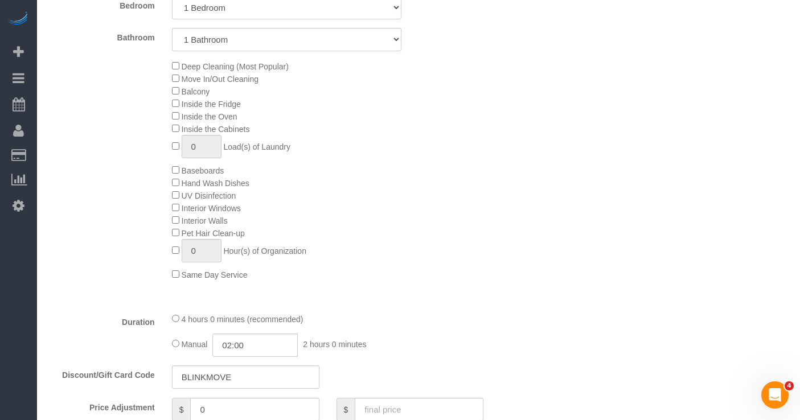
select select "1"
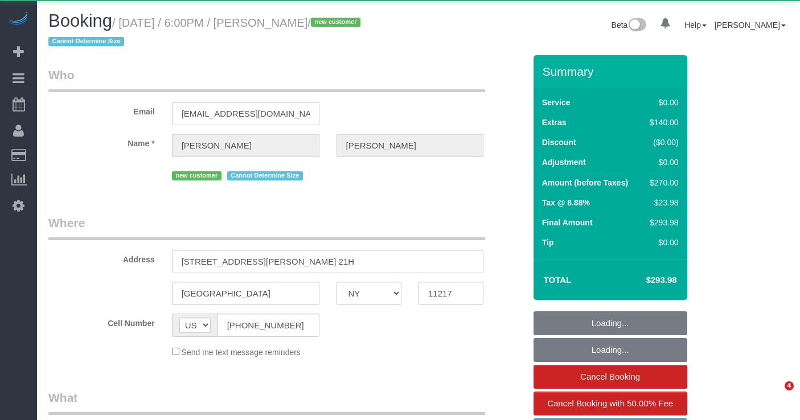
select select "NY"
select select "number:64"
select select "number:79"
select select "number:15"
select select "number:6"
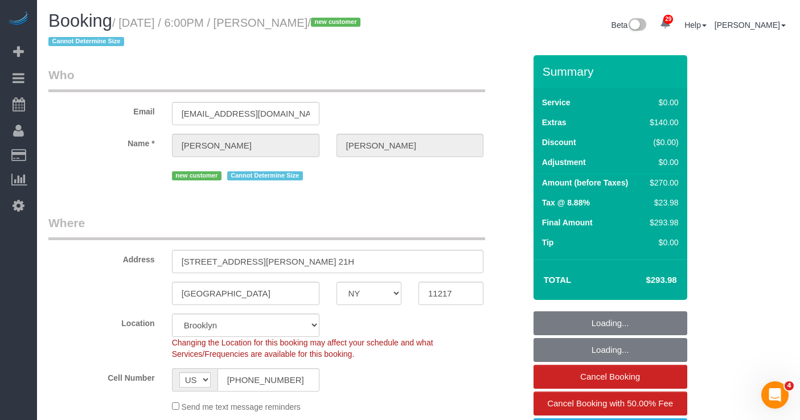
select select "object:978"
select select "string:stripe-pm_1SCMnH4VGloSiKo7dmLPQ8om"
select select "1"
select select "spot1"
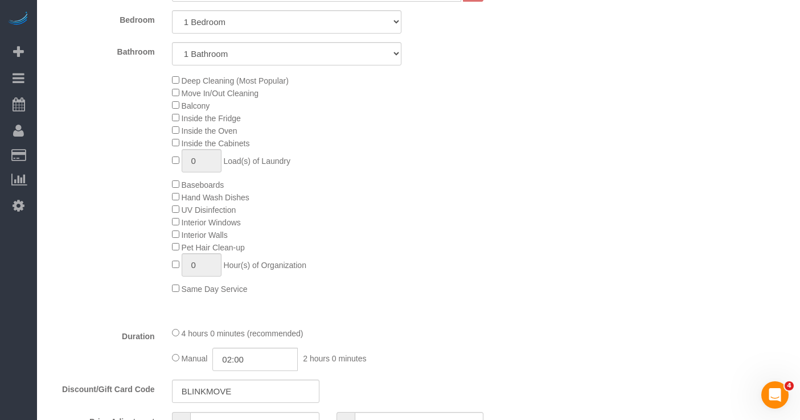
scroll to position [532, 0]
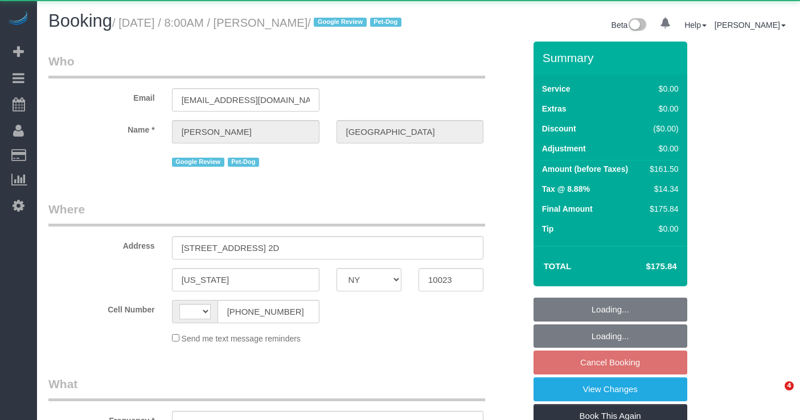
select select "NY"
select select "string:[GEOGRAPHIC_DATA]"
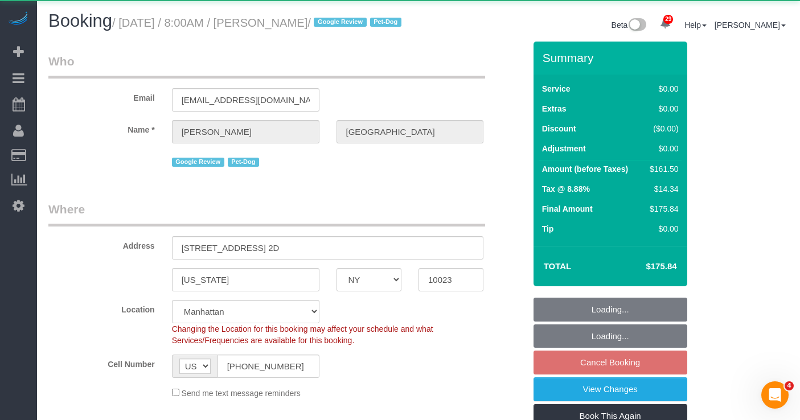
select select "object:821"
select select "string:stripe-pm_1RiLeT4VGloSiKo7HeIsBs5v"
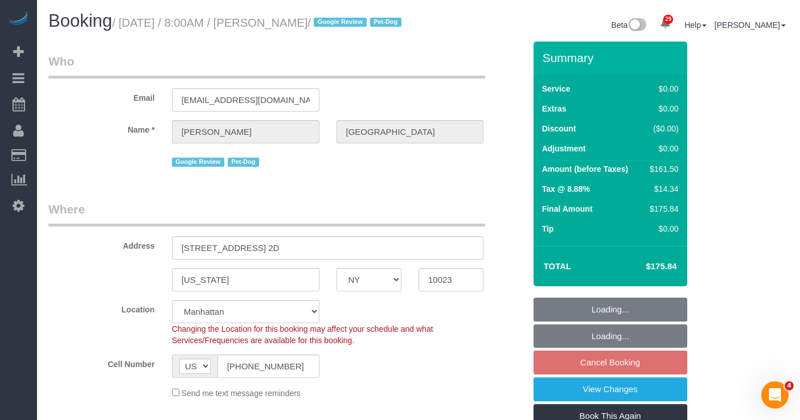
select select "object:970"
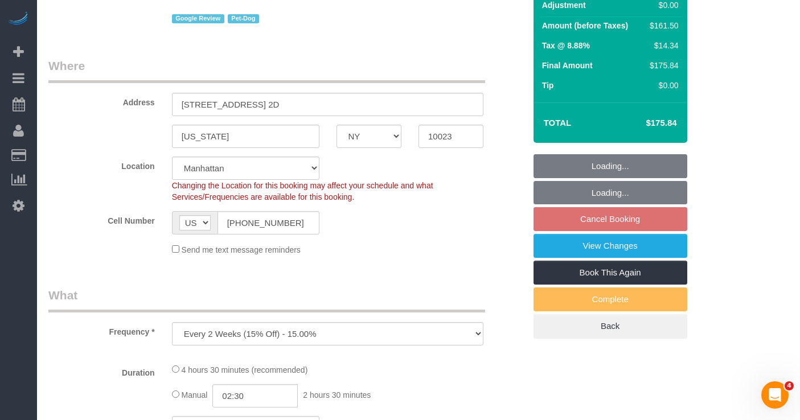
select select "2"
select select "spot1"
select select "number:56"
select select "number:75"
select select "number:13"
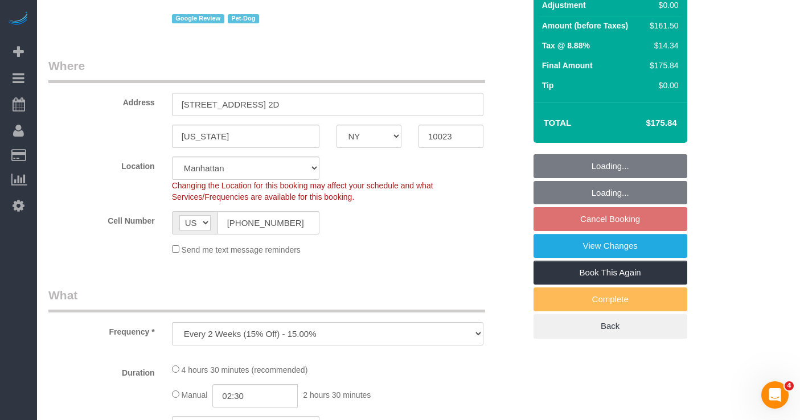
select select "number:5"
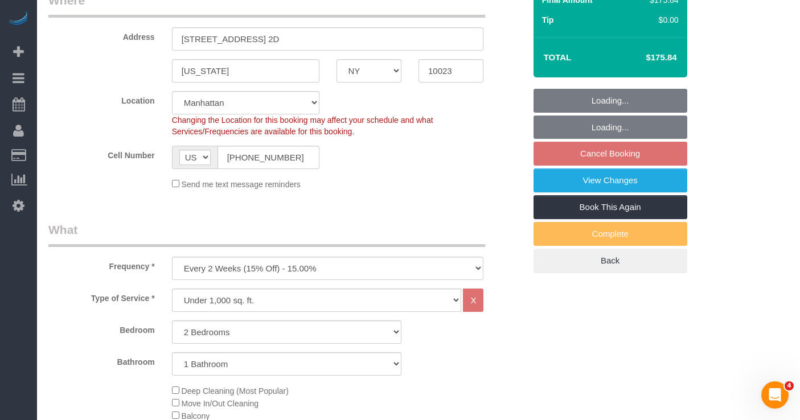
select select "2"
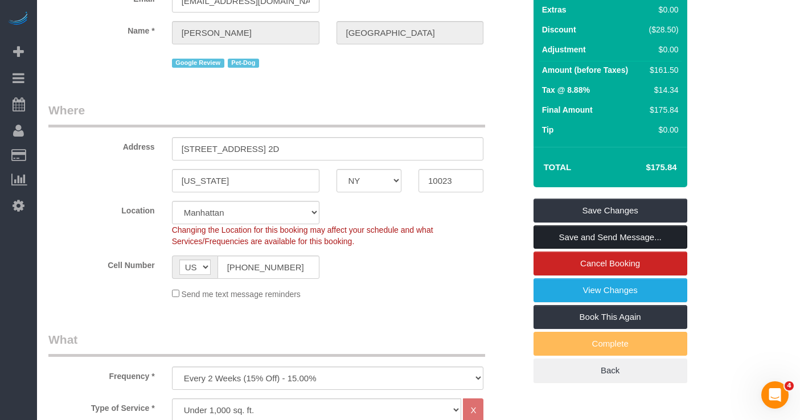
scroll to position [85, 0]
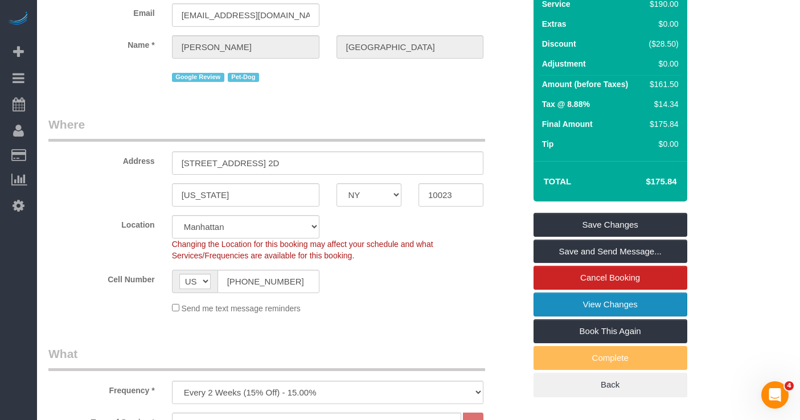
click at [556, 316] on link "View Changes" at bounding box center [610, 305] width 154 height 24
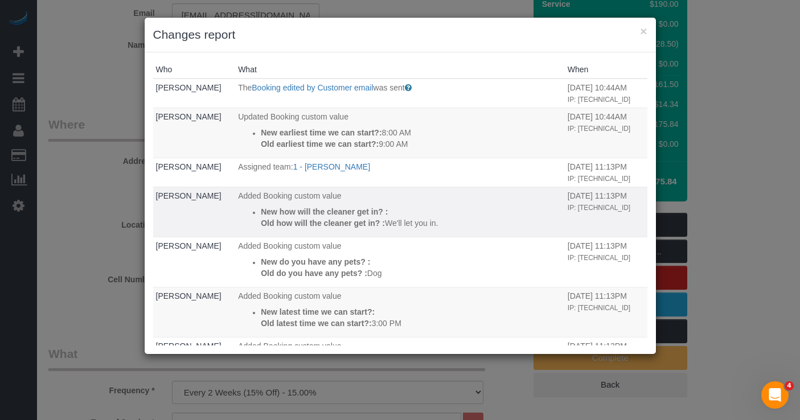
scroll to position [5, 0]
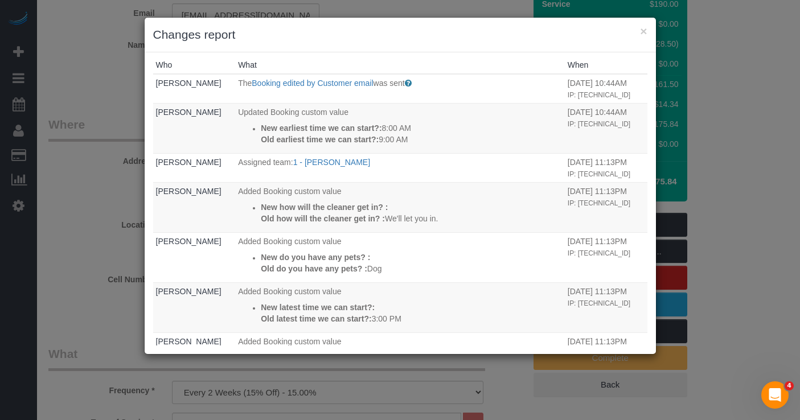
click at [76, 168] on div "× Changes report Who What When Anthony Ferrara The Booking edited by Customer e…" at bounding box center [400, 210] width 800 height 420
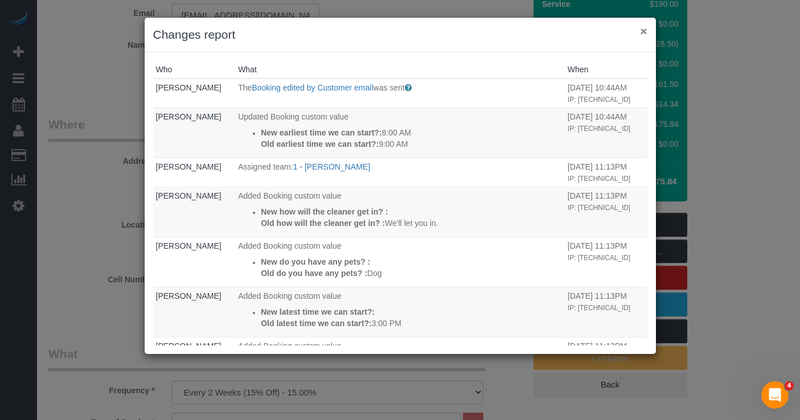
click at [644, 32] on button "×" at bounding box center [643, 31] width 7 height 12
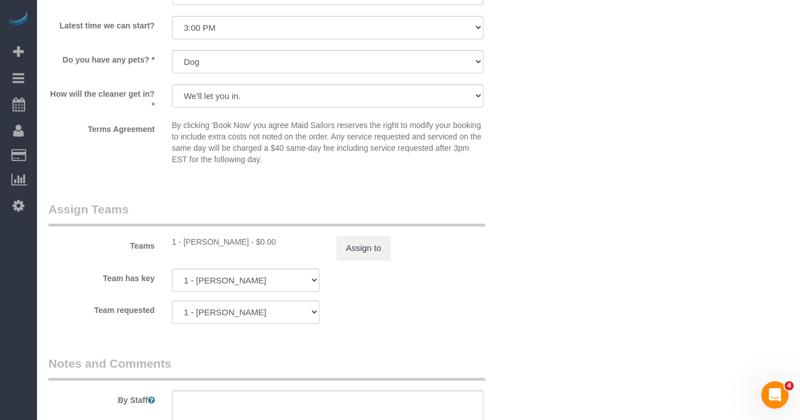
scroll to position [1348, 0]
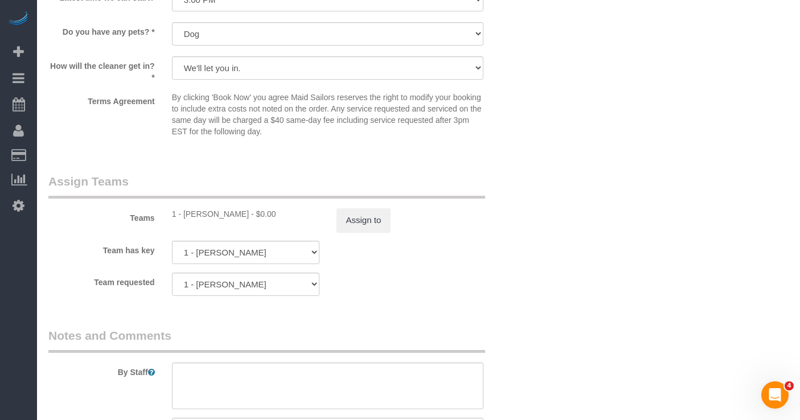
drag, startPoint x: 237, startPoint y: 229, endPoint x: 186, endPoint y: 233, distance: 51.4
click at [186, 220] on div "1 - Kariluz Romero - $0.00" at bounding box center [245, 213] width 147 height 11
copy div "Kariluz Romero"
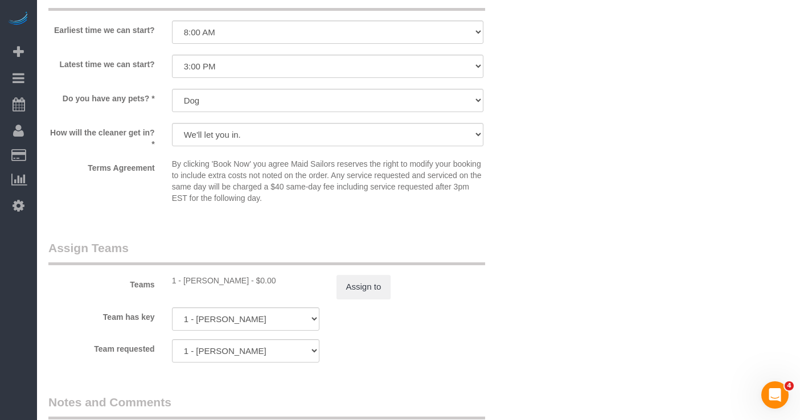
scroll to position [1270, 0]
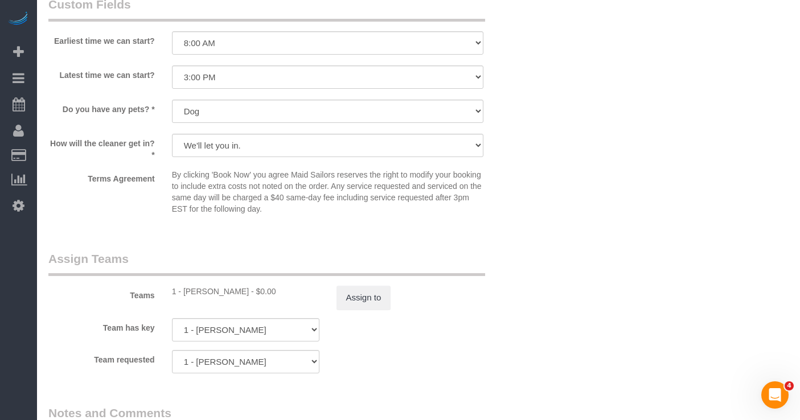
click at [394, 304] on div "Assign to" at bounding box center [410, 298] width 164 height 24
click at [373, 310] on button "Assign to" at bounding box center [363, 298] width 55 height 24
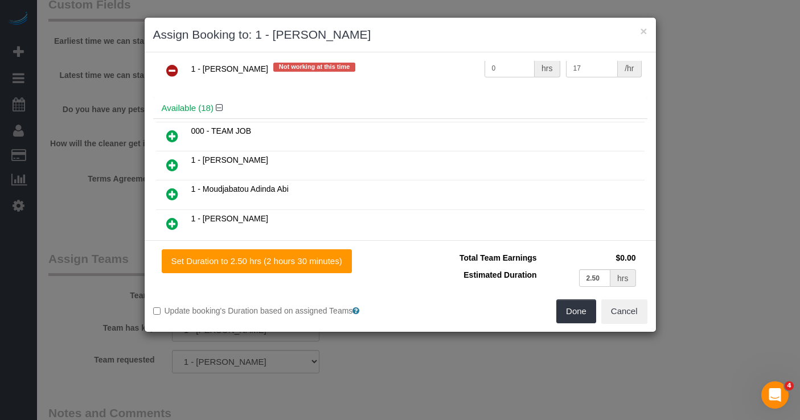
click at [175, 69] on icon at bounding box center [172, 71] width 12 height 14
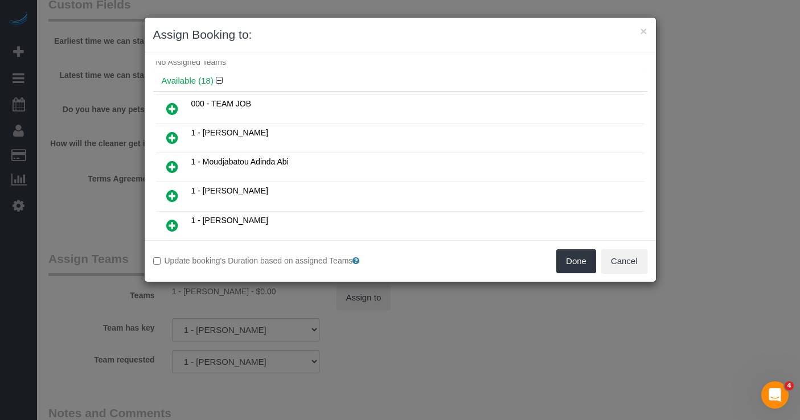
scroll to position [40, 0]
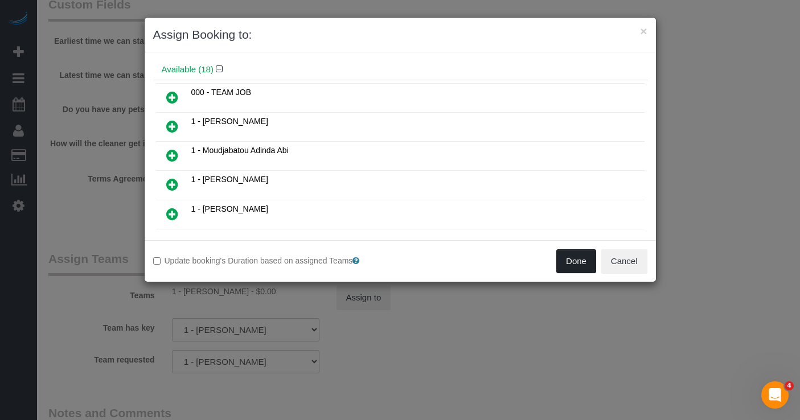
click at [577, 261] on button "Done" at bounding box center [576, 261] width 40 height 24
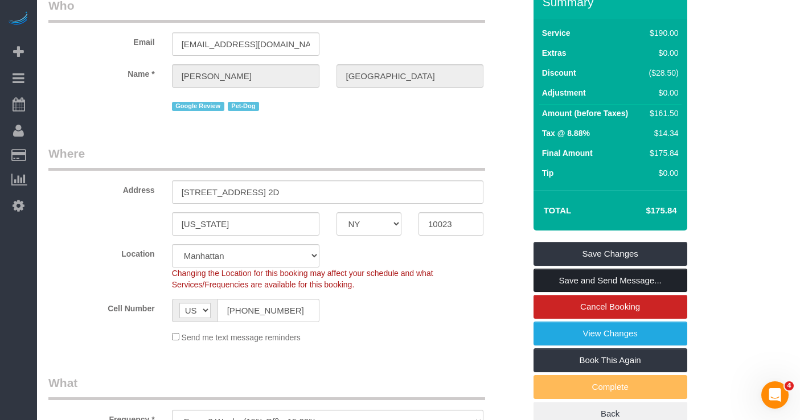
scroll to position [82, 0]
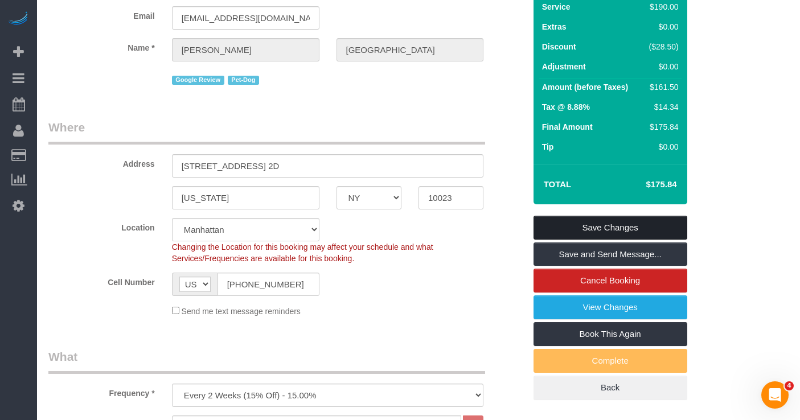
click at [555, 240] on link "Save Changes" at bounding box center [610, 228] width 154 height 24
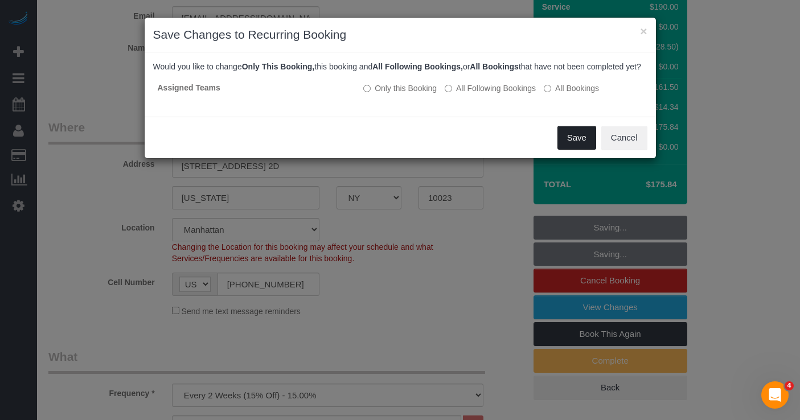
click at [566, 150] on button "Save" at bounding box center [576, 138] width 39 height 24
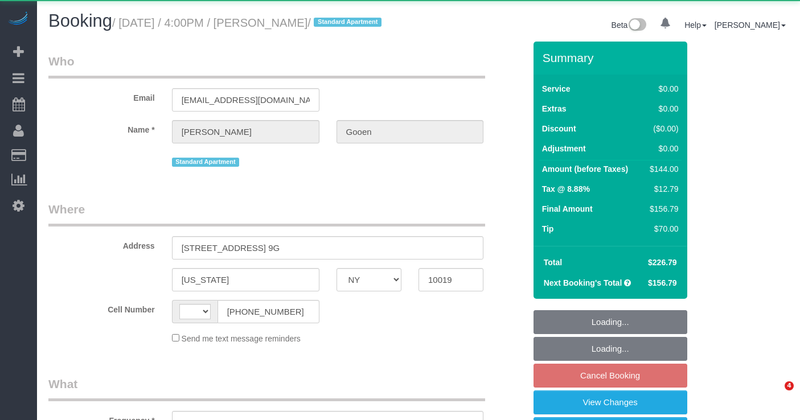
select select "NY"
select select "string:[GEOGRAPHIC_DATA]"
select select "object:816"
select select "number:57"
select select "number:74"
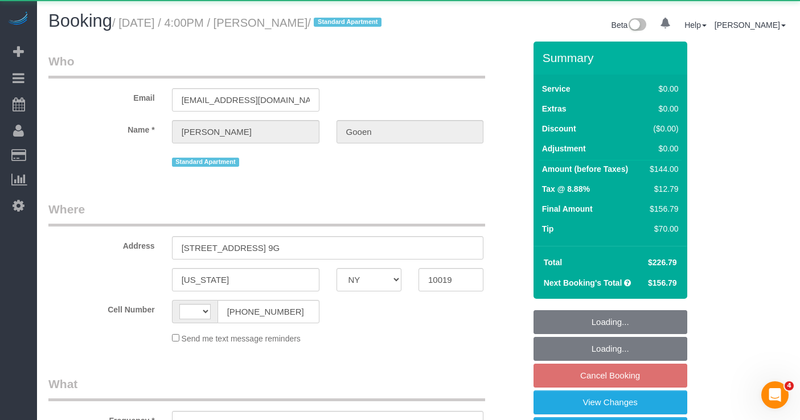
select select "number:15"
select select "number:7"
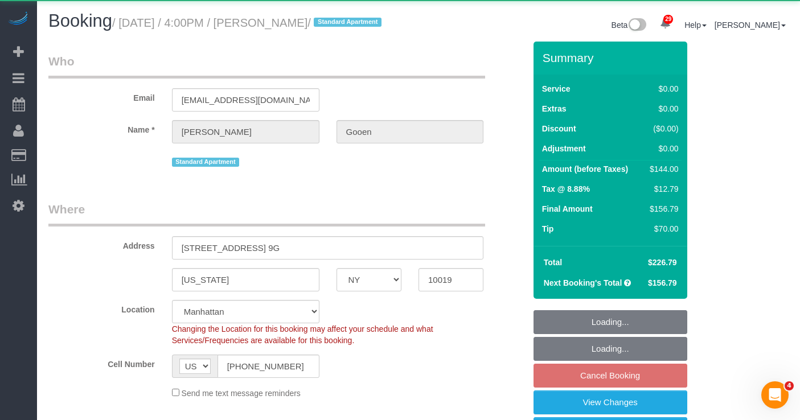
select select "object:969"
select select "1"
select select "spot8"
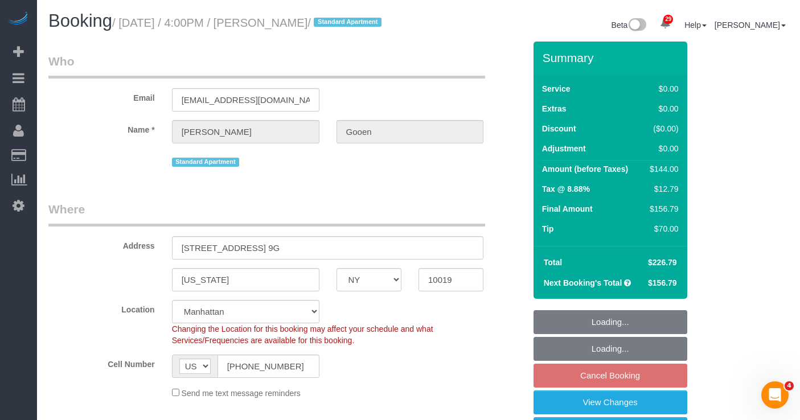
select select "string:stripe-pm_1R0Ms84VGloSiKo7dlBryzoR"
select select "1"
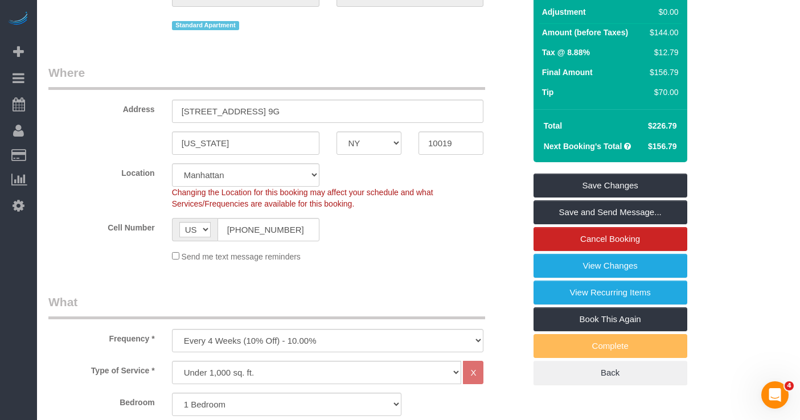
scroll to position [139, 0]
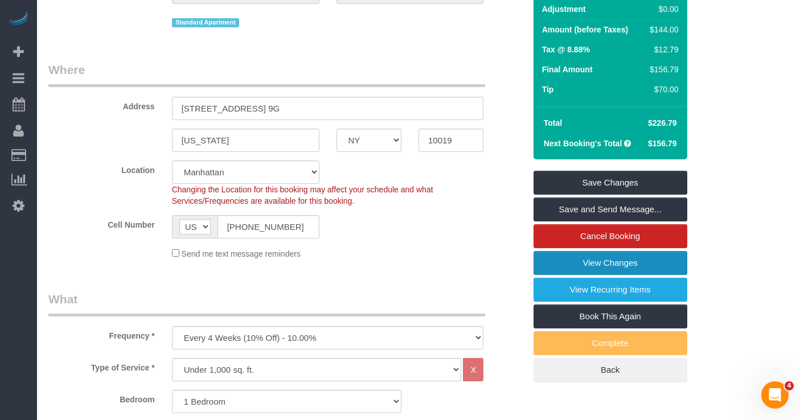
click at [562, 275] on link "View Changes" at bounding box center [610, 263] width 154 height 24
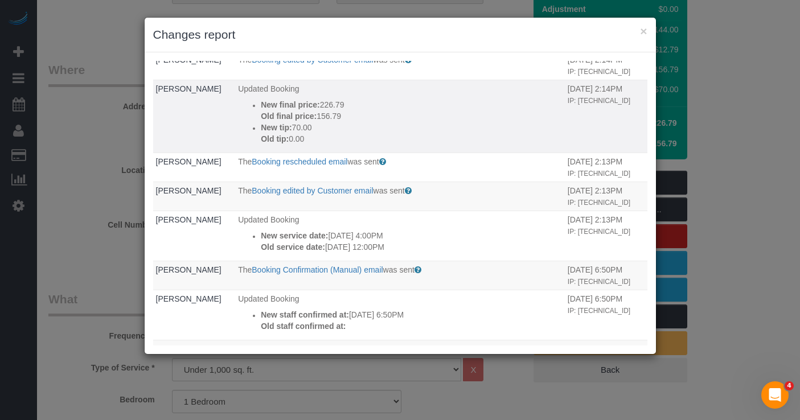
scroll to position [51, 0]
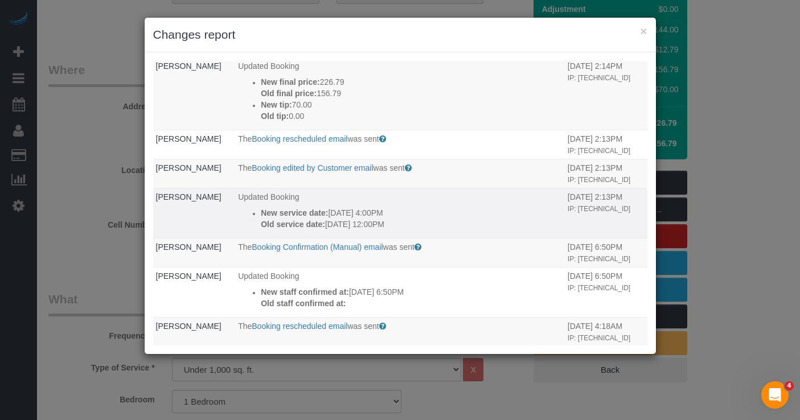
drag, startPoint x: 376, startPoint y: 223, endPoint x: 249, endPoint y: 216, distance: 126.5
click at [249, 216] on ul "New service date: [DATE] 4:00PM Old service date: [DATE] 12:00PM" at bounding box center [400, 218] width 324 height 23
copy div "New service date: [DATE] 4:00PM Old service date: [DATE] 12:00PM"
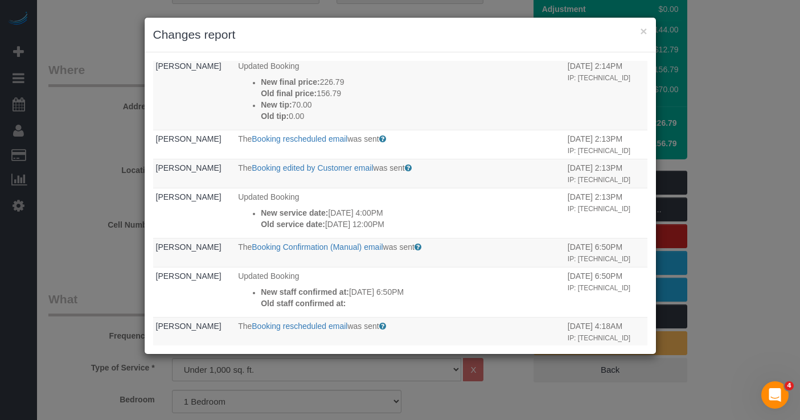
click at [768, 244] on div "× Changes report Who What When [PERSON_NAME] The Booking edited by Customer ema…" at bounding box center [400, 210] width 800 height 420
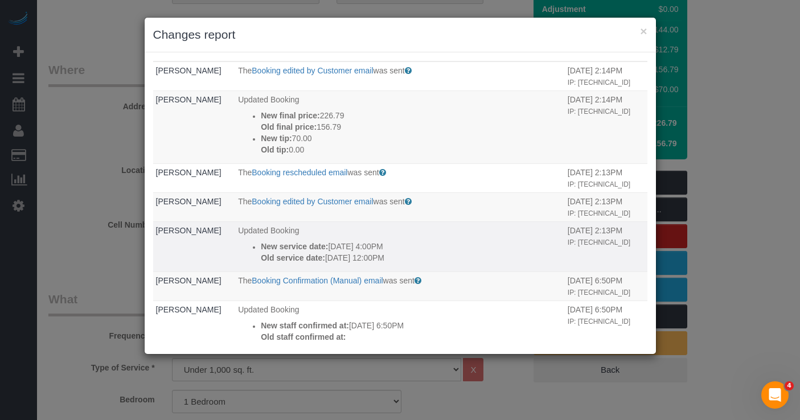
scroll to position [0, 0]
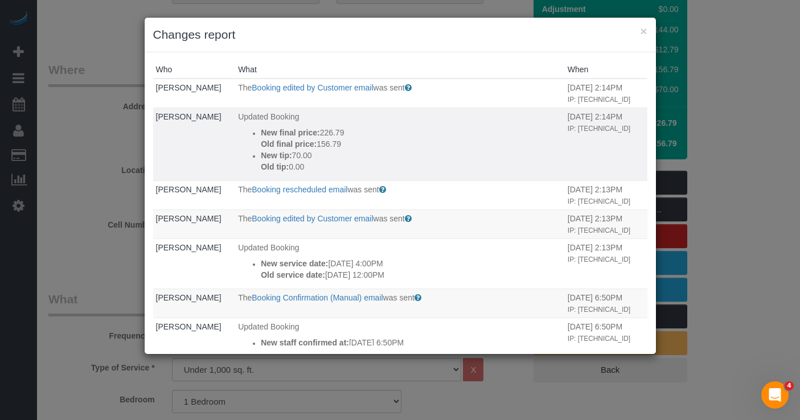
drag, startPoint x: 305, startPoint y: 167, endPoint x: 250, endPoint y: 136, distance: 62.2
click at [249, 136] on ul "New final price: 226.79 Old final price: 156.79 New tip: 70.00 Old tip: 0.00" at bounding box center [400, 150] width 324 height 46
copy div "New final price: 226.79 Old final price: 156.79 New tip: 70.00 Old tip: 0.00"
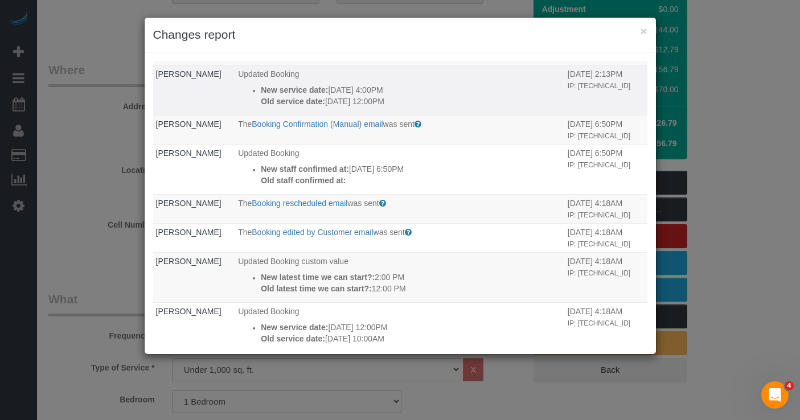
scroll to position [183, 0]
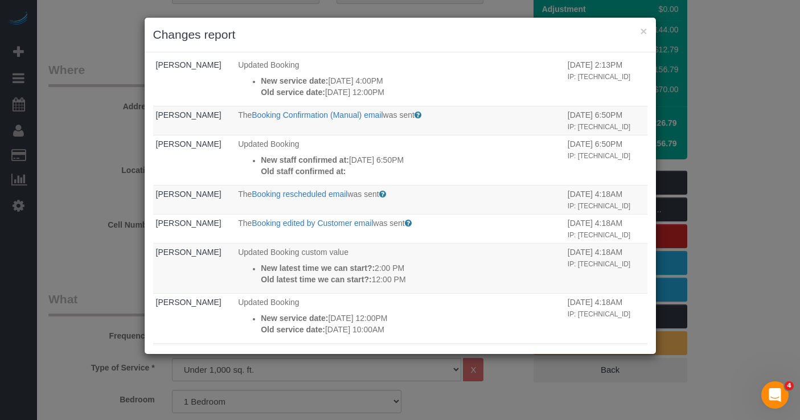
click at [67, 155] on div "× Changes report Who What When [PERSON_NAME] The Booking edited by Customer ema…" at bounding box center [400, 210] width 800 height 420
click at [644, 31] on button "×" at bounding box center [643, 31] width 7 height 12
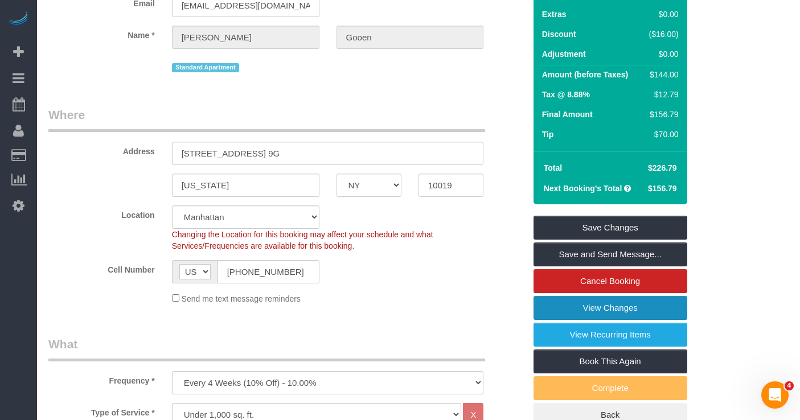
scroll to position [115, 0]
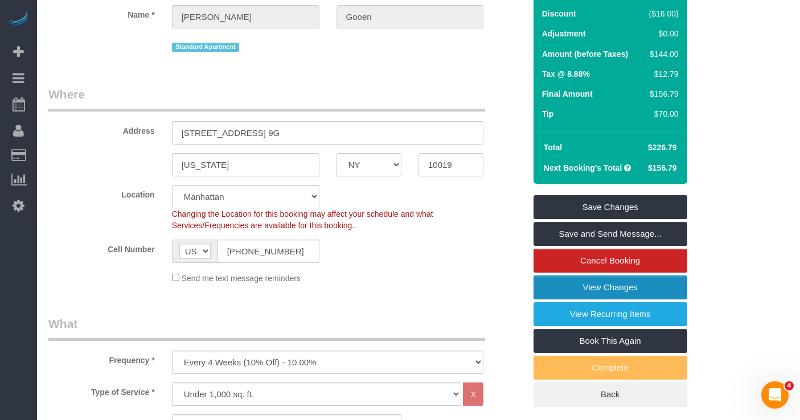
click at [558, 299] on link "View Changes" at bounding box center [610, 287] width 154 height 24
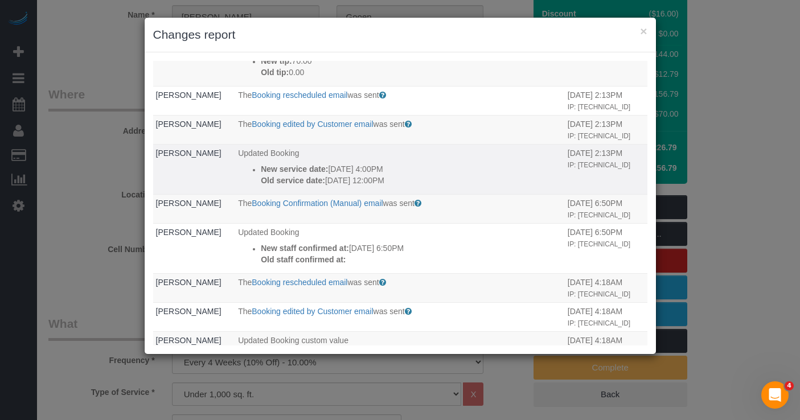
scroll to position [134, 0]
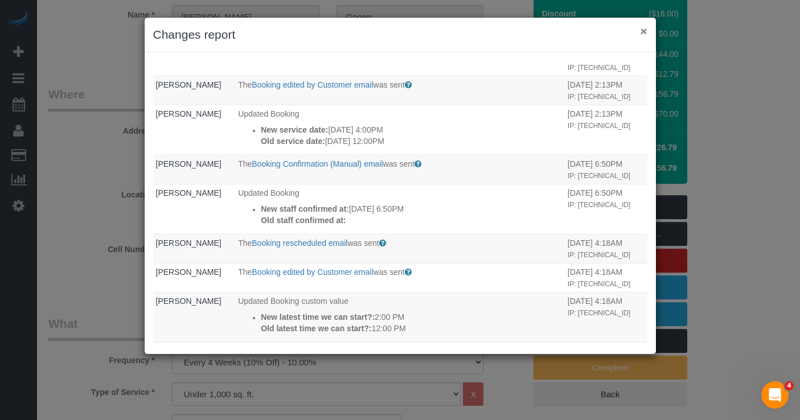
click at [640, 32] on button "×" at bounding box center [643, 31] width 7 height 12
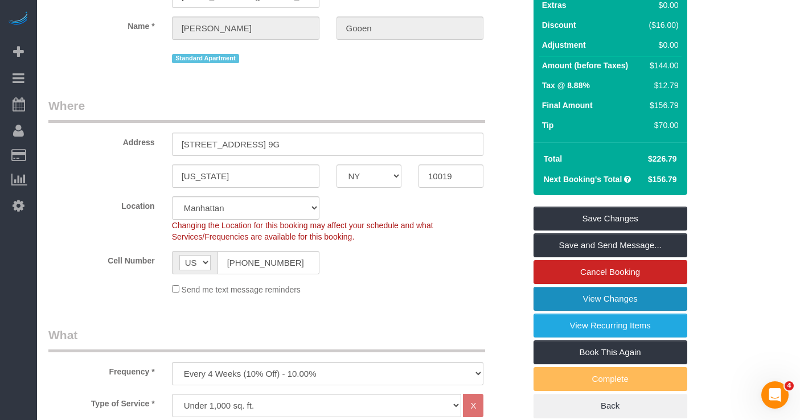
scroll to position [110, 0]
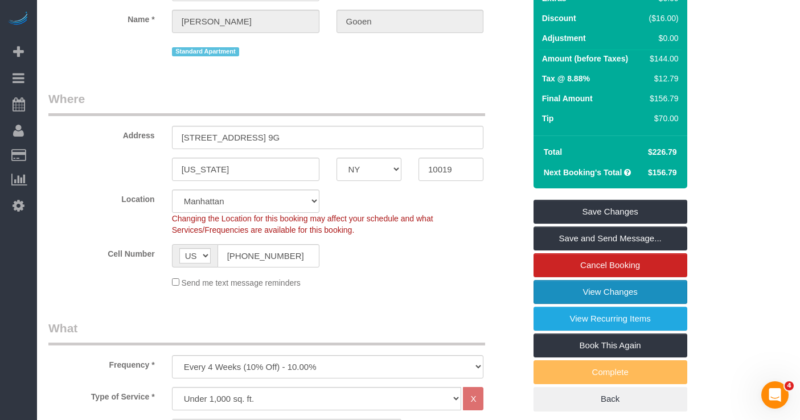
click at [541, 303] on link "View Changes" at bounding box center [610, 292] width 154 height 24
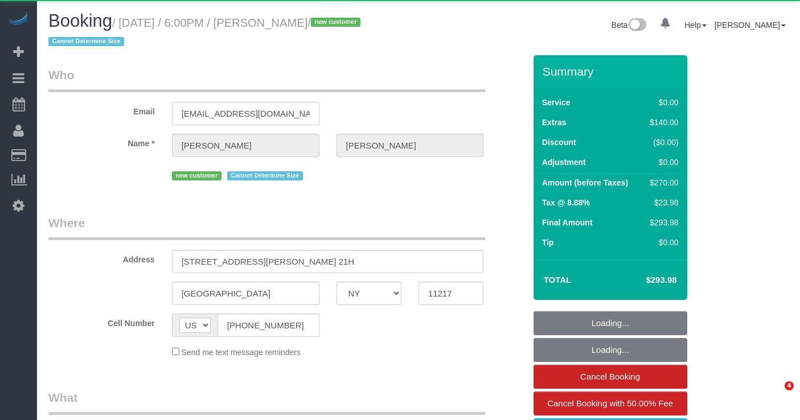
select select "NY"
select select "object:1218"
select select "string:stripe-pm_1SCMnH4VGloSiKo7dmLPQ8om"
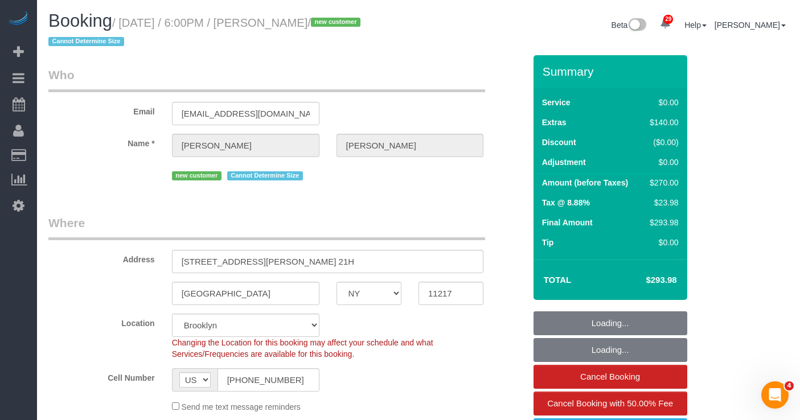
select select "spot1"
select select "1"
select select "number:64"
select select "number:79"
select select "number:15"
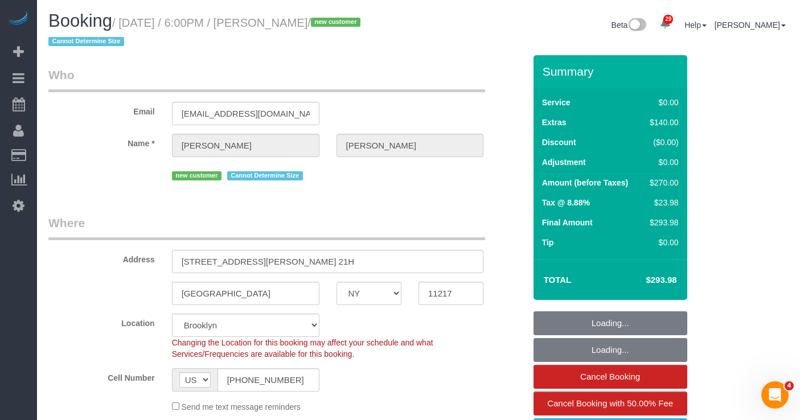
select select "number:6"
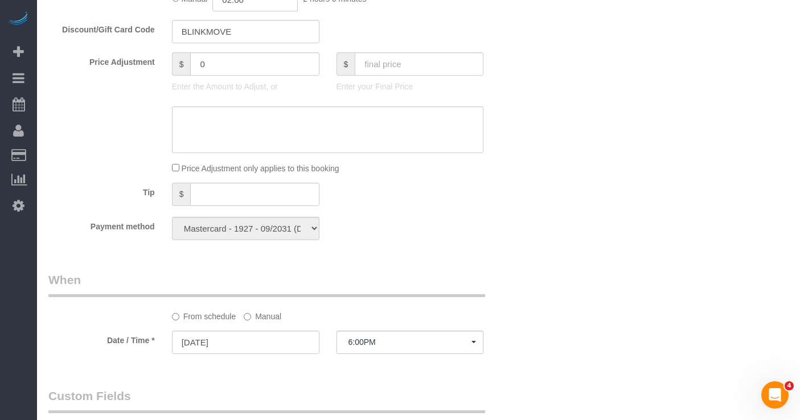
scroll to position [890, 0]
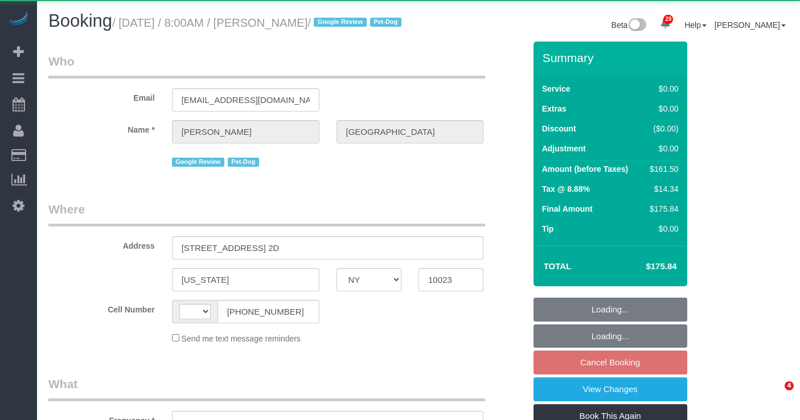
select select "NY"
select select "string:[GEOGRAPHIC_DATA]"
select select "object:918"
select select "2"
select select "number:56"
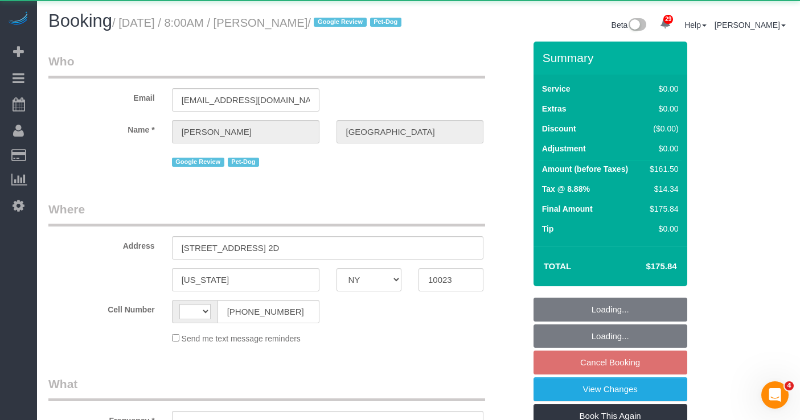
select select "number:75"
select select "number:13"
select select "number:5"
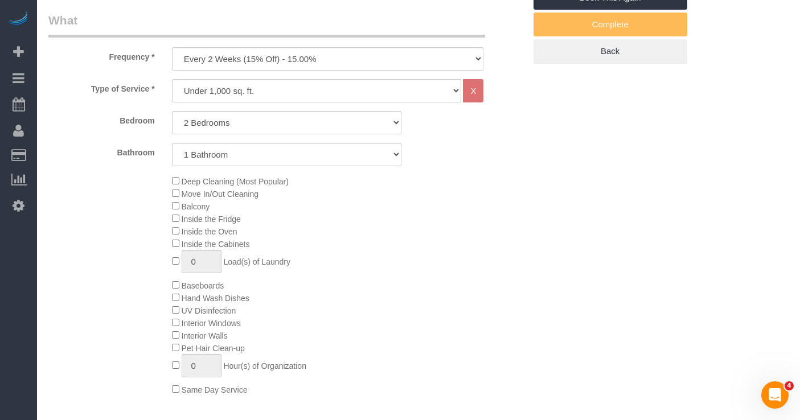
select select "object:1103"
select select "string:stripe-pm_1RiLeT4VGloSiKo7HeIsBs5v"
select select "2"
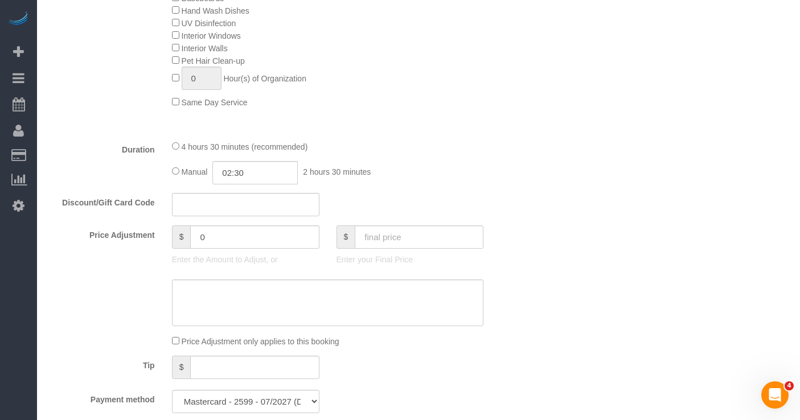
select select "spot1"
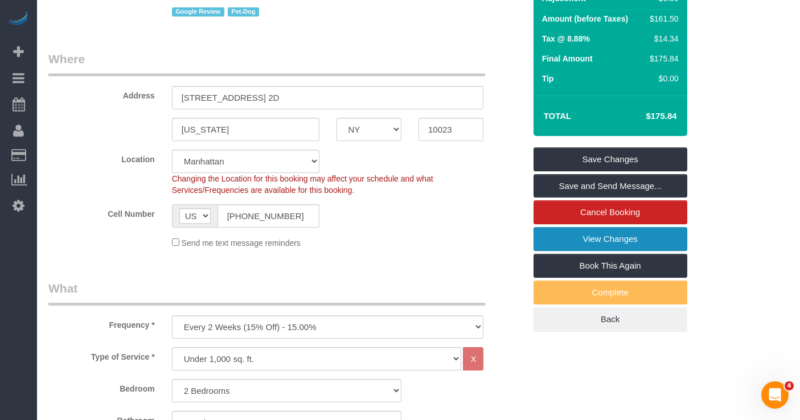
scroll to position [155, 0]
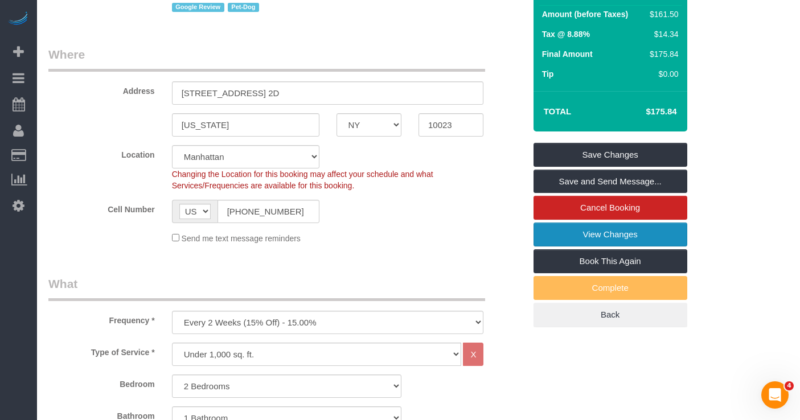
click at [545, 246] on link "View Changes" at bounding box center [610, 235] width 154 height 24
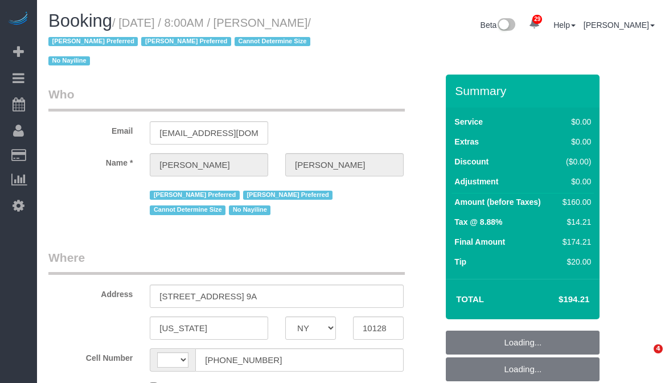
select select "NY"
select select "string:US"
select select "object:1069"
select select "1"
select select "number:56"
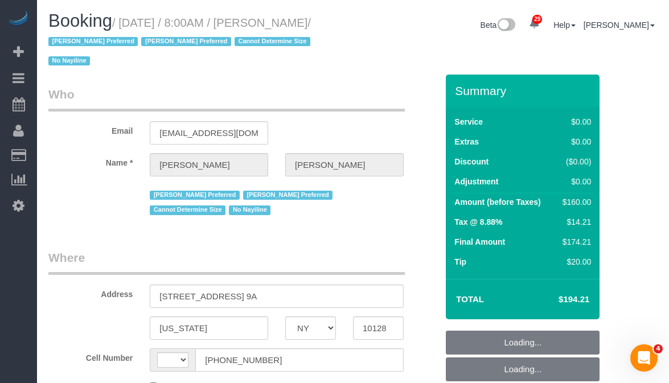
select select "number:90"
select select "number:15"
select select "number:5"
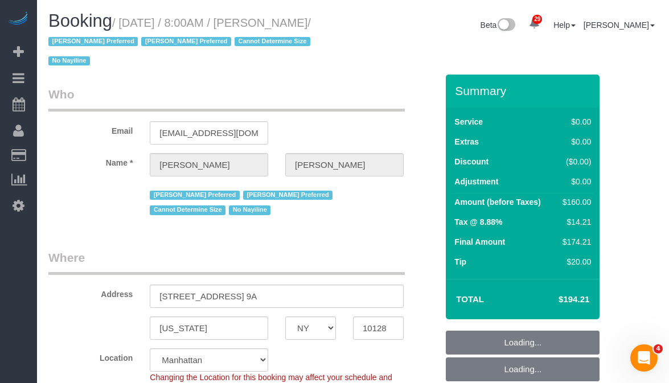
select select "object:1080"
select select "spot1"
select select "string:stripe-pm_1S7AHC4VGloSiKo7hp2QbcMb"
select select "1"
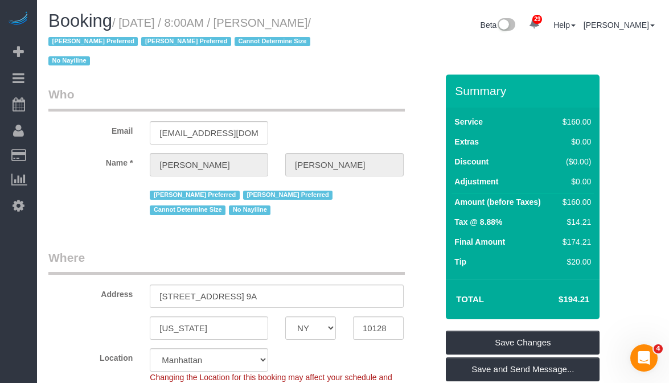
scroll to position [3, 0]
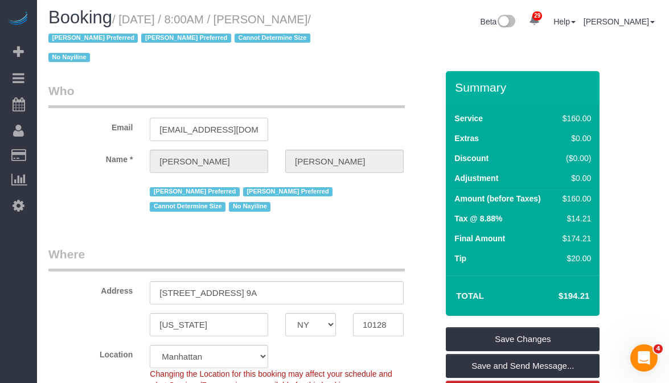
click at [171, 129] on input "crislohaas@gmail.com" at bounding box center [209, 129] width 118 height 23
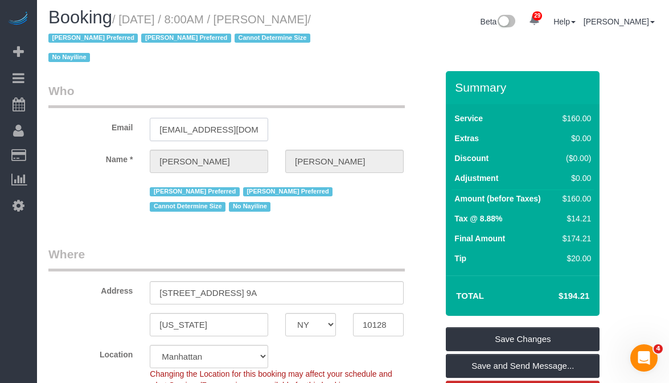
click at [180, 129] on input "crislohaas@gmail.com" at bounding box center [209, 129] width 118 height 23
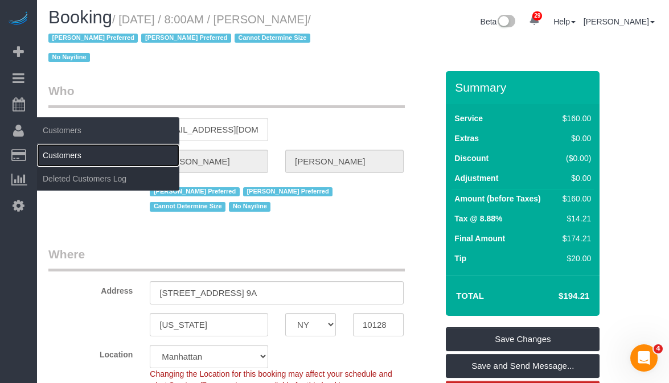
click at [48, 153] on link "Customers" at bounding box center [108, 155] width 142 height 23
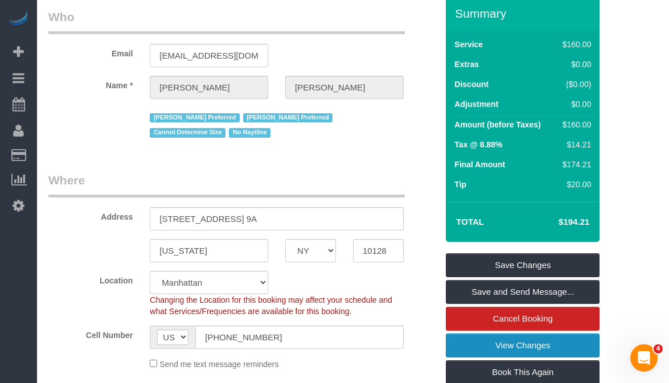
scroll to position [109, 0]
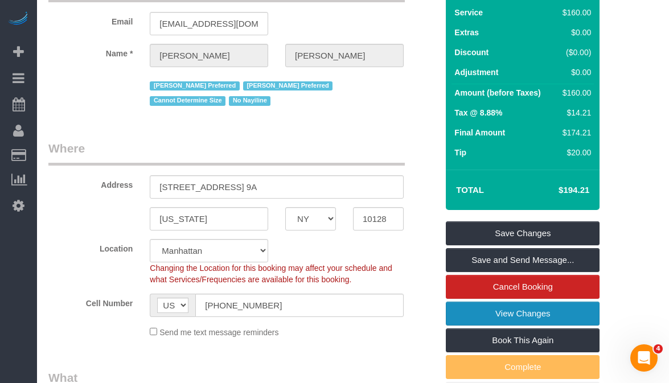
click at [471, 316] on link "View Changes" at bounding box center [523, 314] width 154 height 24
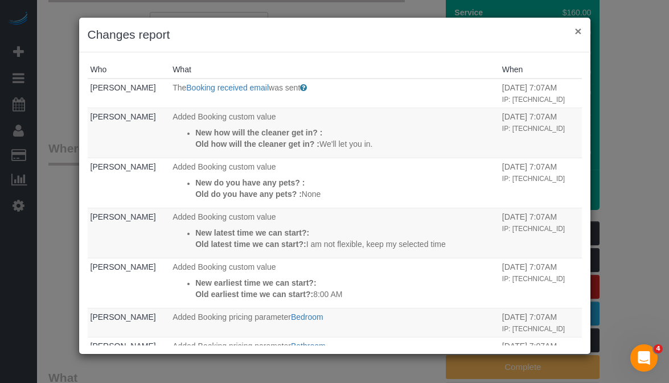
click at [579, 30] on button "×" at bounding box center [577, 31] width 7 height 12
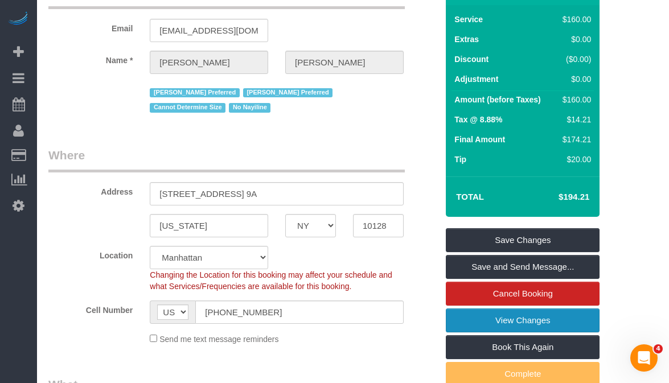
scroll to position [106, 0]
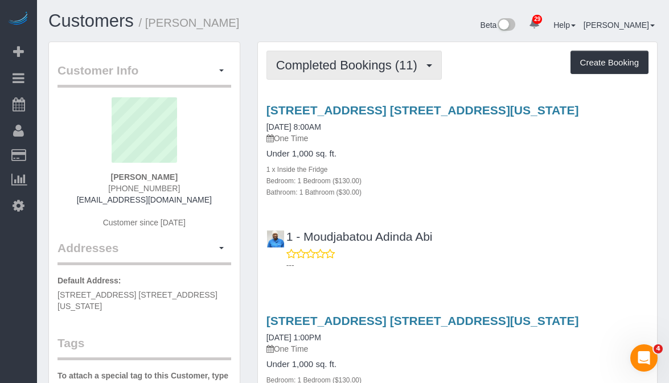
click at [348, 66] on span "Completed Bookings (11)" at bounding box center [349, 65] width 147 height 14
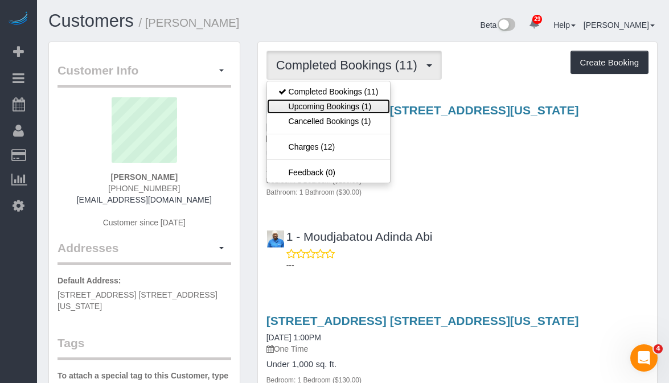
click at [352, 105] on link "Upcoming Bookings (1)" at bounding box center [328, 106] width 123 height 15
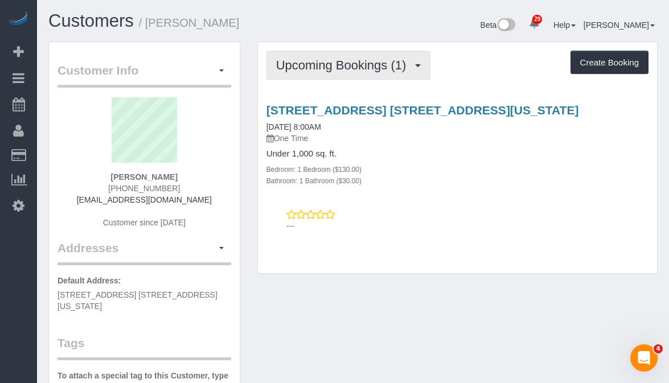
click at [330, 67] on span "Upcoming Bookings (1)" at bounding box center [344, 65] width 136 height 14
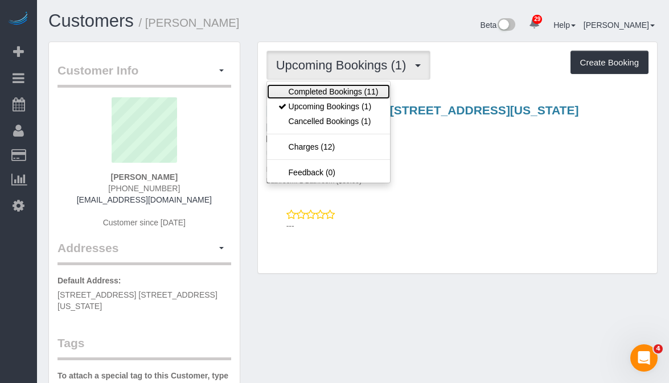
click at [317, 93] on link "Completed Bookings (11)" at bounding box center [328, 91] width 123 height 15
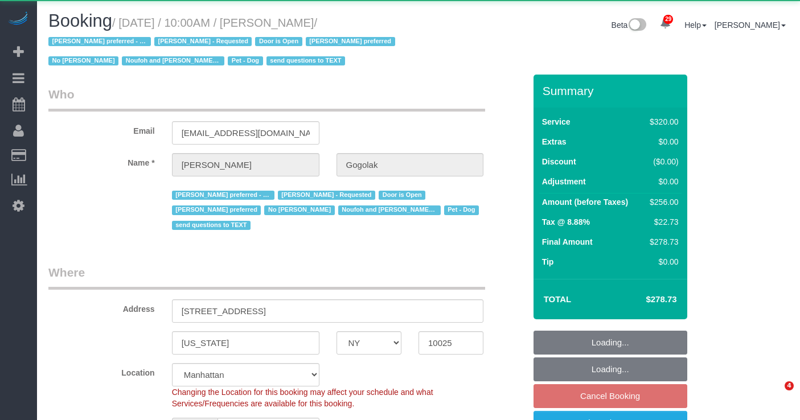
select select "NY"
select select "240"
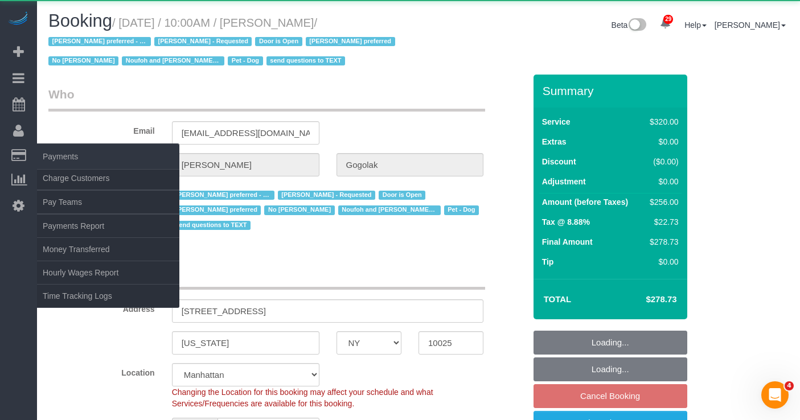
select select "string:stripe-pm_1P0RUk4VGloSiKo71VMZMWZt"
select select "spot3"
select select "number:58"
select select "number:76"
select select "number:13"
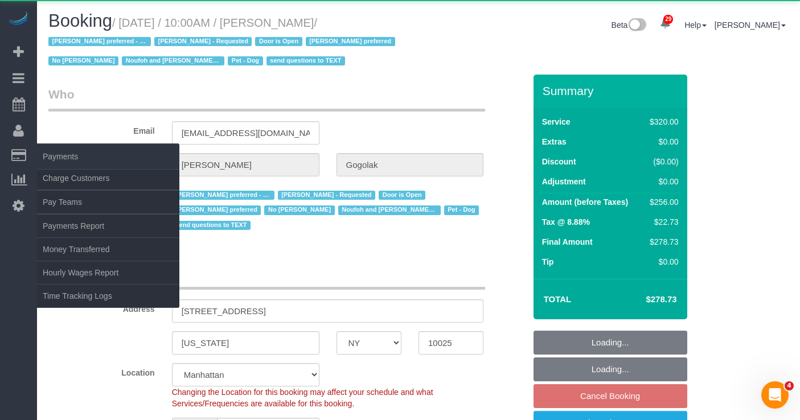
select select "number:5"
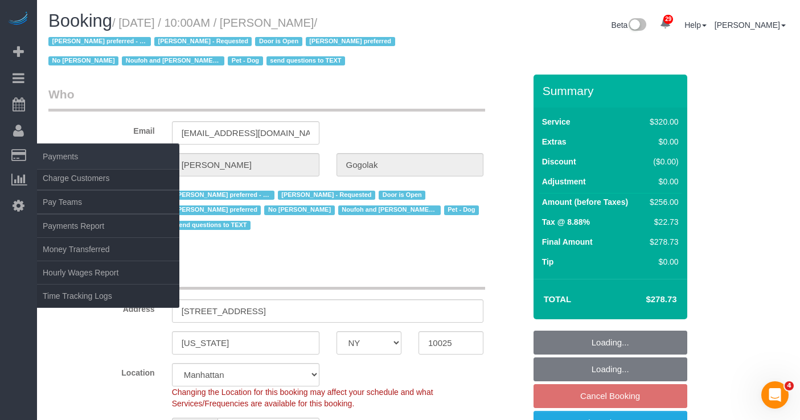
select select "object:1128"
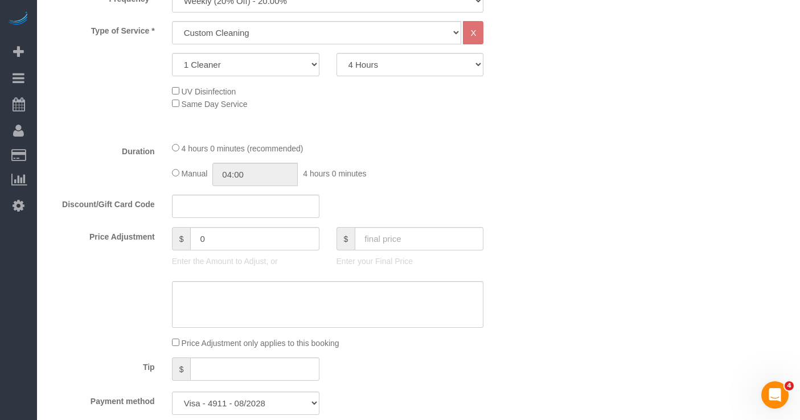
scroll to position [534, 0]
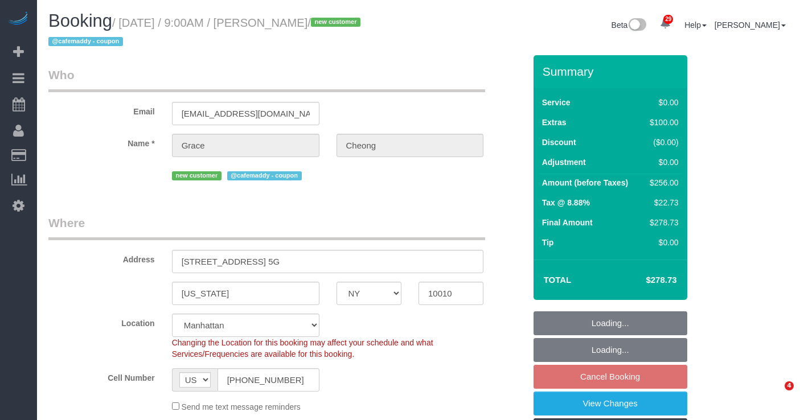
select select "NY"
select select "2"
select select "number:57"
select select "number:70"
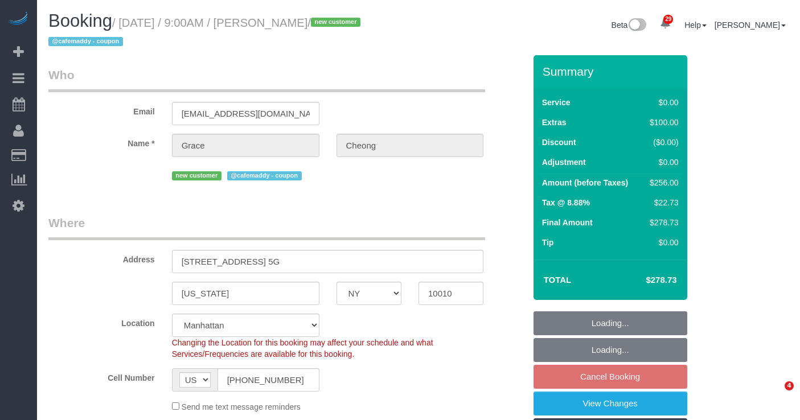
select select "number:15"
select select "number:5"
select select "spot2"
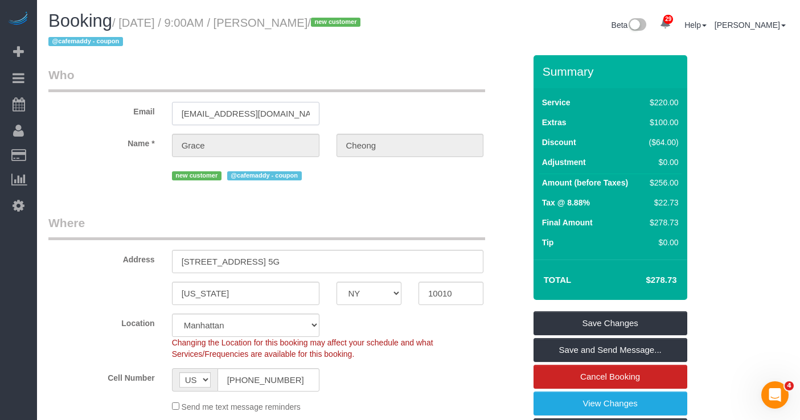
click at [226, 116] on input "[EMAIL_ADDRESS][DOMAIN_NAME]" at bounding box center [245, 113] width 147 height 23
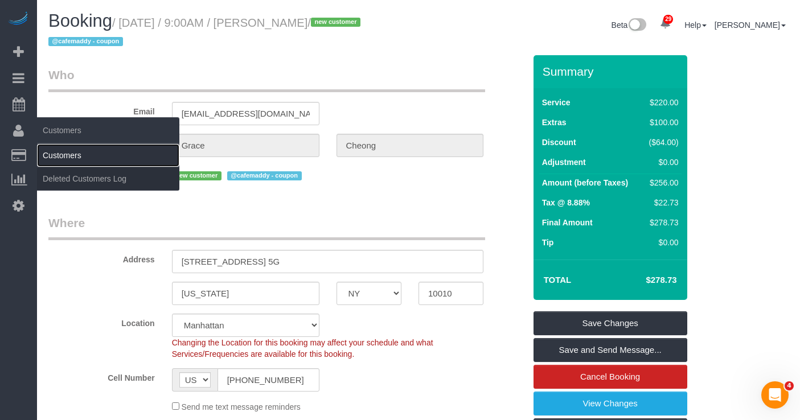
click at [63, 153] on link "Customers" at bounding box center [108, 155] width 142 height 23
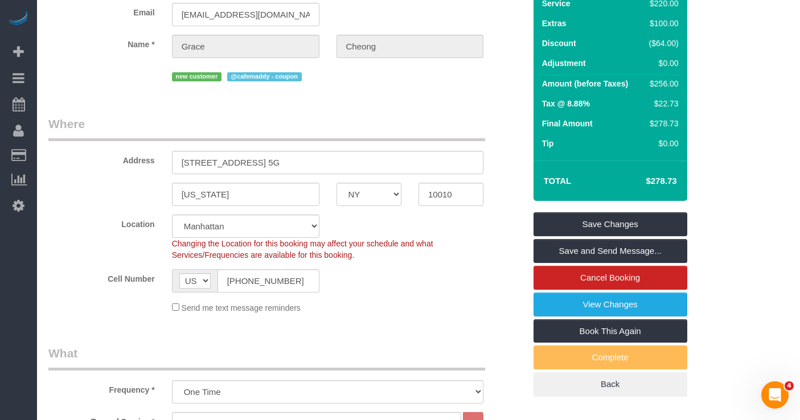
scroll to position [104, 0]
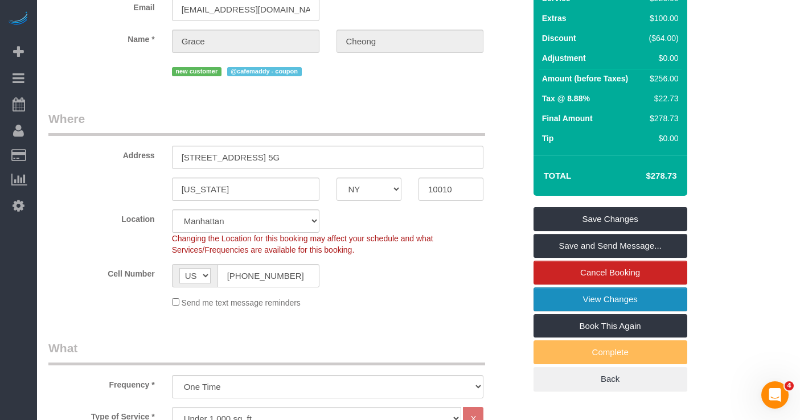
click at [573, 303] on link "View Changes" at bounding box center [610, 299] width 154 height 24
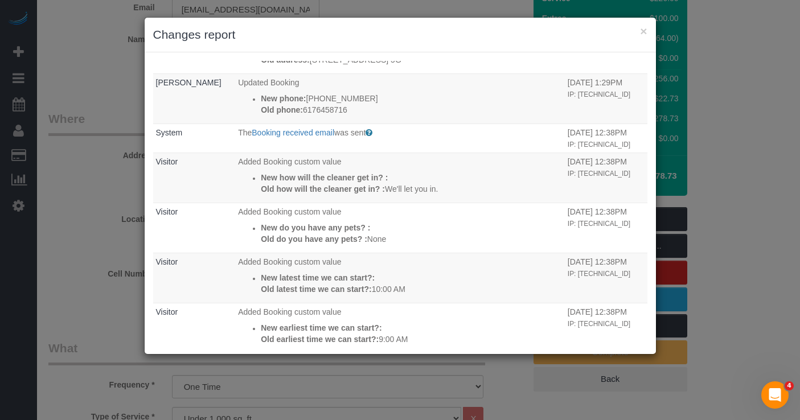
scroll to position [0, 0]
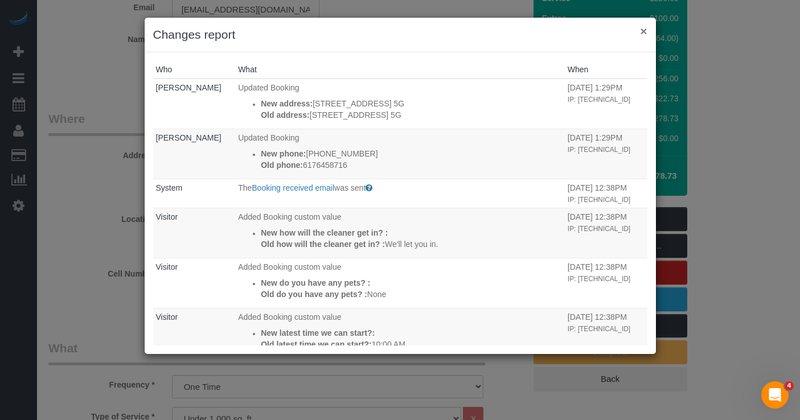
click at [644, 34] on button "×" at bounding box center [643, 31] width 7 height 12
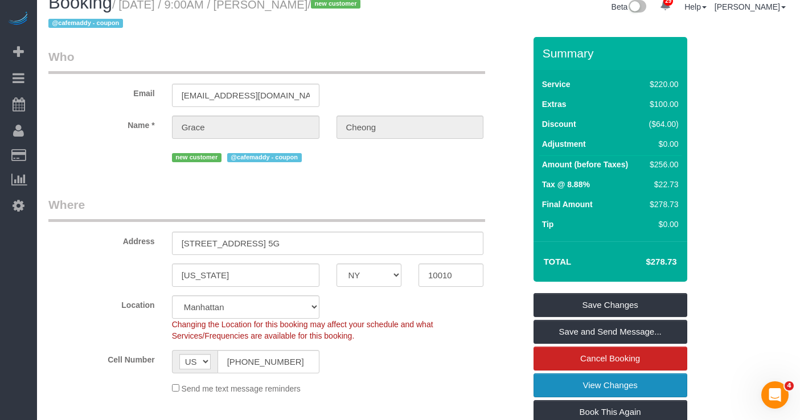
scroll to position [24, 0]
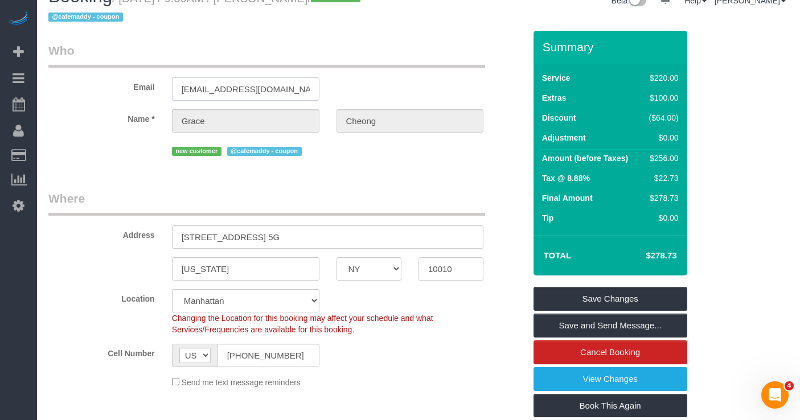
click at [253, 91] on input "[EMAIL_ADDRESS][DOMAIN_NAME]" at bounding box center [245, 88] width 147 height 23
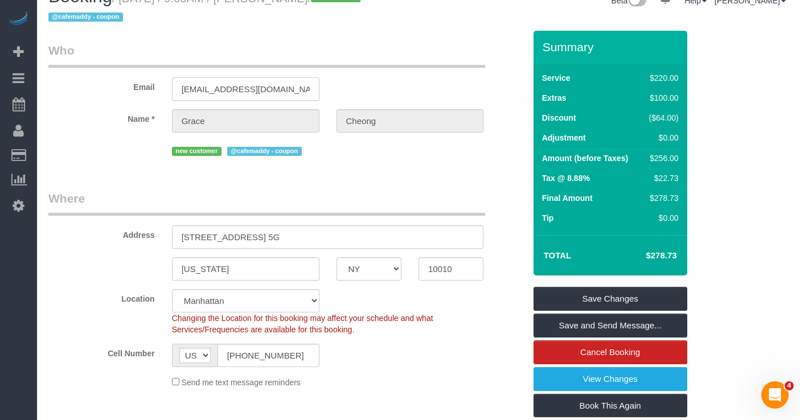
scroll to position [0, 0]
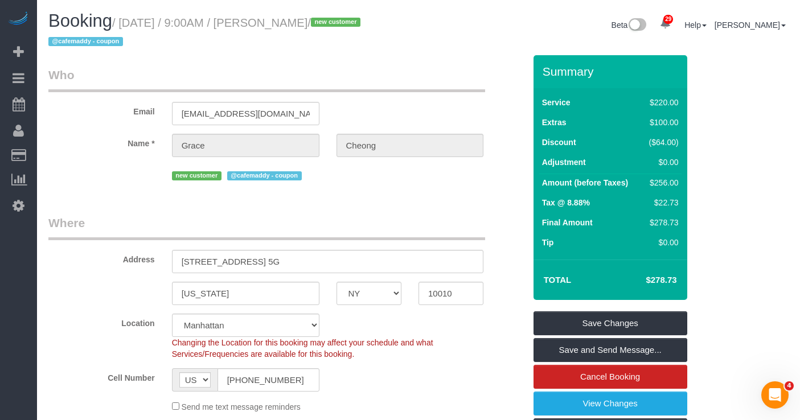
drag, startPoint x: 264, startPoint y: 23, endPoint x: 129, endPoint y: 23, distance: 134.9
click at [129, 23] on small "/ October 03, 2025 / 9:00AM / Grace Cheong / new customer @cafemaddy - coupon" at bounding box center [205, 33] width 315 height 32
copy small "October 03, 2025 / 9:00AM"
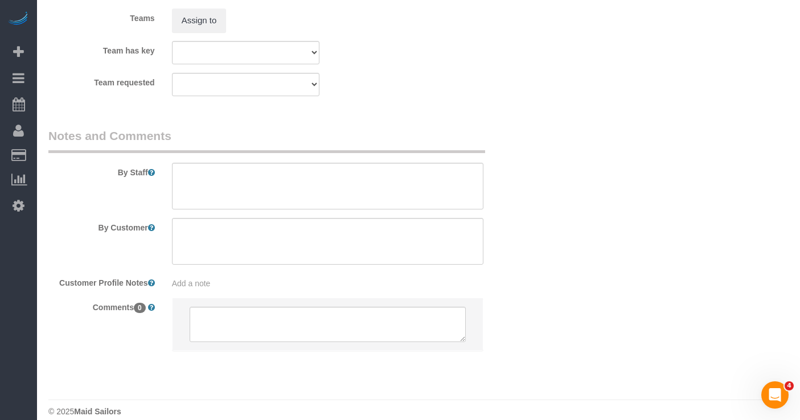
scroll to position [1575, 0]
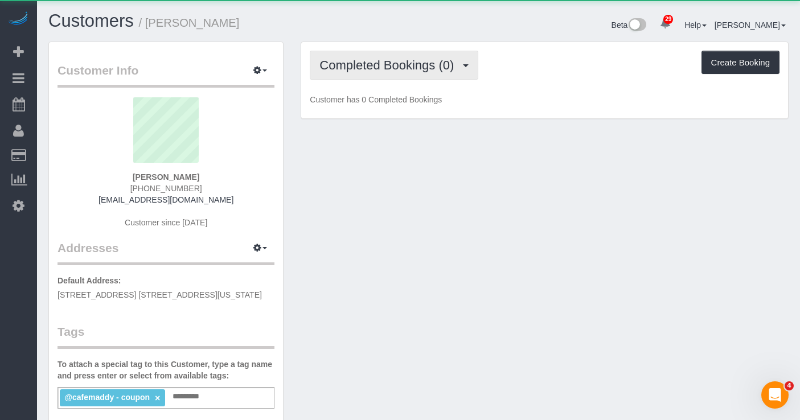
click at [398, 67] on span "Completed Bookings (0)" at bounding box center [389, 65] width 140 height 14
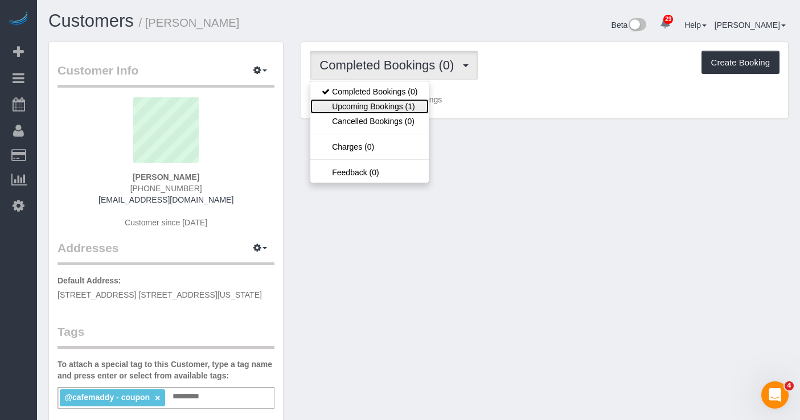
click at [360, 107] on link "Upcoming Bookings (1)" at bounding box center [369, 106] width 118 height 15
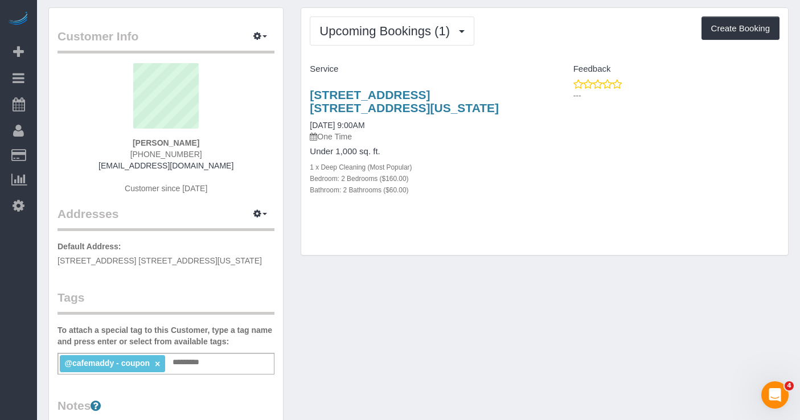
scroll to position [35, 0]
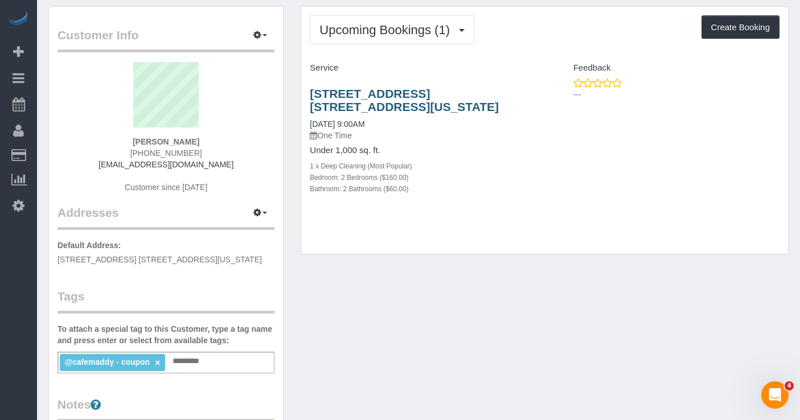
drag, startPoint x: 368, startPoint y: 104, endPoint x: 312, endPoint y: 95, distance: 56.4
click at [312, 95] on h3 "[STREET_ADDRESS] [STREET_ADDRESS][US_STATE]" at bounding box center [423, 100] width 226 height 26
copy link "[STREET_ADDRESS] [STREET_ADDRESS][US_STATE]"
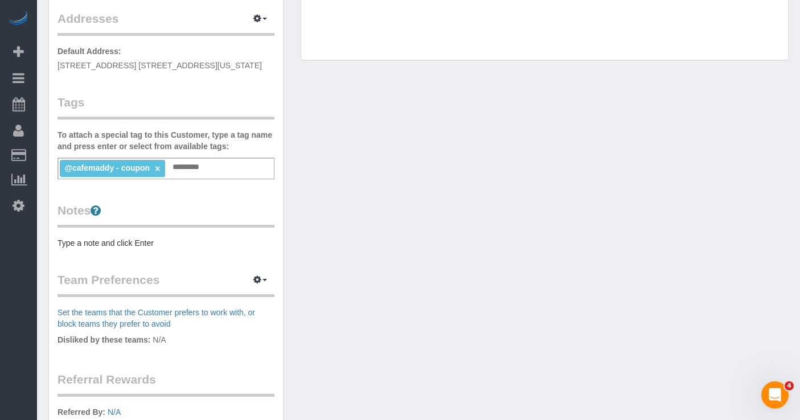
scroll to position [262, 0]
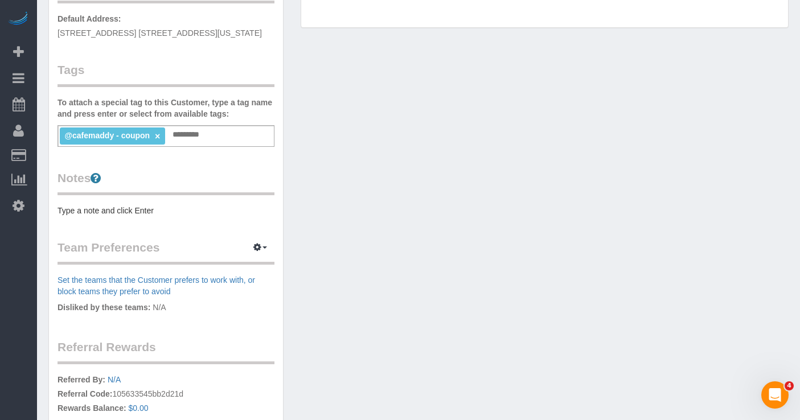
click at [114, 209] on pre "Type a note and click Enter" at bounding box center [165, 210] width 217 height 11
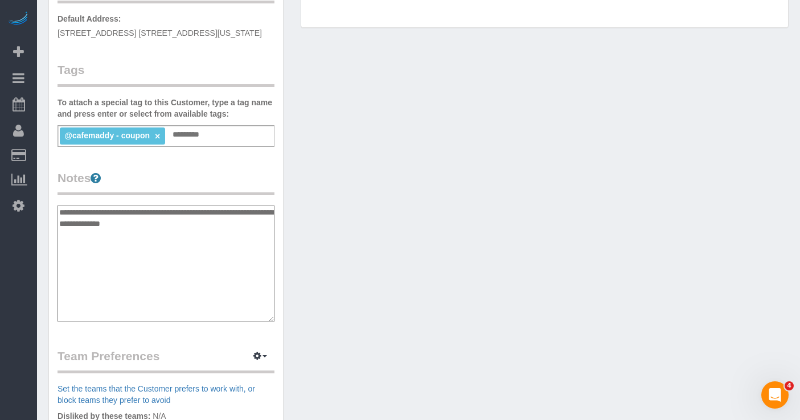
click at [59, 210] on textarea "**********" at bounding box center [165, 263] width 217 height 117
click at [60, 210] on textarea "**********" at bounding box center [165, 263] width 217 height 117
paste textarea "* **** * ***** ***"
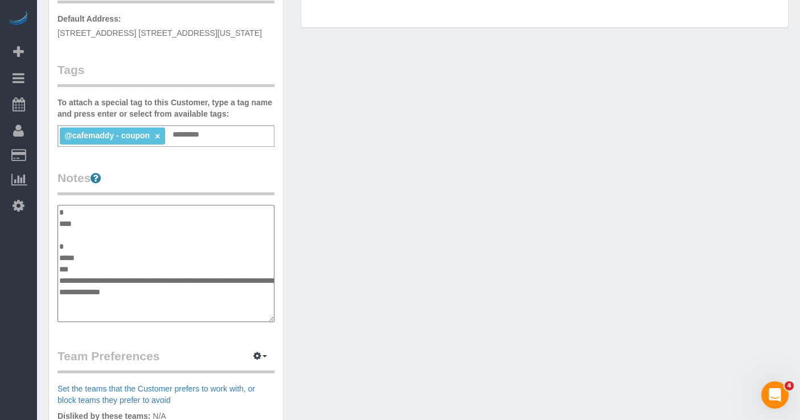
click at [60, 225] on textarea "**********" at bounding box center [165, 263] width 217 height 117
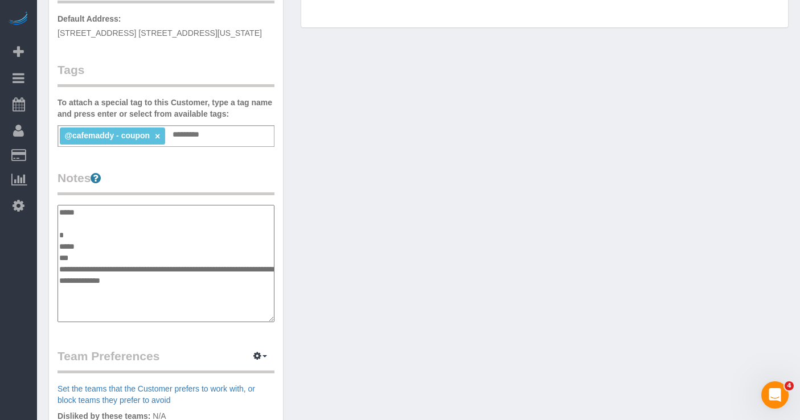
click at [61, 236] on textarea "**********" at bounding box center [165, 263] width 217 height 117
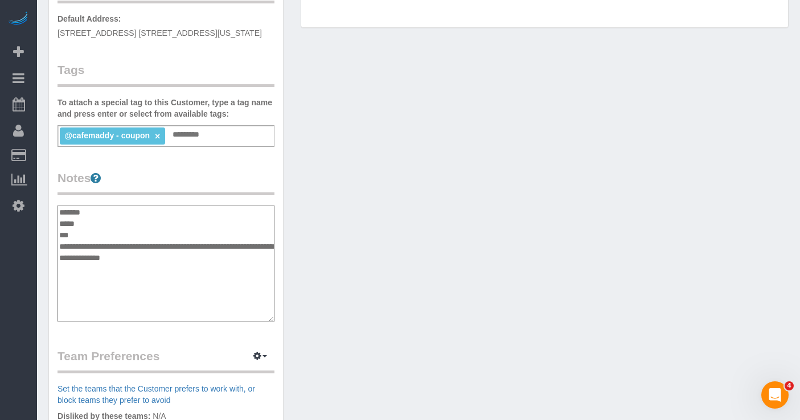
click at [59, 223] on textarea "**********" at bounding box center [165, 263] width 217 height 117
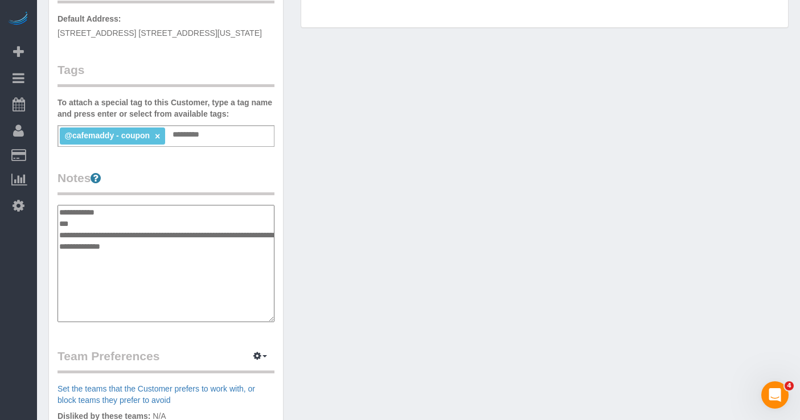
click at [60, 227] on textarea "**********" at bounding box center [165, 263] width 217 height 117
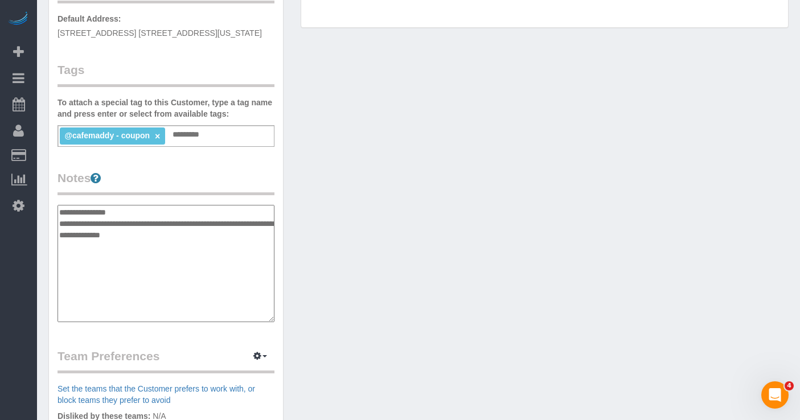
click at [143, 216] on textarea "**********" at bounding box center [165, 263] width 217 height 117
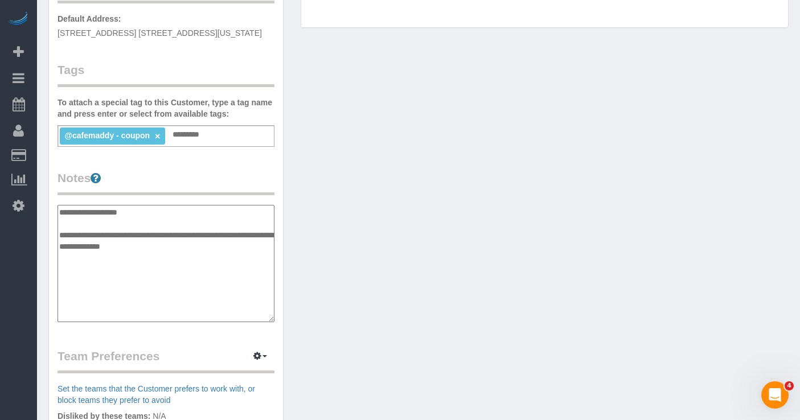
type textarea "**********"
click at [192, 141] on input "text" at bounding box center [189, 134] width 39 height 15
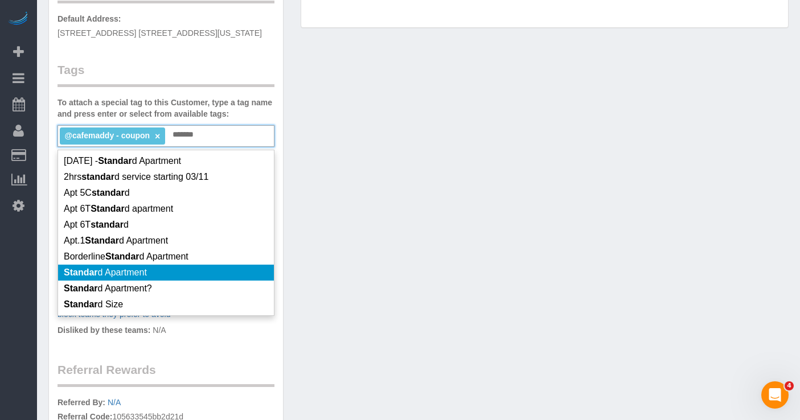
type input "*******"
click at [157, 281] on li "Standar d Apartment" at bounding box center [166, 273] width 216 height 16
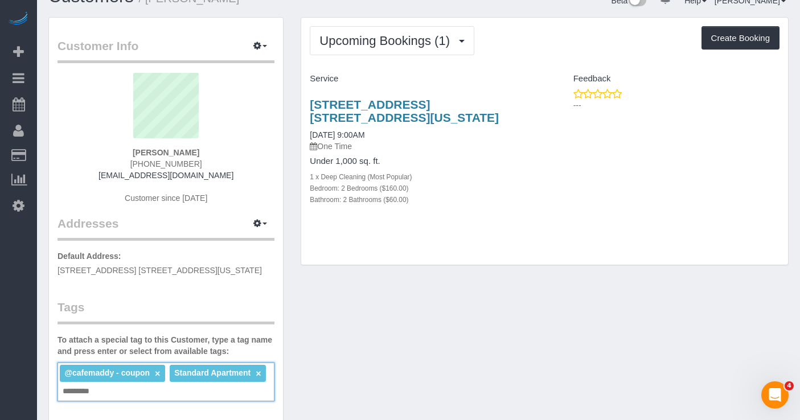
scroll to position [0, 0]
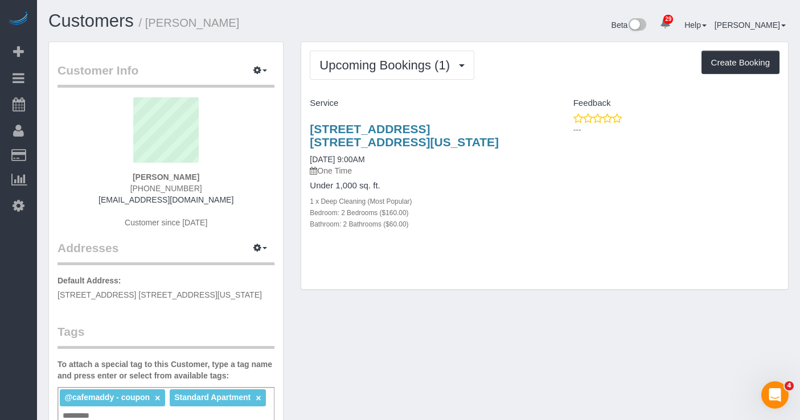
drag, startPoint x: 236, startPoint y: 19, endPoint x: 151, endPoint y: 22, distance: 85.4
click at [151, 22] on h1 "Customers / Grace Cheong" at bounding box center [228, 20] width 361 height 19
copy small "[PERSON_NAME]"
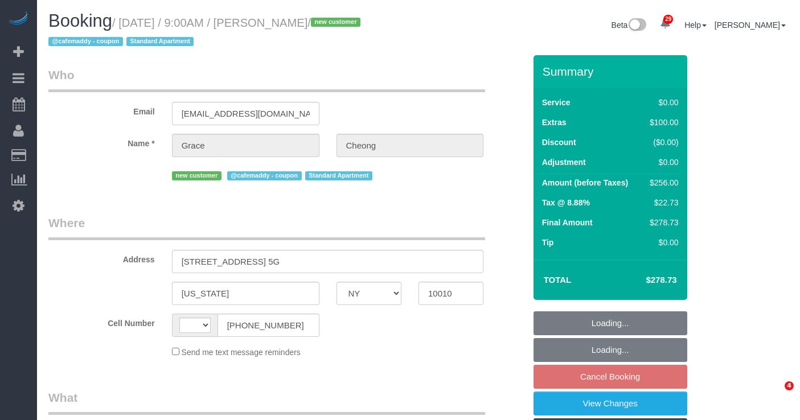
select select "NY"
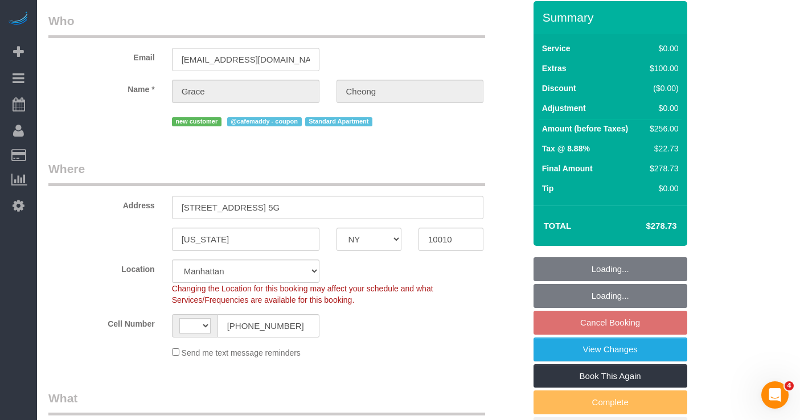
select select "string:[GEOGRAPHIC_DATA]"
select select "2"
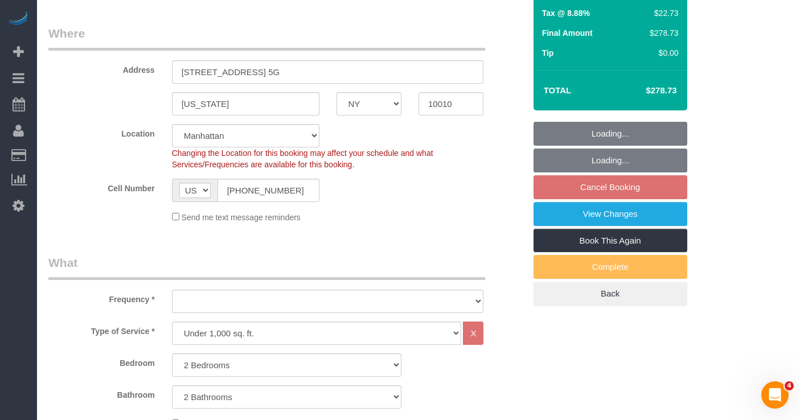
select select "object:927"
select select "spot2"
select select "number:57"
select select "number:70"
select select "number:15"
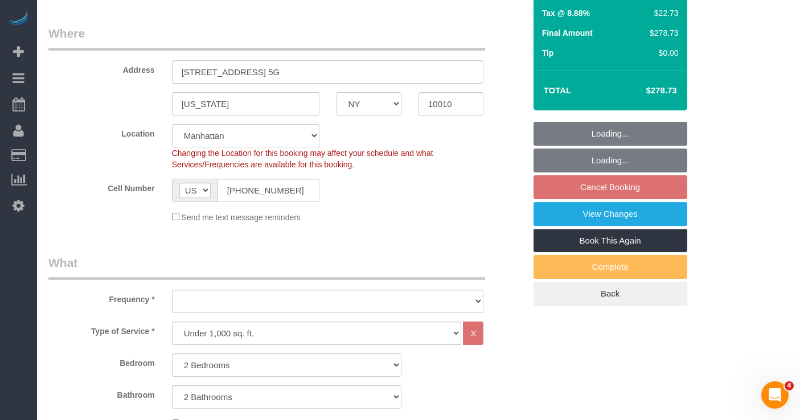
select select "number:5"
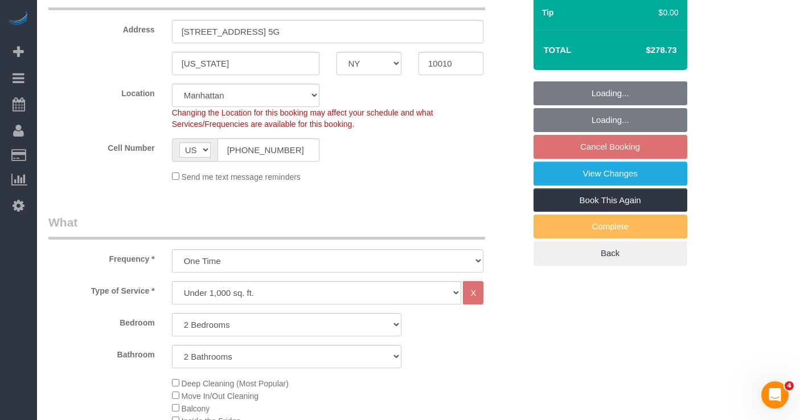
select select "object:1076"
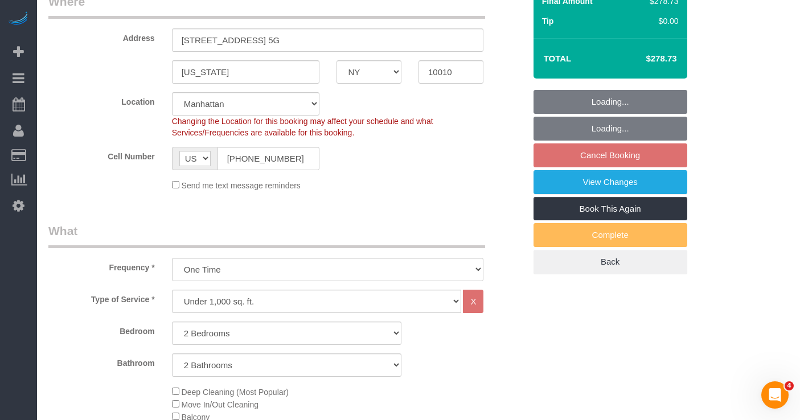
select select "string:stripe-pm_1SCk5X4VGloSiKo7a1A6sgls"
select select "2"
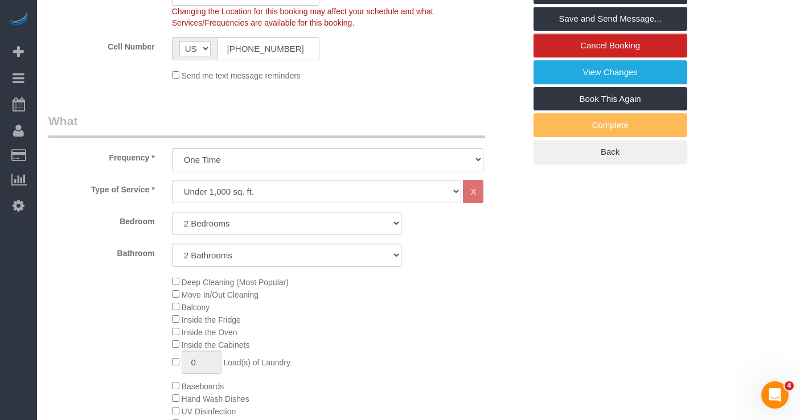
scroll to position [219, 0]
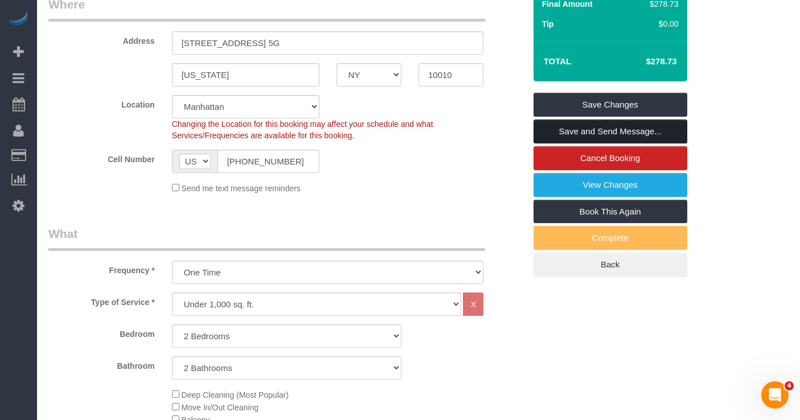
click at [545, 127] on link "Save and Send Message..." at bounding box center [610, 132] width 154 height 24
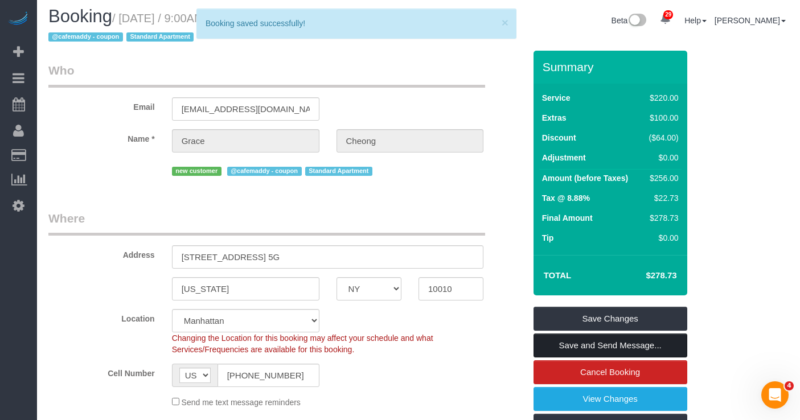
scroll to position [0, 0]
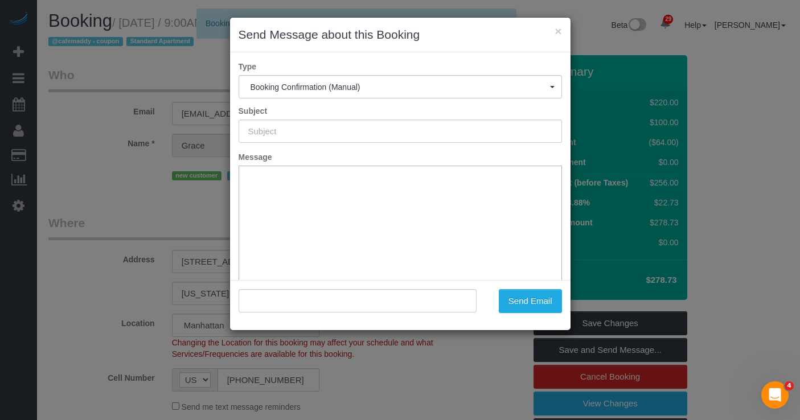
type input "Cleaning Confirmed for 10/03/2025 at 9:00am"
type input ""Grace Cheong" <gracekcheong@gmail.com>"
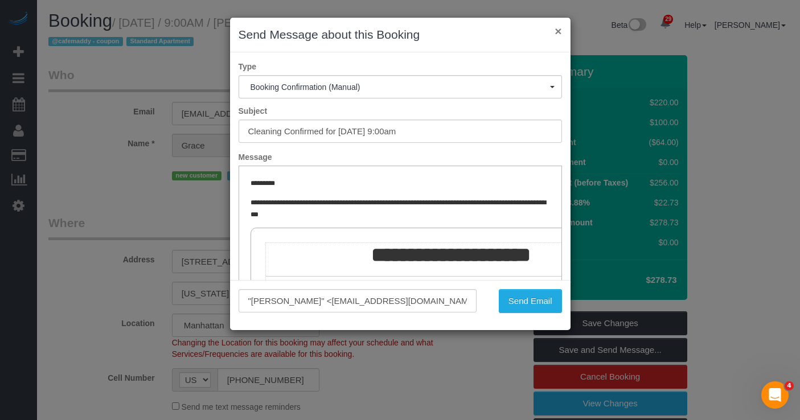
click at [559, 31] on button "×" at bounding box center [557, 31] width 7 height 12
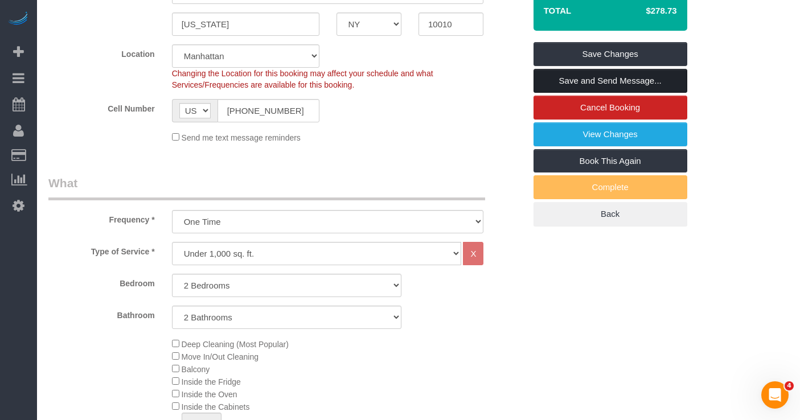
scroll to position [269, 0]
click at [548, 83] on link "Save and Send Message..." at bounding box center [610, 81] width 154 height 24
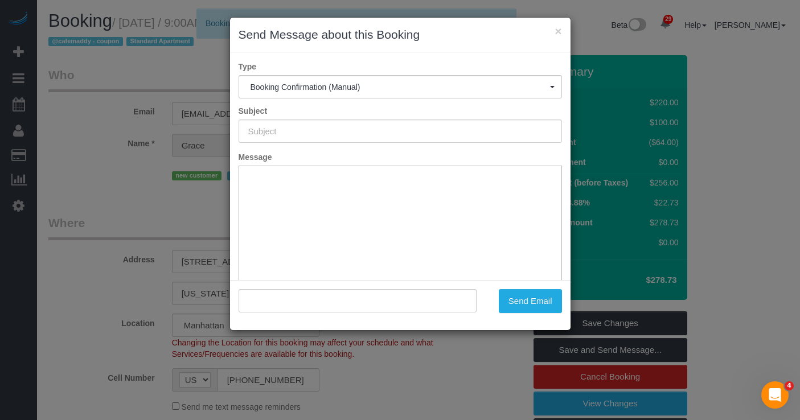
scroll to position [0, 0]
type input "Cleaning Confirmed for 10/03/2025 at 9:00am"
type input ""Grace Cheong" <gracekcheong@gmail.com>"
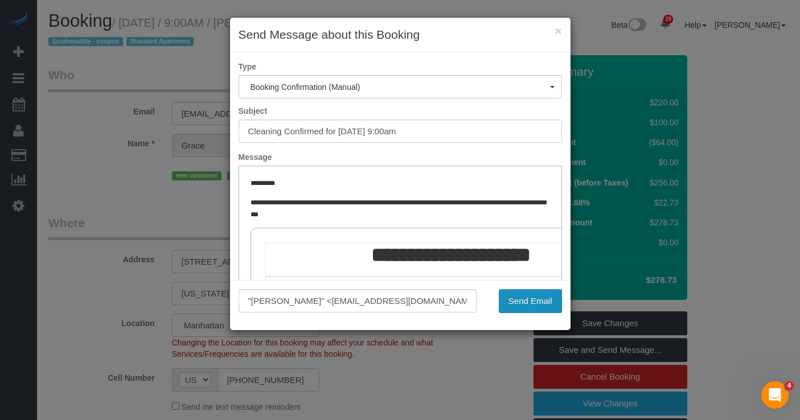
click at [508, 301] on button "Send Email" at bounding box center [530, 301] width 63 height 24
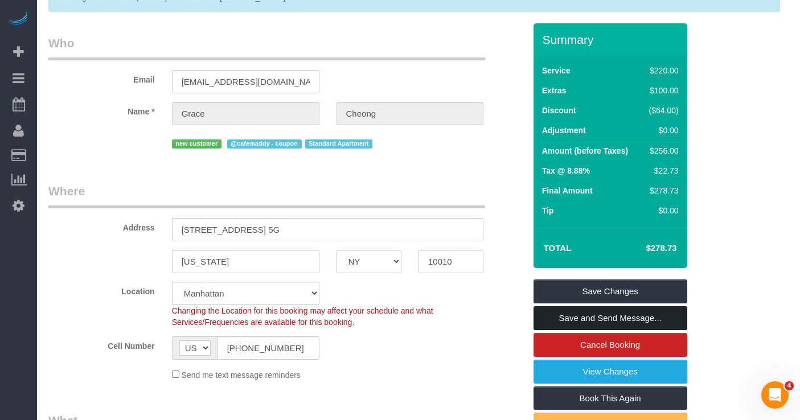
scroll to position [109, 0]
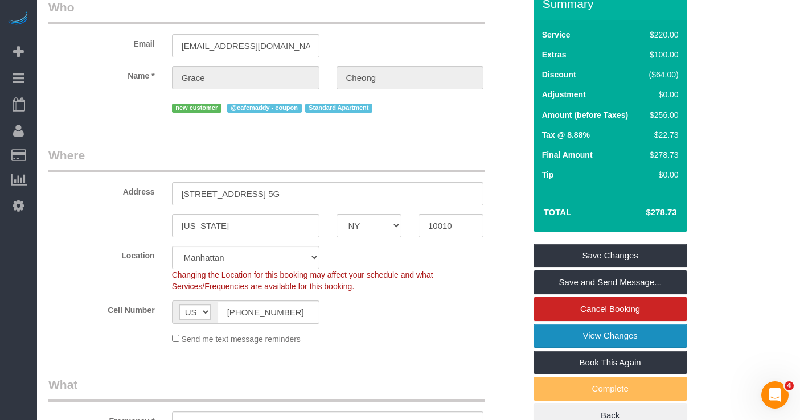
click at [581, 339] on link "View Changes" at bounding box center [610, 336] width 154 height 24
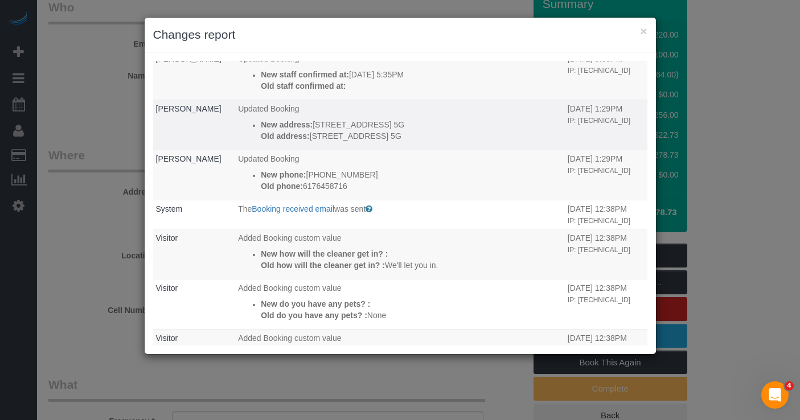
scroll to position [0, 0]
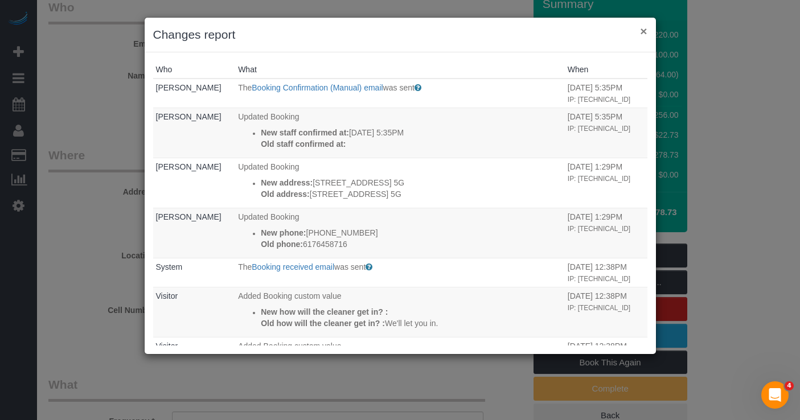
click at [641, 34] on button "×" at bounding box center [643, 31] width 7 height 12
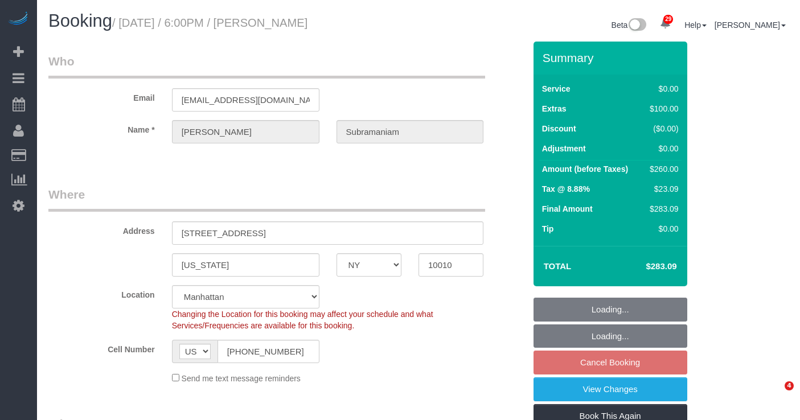
select select "NY"
select select "number:89"
select select "number:79"
select select "number:15"
select select "number:5"
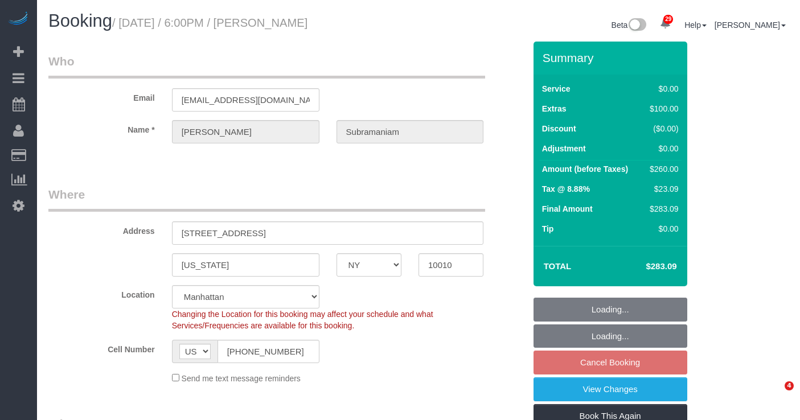
select select "object:1095"
select select "string:stripe-pm_1RcxrR4VGloSiKo700FPOoNV"
select select "1"
select select "spot11"
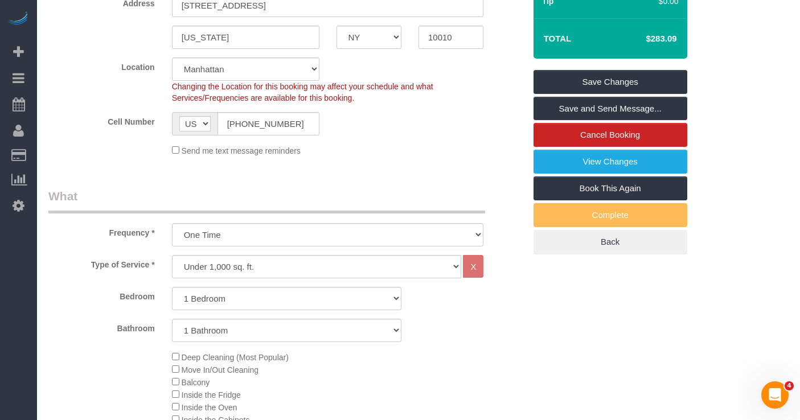
scroll to position [224, 0]
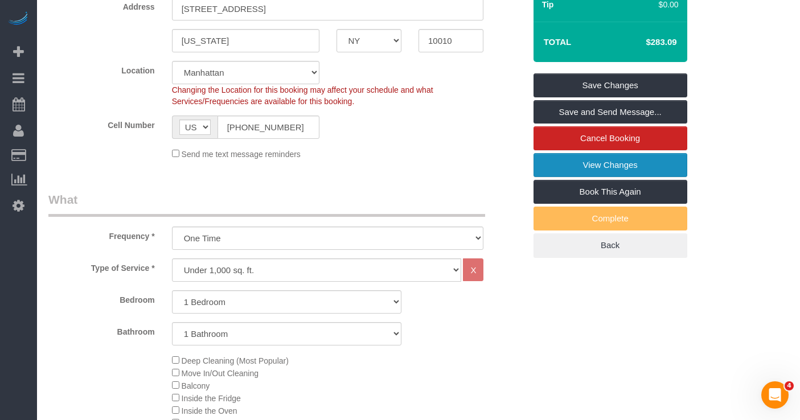
click at [550, 160] on link "View Changes" at bounding box center [610, 165] width 154 height 24
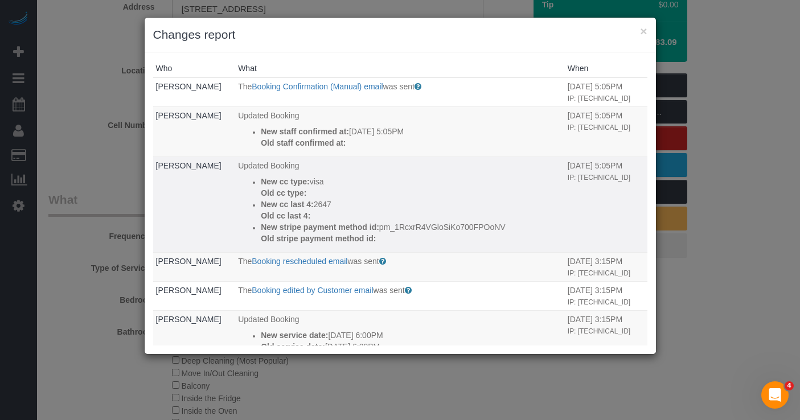
scroll to position [0, 0]
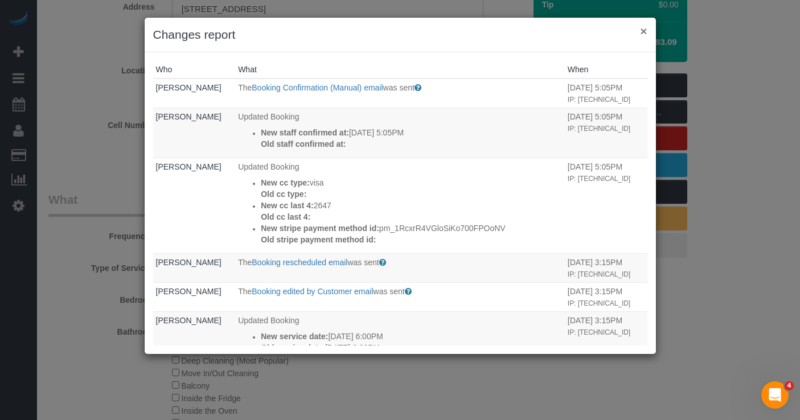
click at [645, 34] on button "×" at bounding box center [643, 31] width 7 height 12
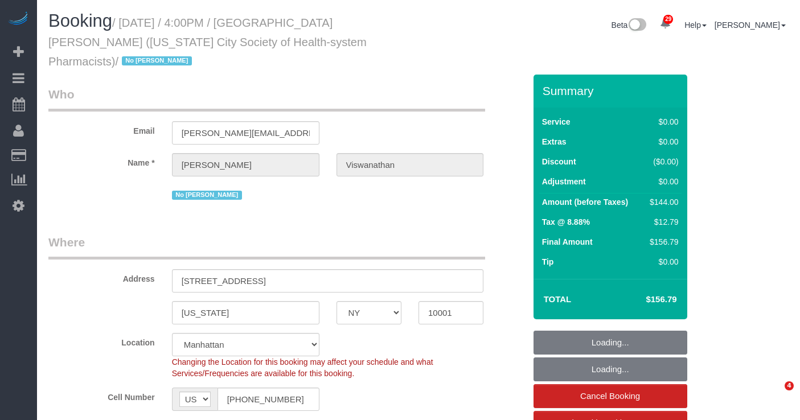
select select "NY"
select select "number:89"
select select "number:90"
select select "number:15"
select select "number:5"
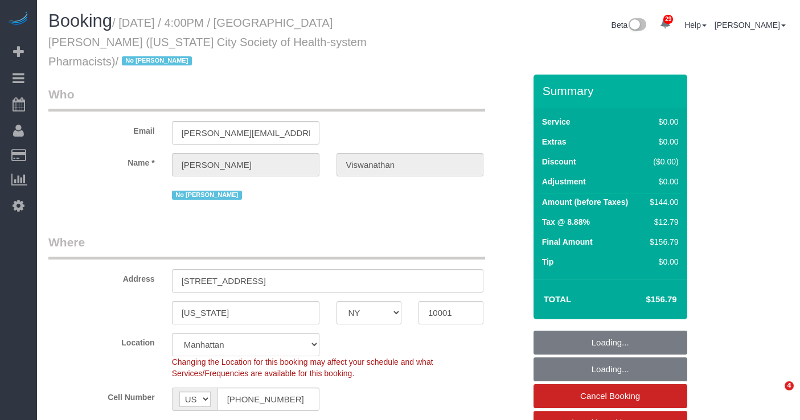
select select "1"
select select "spot1"
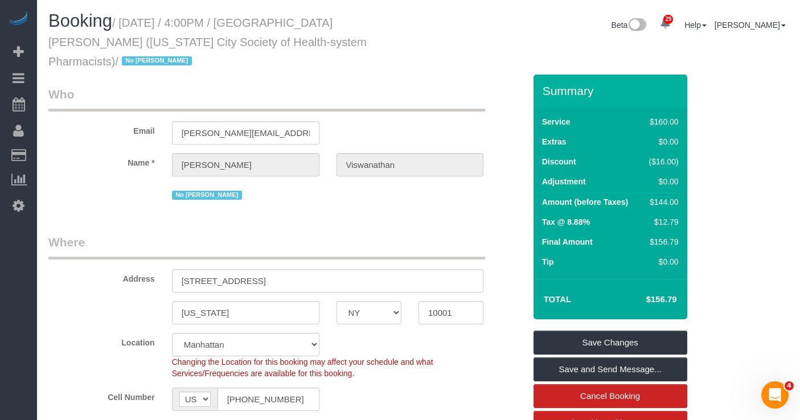
click at [314, 17] on small "/ [DATE] / 4:00PM / [GEOGRAPHIC_DATA][PERSON_NAME] ([US_STATE] City Society of …" at bounding box center [207, 42] width 318 height 51
drag, startPoint x: 129, startPoint y: 24, endPoint x: 326, endPoint y: 47, distance: 198.3
click at [326, 47] on small "/ September 29, 2025 / 4:00PM / Harsha Viswanathan (New York City Society of He…" at bounding box center [207, 42] width 318 height 51
copy small "September 29, 2025 / 4:00PM / Harsha Viswanathan (New York City Society of Heal…"
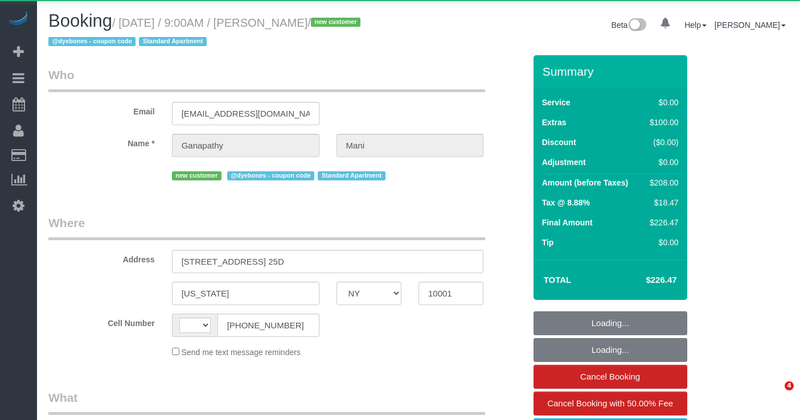
select select "NY"
select select "object:505"
select select "number:58"
select select "number:69"
select select "number:15"
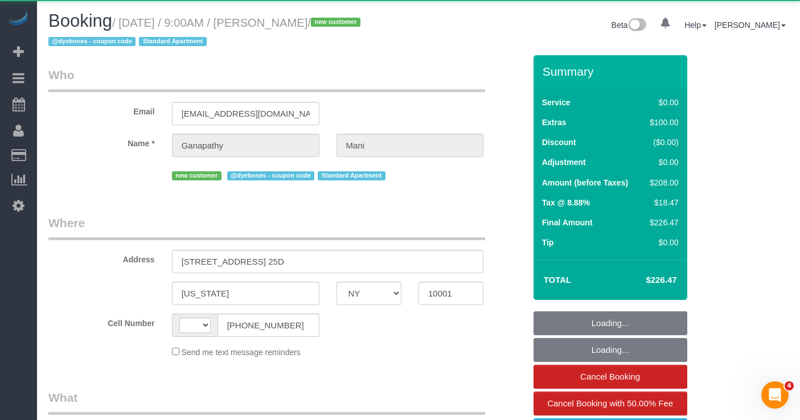
select select "number:7"
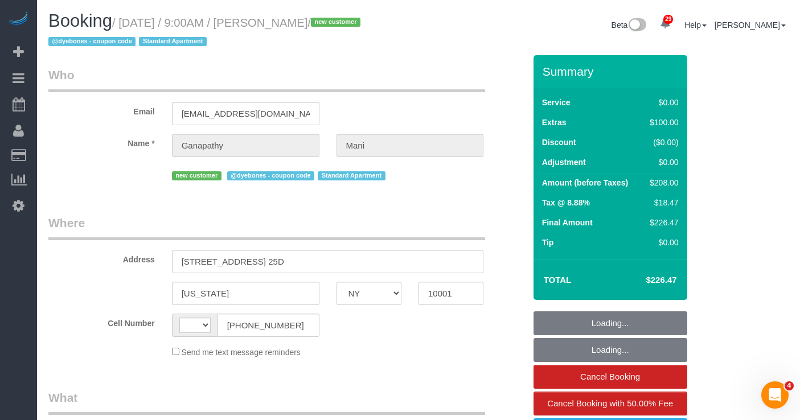
select select "string:stripe-pm_1SCOdM4VGloSiKo7YOiukZjS"
select select "1"
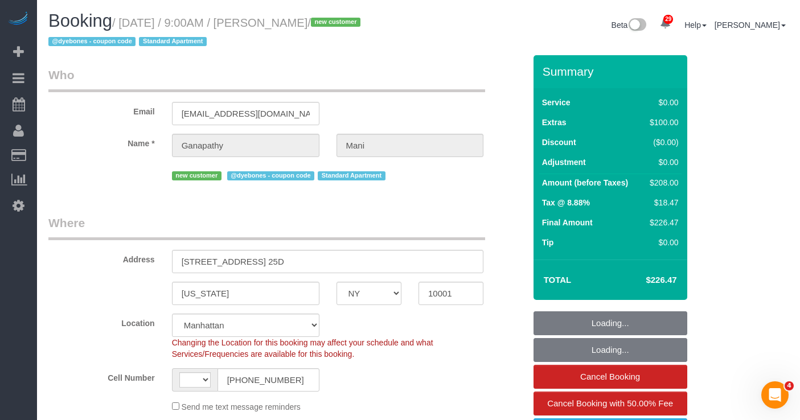
select select "string:[GEOGRAPHIC_DATA]"
select select "1"
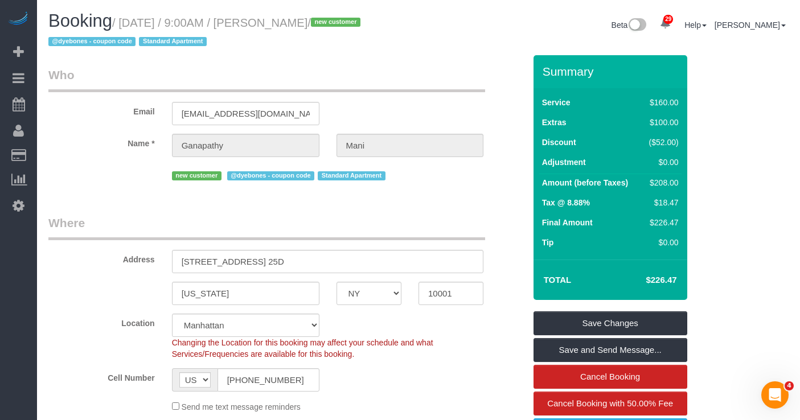
select select "object:1537"
drag, startPoint x: 377, startPoint y: 22, endPoint x: 131, endPoint y: 26, distance: 245.9
click at [131, 26] on small "/ [DATE] / 9:00AM / [PERSON_NAME] / new customer @dyebones - coupon code Standa…" at bounding box center [205, 33] width 315 height 32
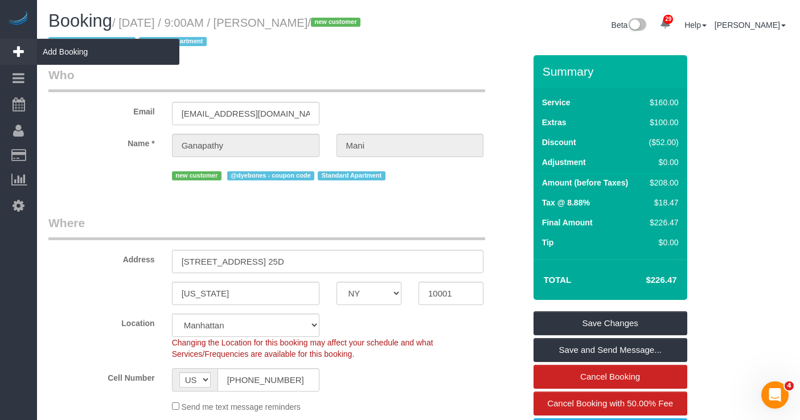
copy small "[DATE] / 9:00AM / [PERSON_NAME]"
select select "spot1"
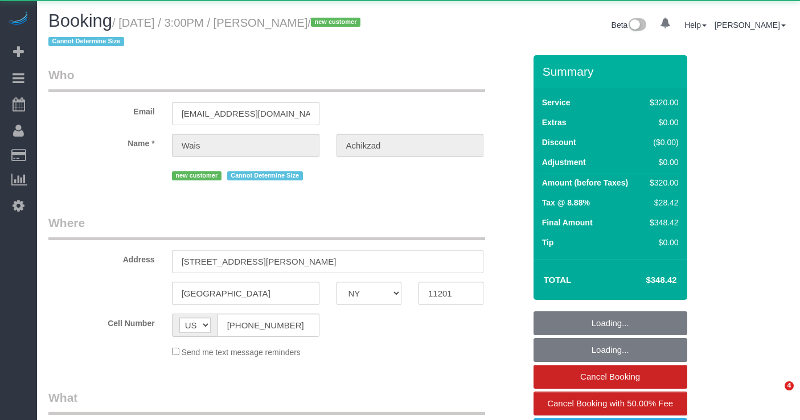
select select "NY"
select select "object:1073"
select select "spot1"
select select "number:59"
select select "number:75"
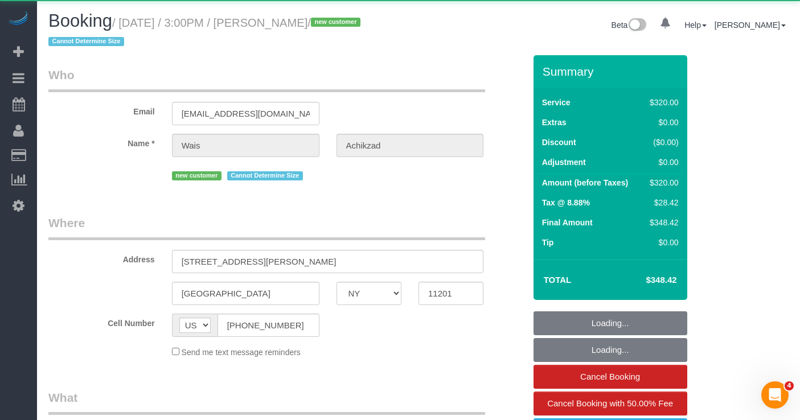
select select "number:15"
select select "number:5"
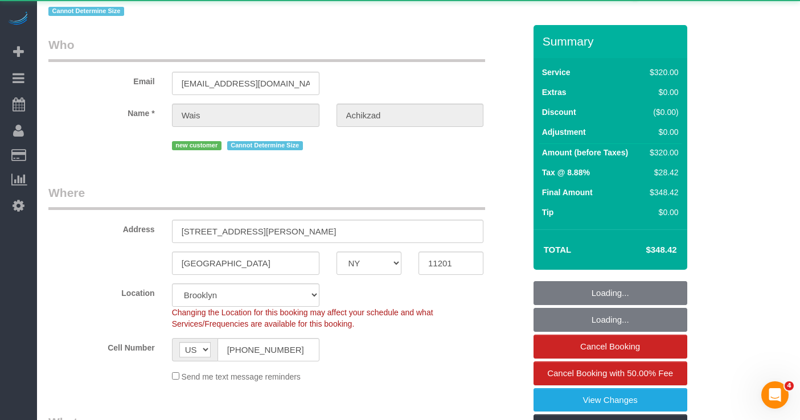
select select "string:stripe-pm_1SC0l94VGloSiKo7fU27xOqZ"
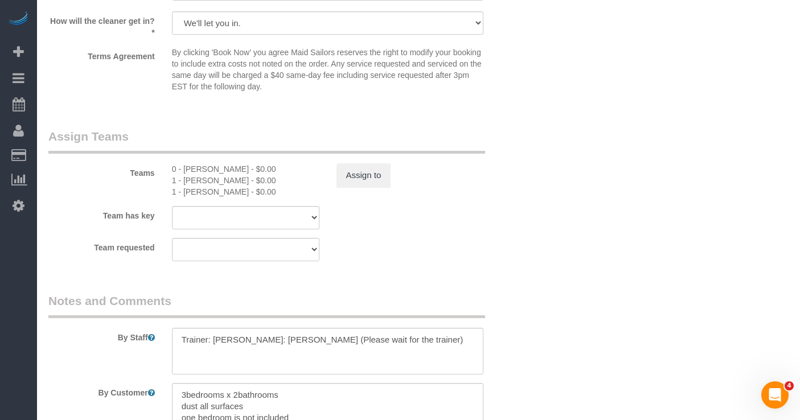
scroll to position [1202, 0]
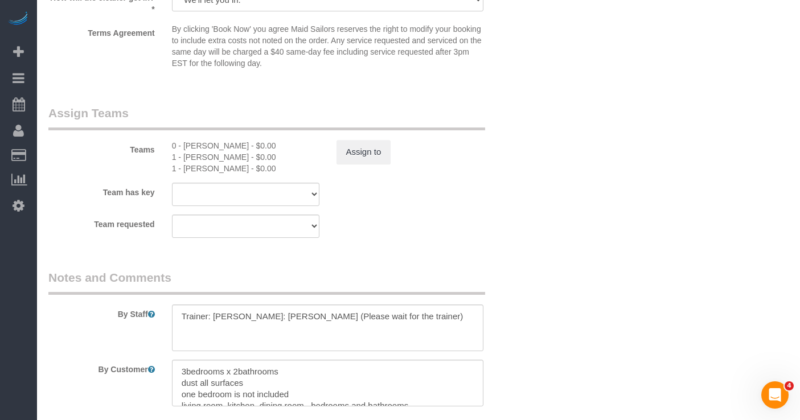
drag, startPoint x: 237, startPoint y: 158, endPoint x: 183, endPoint y: 158, distance: 54.6
click at [183, 158] on div "1 - Emely Jimenez - $0.00" at bounding box center [245, 156] width 147 height 11
copy div "Emely Jimenez"
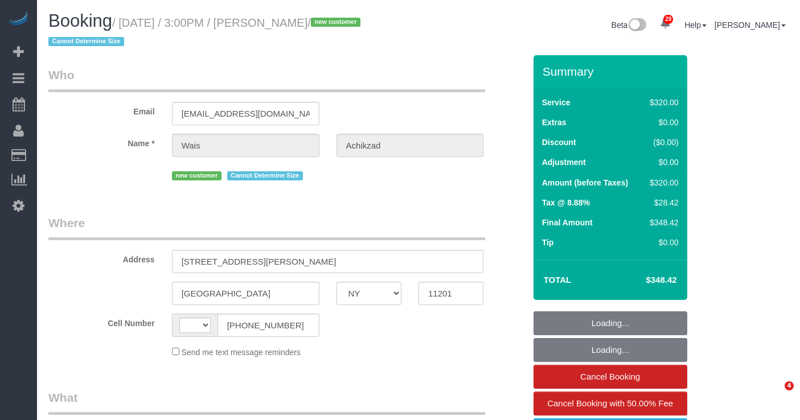
select select "NY"
select select "string:[GEOGRAPHIC_DATA]"
select select "object:584"
select select "number:59"
select select "number:75"
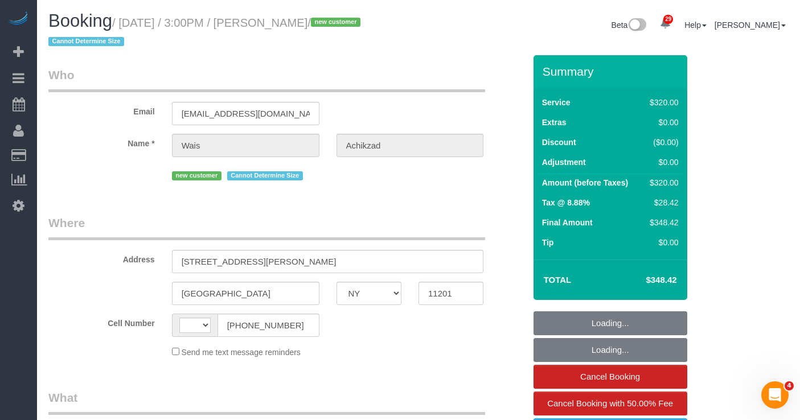
select select "number:15"
select select "number:5"
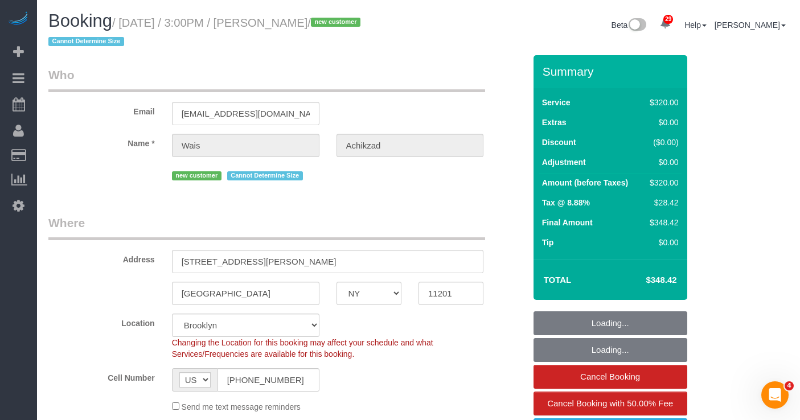
select select "object:1078"
select select "string:stripe-pm_1SC0l94VGloSiKo7fU27xOqZ"
select select "spot1"
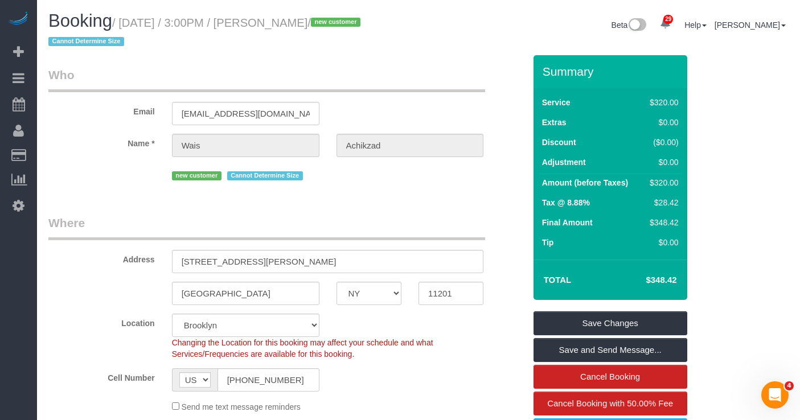
drag, startPoint x: 376, startPoint y: 17, endPoint x: 367, endPoint y: 21, distance: 10.2
click at [376, 17] on h1 "Booking / [DATE] / 3:00PM / [PERSON_NAME] / new customer Cannot Determine Size" at bounding box center [228, 30] width 361 height 39
drag, startPoint x: 370, startPoint y: 21, endPoint x: 130, endPoint y: 30, distance: 239.8
click at [130, 30] on h1 "Booking / [DATE] / 3:00PM / [PERSON_NAME] / new customer Cannot Determine Size" at bounding box center [228, 30] width 361 height 39
copy small "[DATE] / 3:00PM / Wais Achikzad"
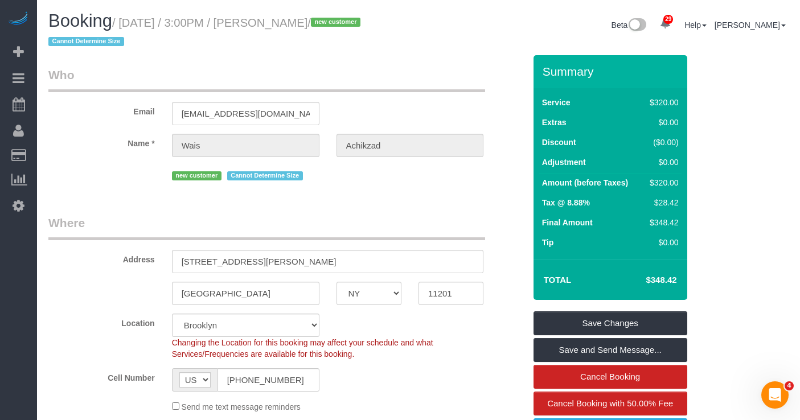
scroll to position [6, 0]
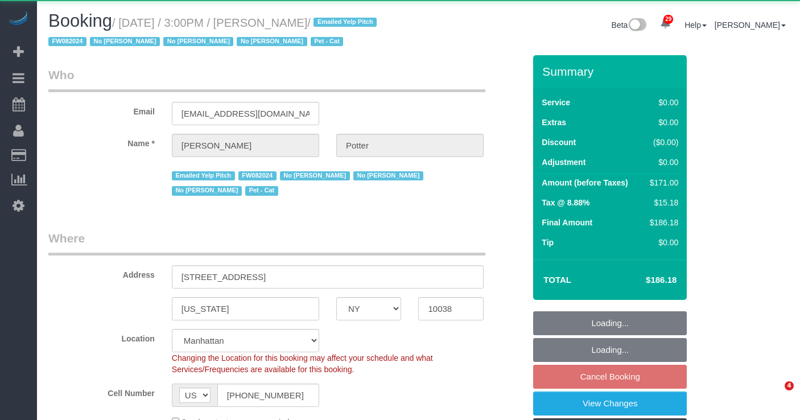
select select "NY"
select select "object:1089"
select select "2"
select select "number:89"
select select "number:90"
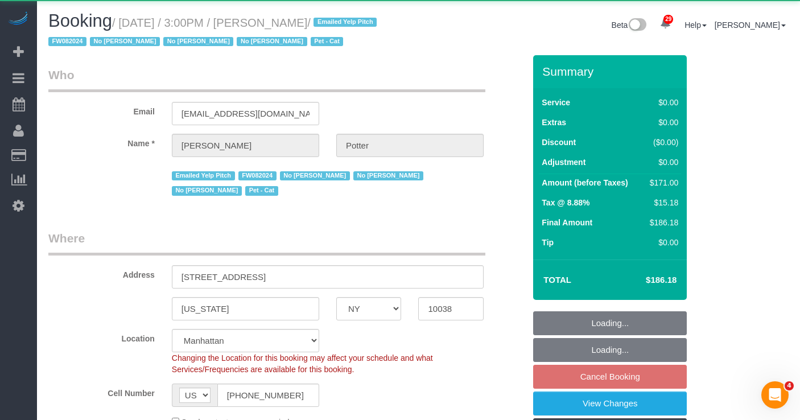
select select "number:14"
select select "number:5"
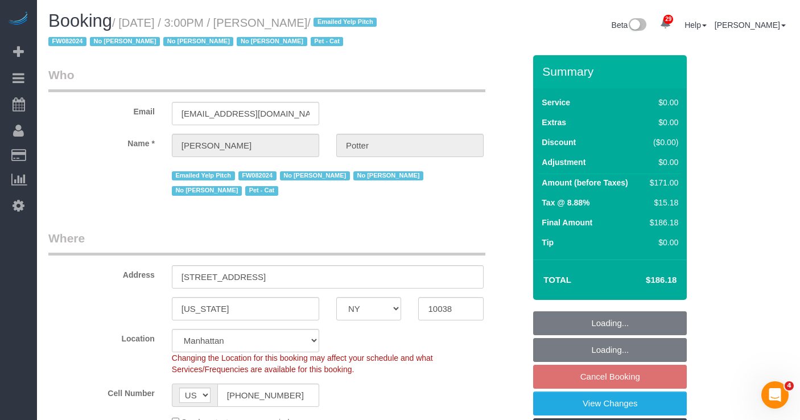
select select "string:stripe-pm_1M0pwl4VGloSiKo7e0pYCX8B"
select select "spot8"
select select "2"
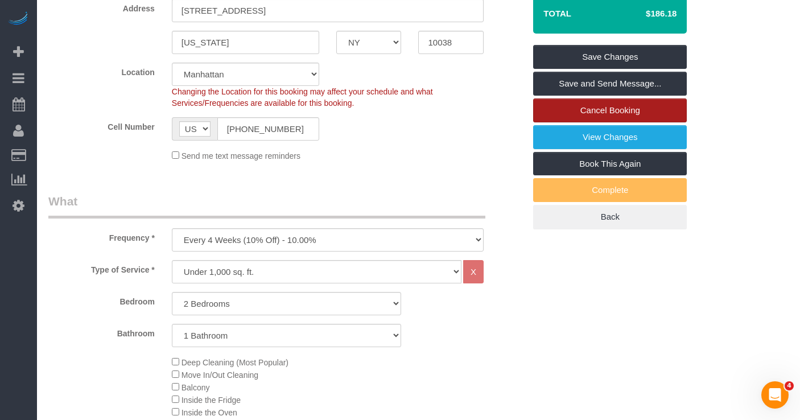
scroll to position [265, 0]
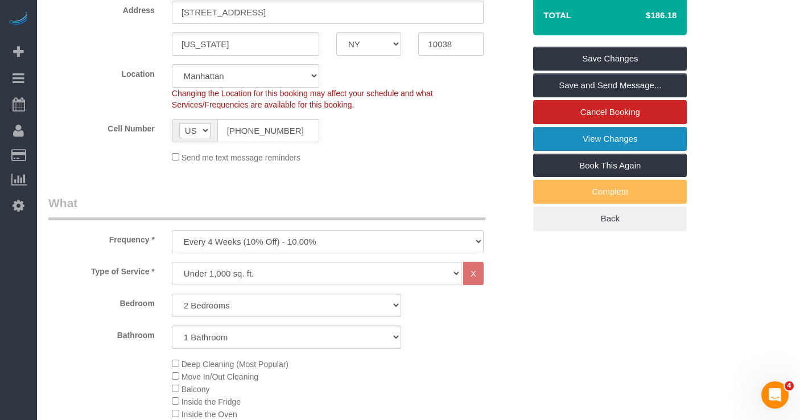
click at [541, 138] on link "View Changes" at bounding box center [610, 139] width 154 height 24
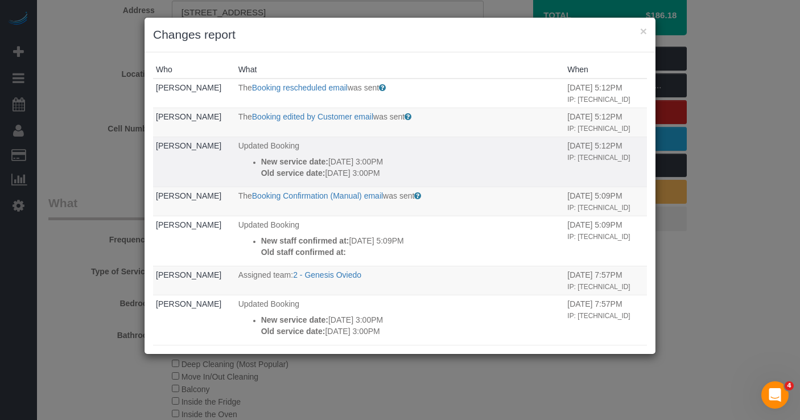
drag, startPoint x: 413, startPoint y: 196, endPoint x: 253, endPoint y: 189, distance: 159.5
click at [253, 179] on ul "New service date: 10/09/2025 3:00PM Old service date: 10/01/2025 3:00PM" at bounding box center [400, 167] width 324 height 23
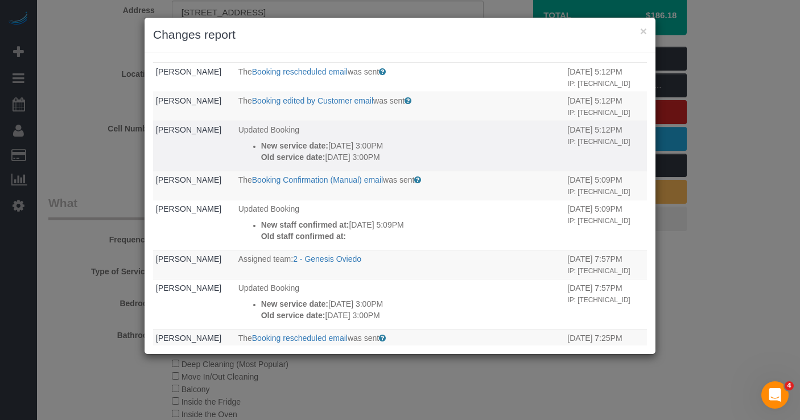
scroll to position [1, 0]
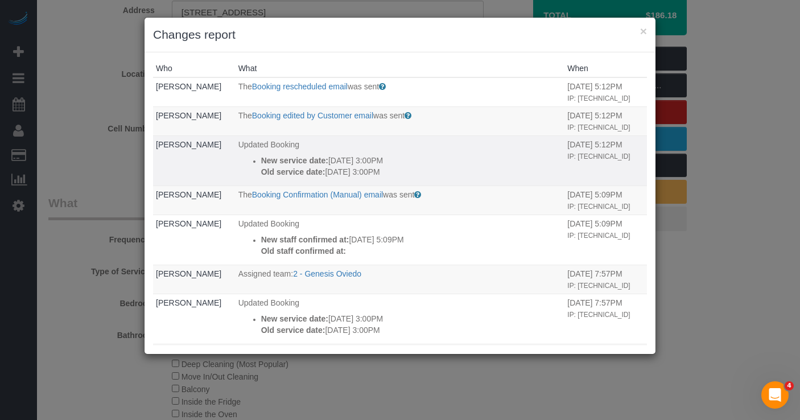
click at [295, 165] on strong "New service date:" at bounding box center [294, 160] width 67 height 9
drag, startPoint x: 358, startPoint y: 199, endPoint x: 258, endPoint y: 186, distance: 101.0
click at [261, 178] on div "New service date: 10/09/2025 3:00PM Old service date: 10/01/2025 3:00PM" at bounding box center [411, 166] width 301 height 23
copy div "New service date: 10/09/2025 3:00PM Old service date: 10/01/2025 3:00PM"
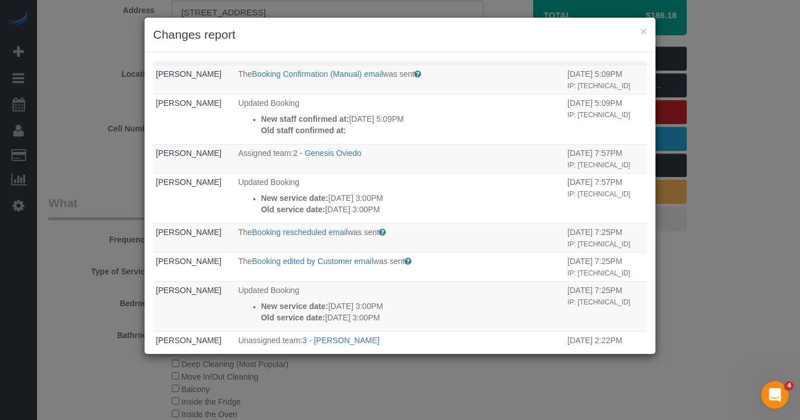
scroll to position [0, 0]
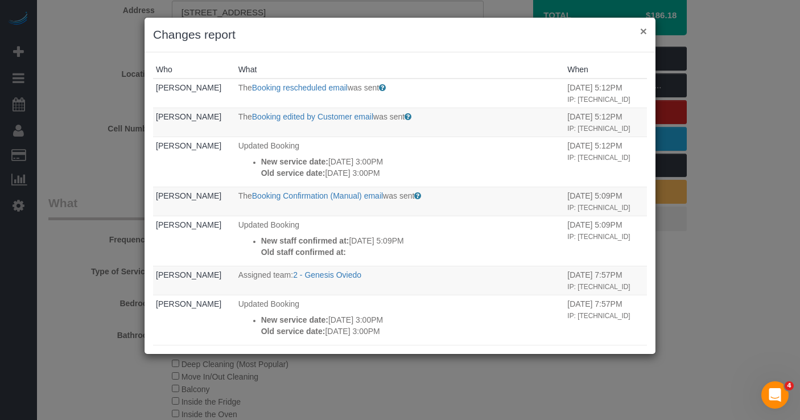
drag, startPoint x: 644, startPoint y: 33, endPoint x: 614, endPoint y: 47, distance: 33.9
click at [644, 33] on button "×" at bounding box center [643, 31] width 7 height 12
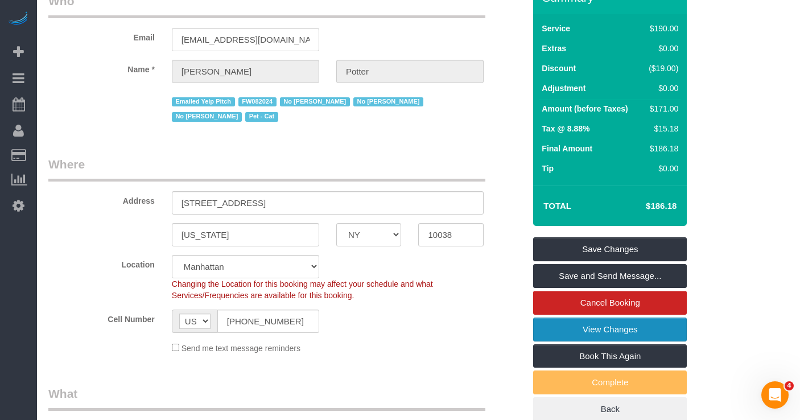
scroll to position [89, 0]
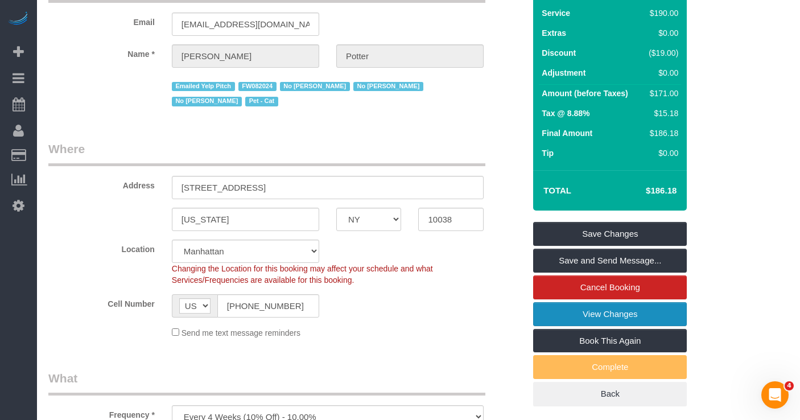
click at [558, 316] on link "View Changes" at bounding box center [610, 314] width 154 height 24
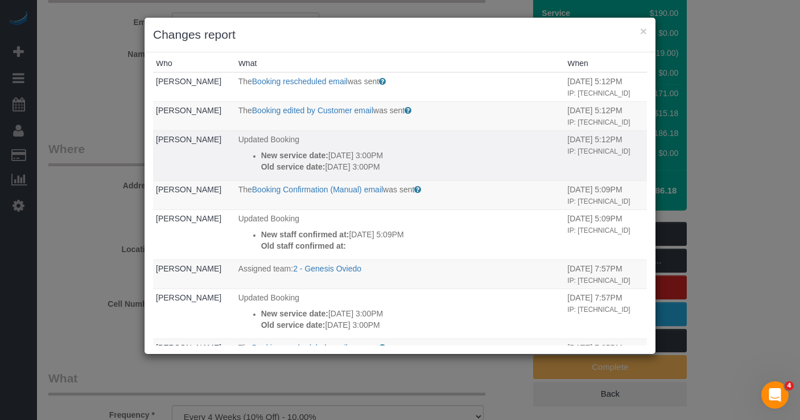
scroll to position [6, 0]
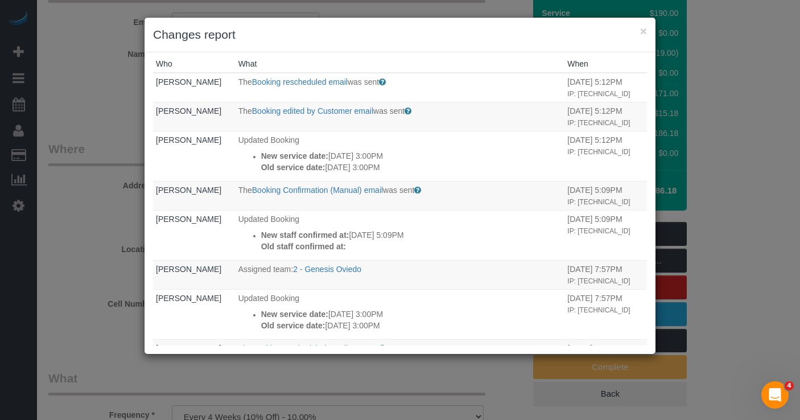
click at [647, 35] on div "× Changes report" at bounding box center [400, 35] width 511 height 35
click at [644, 29] on button "×" at bounding box center [643, 31] width 7 height 12
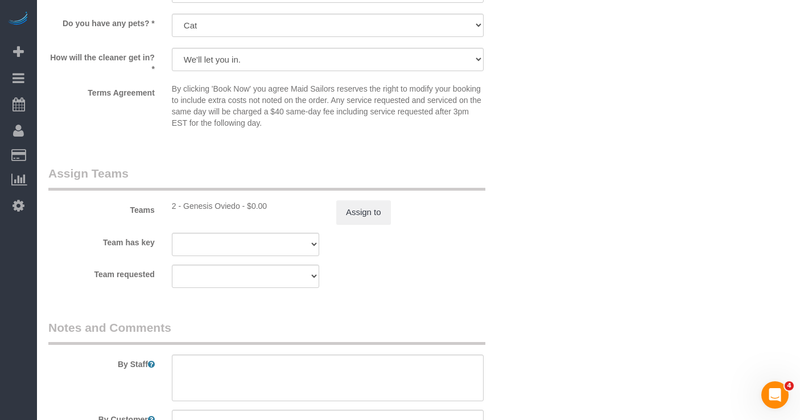
scroll to position [1443, 0]
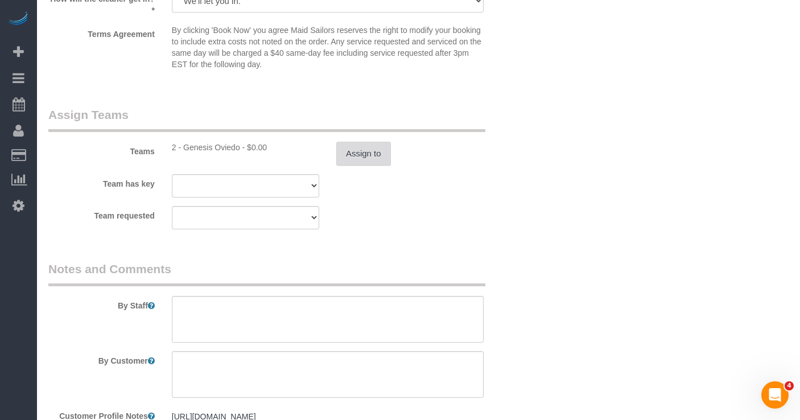
click at [347, 158] on button "Assign to" at bounding box center [363, 154] width 55 height 24
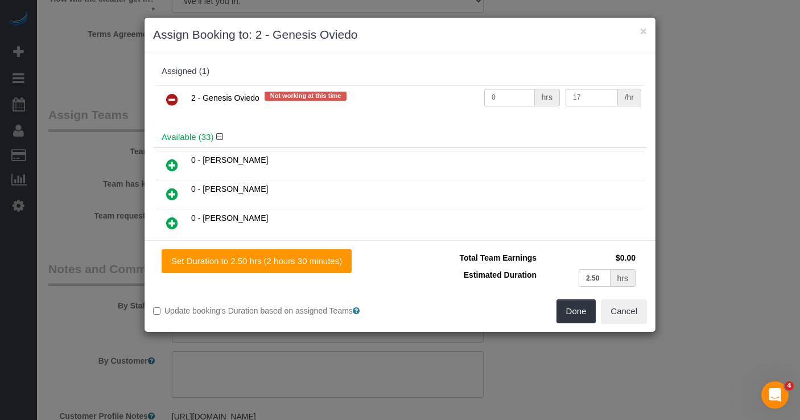
click at [174, 98] on icon at bounding box center [172, 100] width 12 height 14
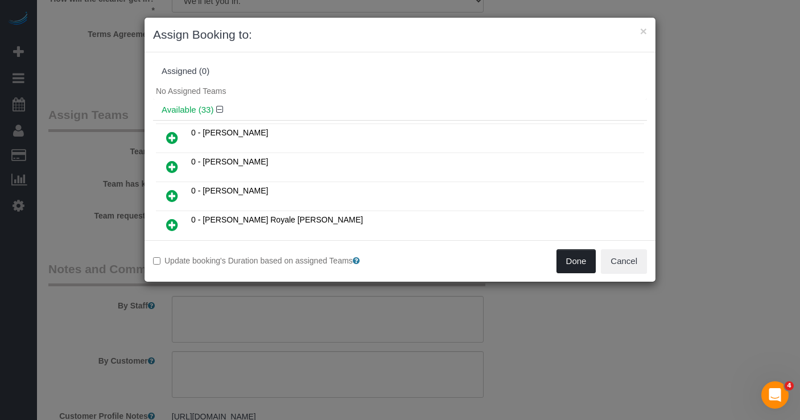
click at [580, 261] on button "Done" at bounding box center [577, 261] width 40 height 24
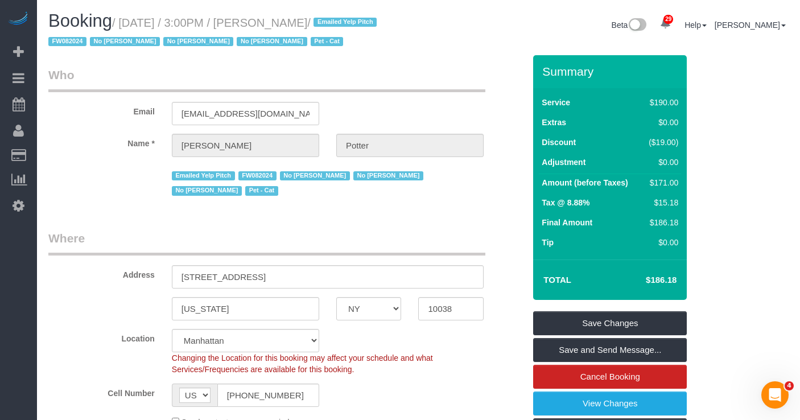
scroll to position [54, 0]
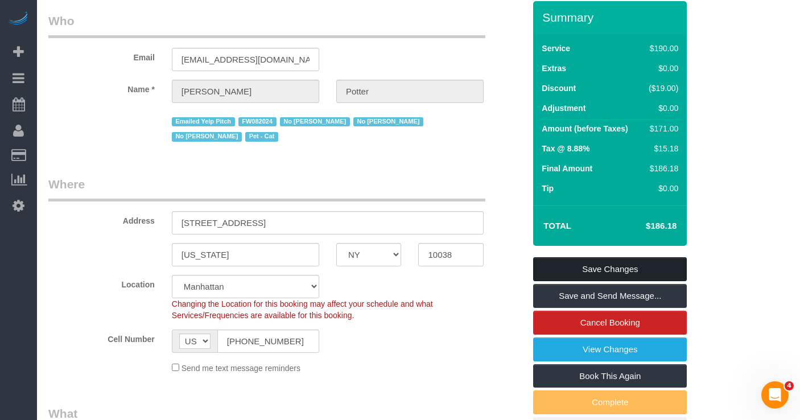
click at [550, 267] on link "Save Changes" at bounding box center [610, 269] width 154 height 24
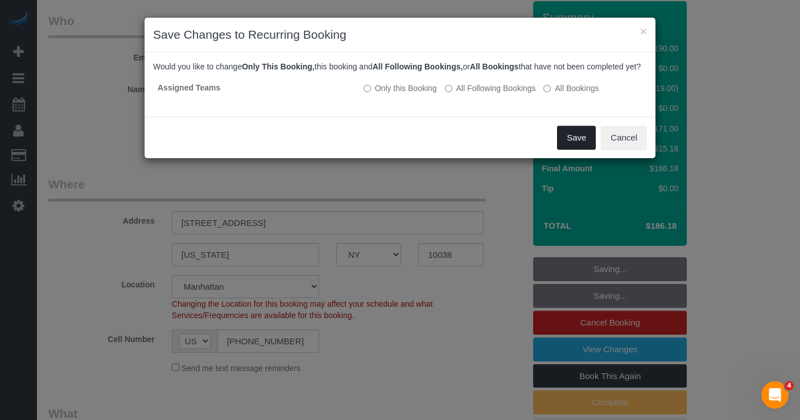
click at [569, 147] on button "Save" at bounding box center [576, 138] width 39 height 24
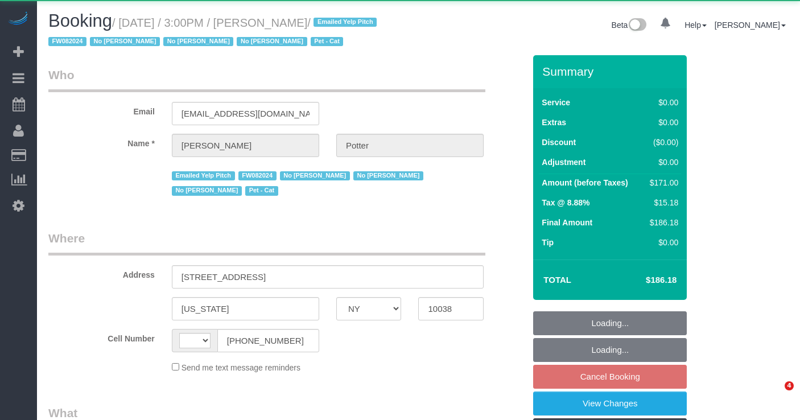
select select "NY"
select select "object:835"
select select "string:[GEOGRAPHIC_DATA]"
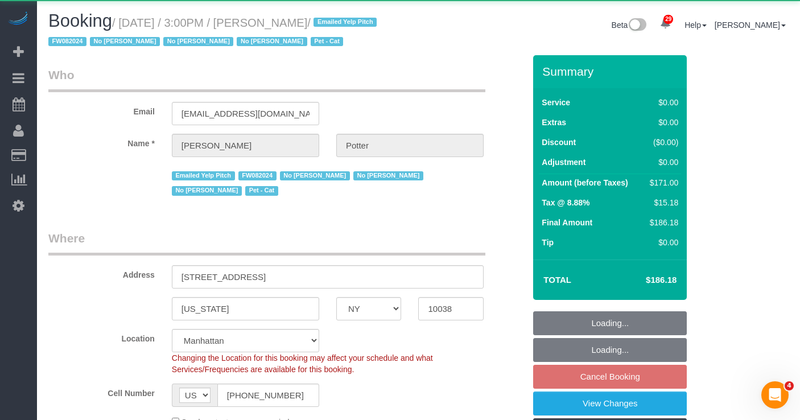
select select "string:stripe-pm_1M0pwl4VGloSiKo7e0pYCX8B"
select select "2"
select select "spot8"
select select "number:89"
select select "number:90"
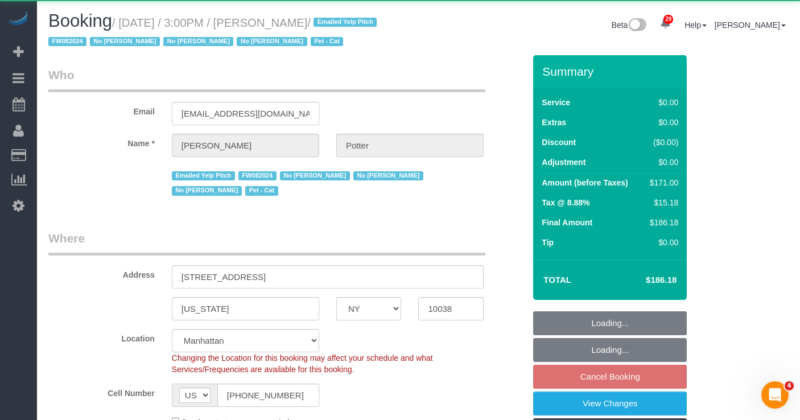
select select "number:14"
select select "number:5"
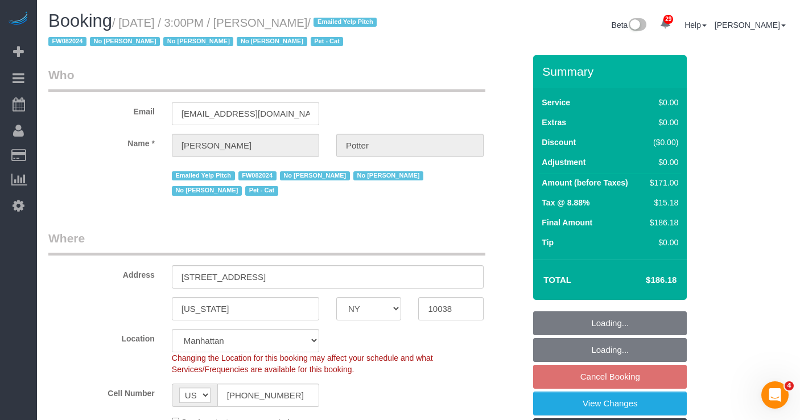
select select "2"
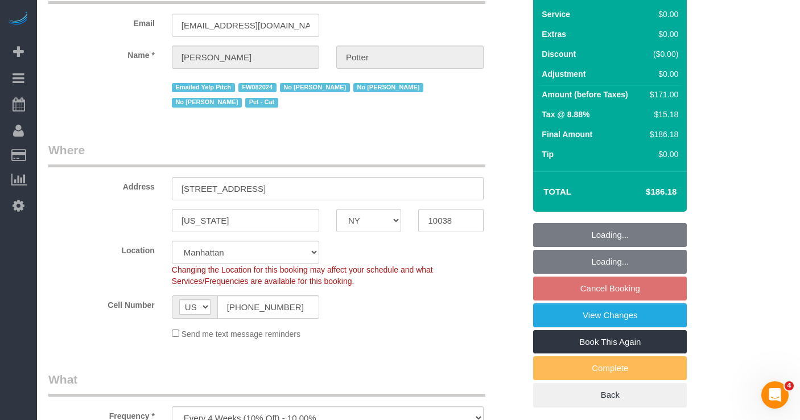
scroll to position [147, 0]
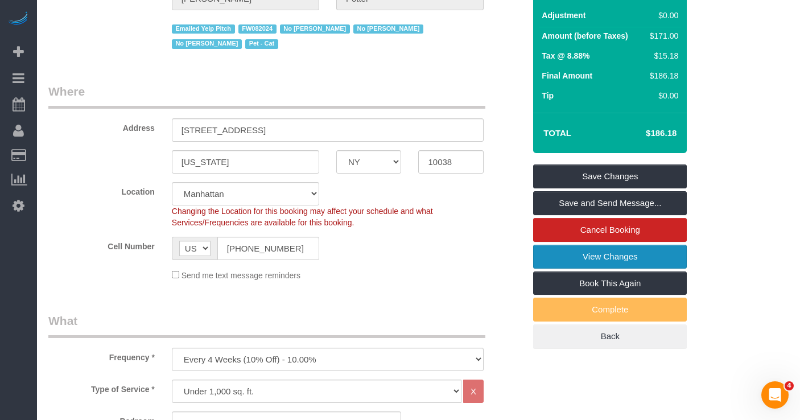
click at [560, 258] on link "View Changes" at bounding box center [610, 257] width 154 height 24
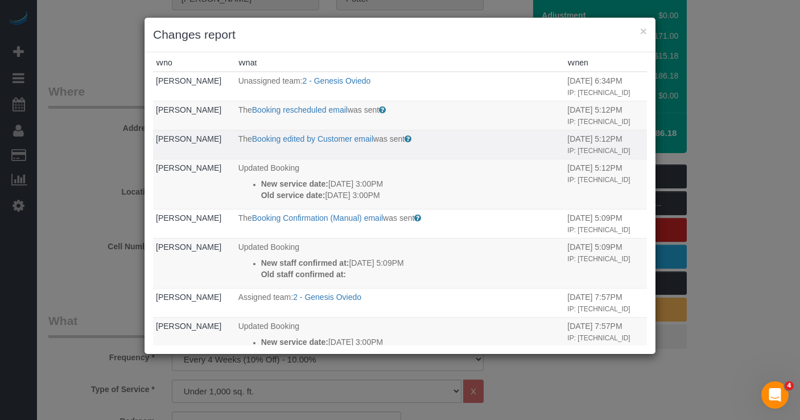
scroll to position [5, 0]
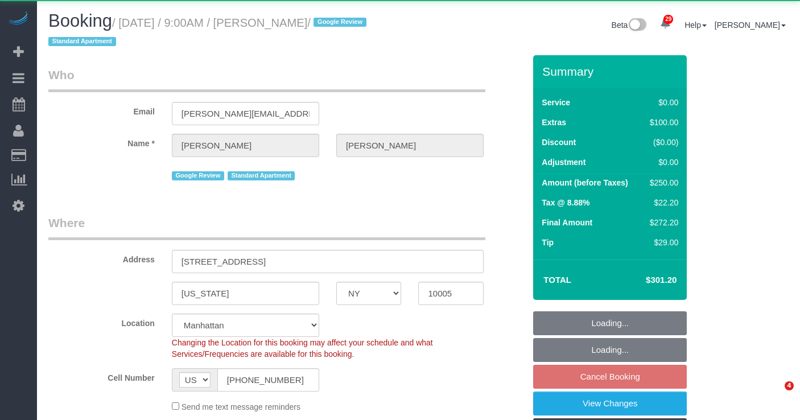
select select "NY"
select select "number:56"
select select "number:90"
select select "number:15"
select select "number:5"
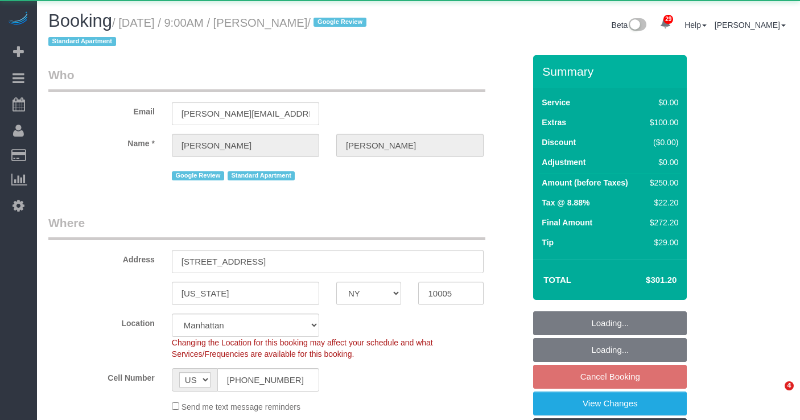
select select "object:1488"
select select "spot2"
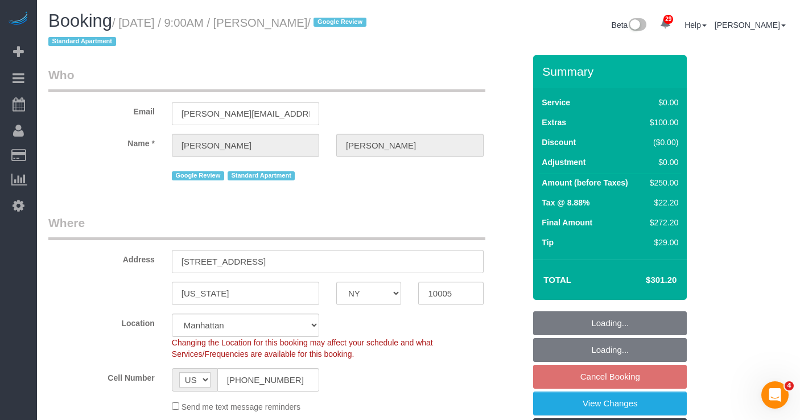
select select "spot62"
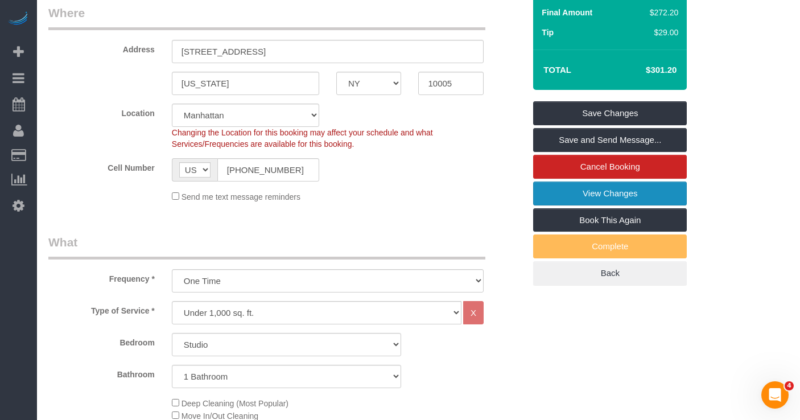
scroll to position [212, 0]
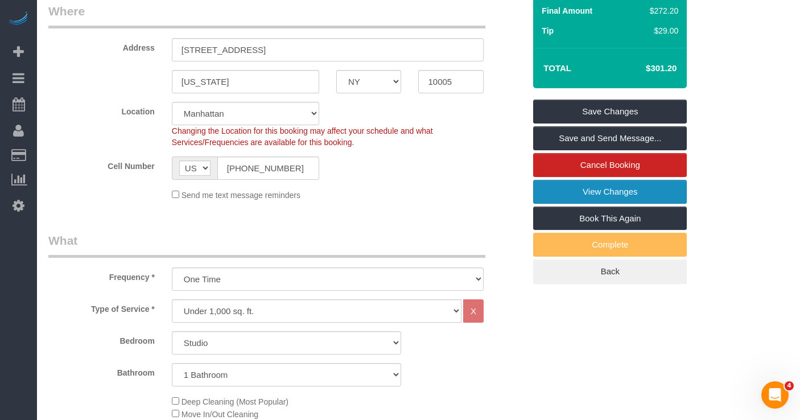
click at [566, 194] on link "View Changes" at bounding box center [610, 192] width 154 height 24
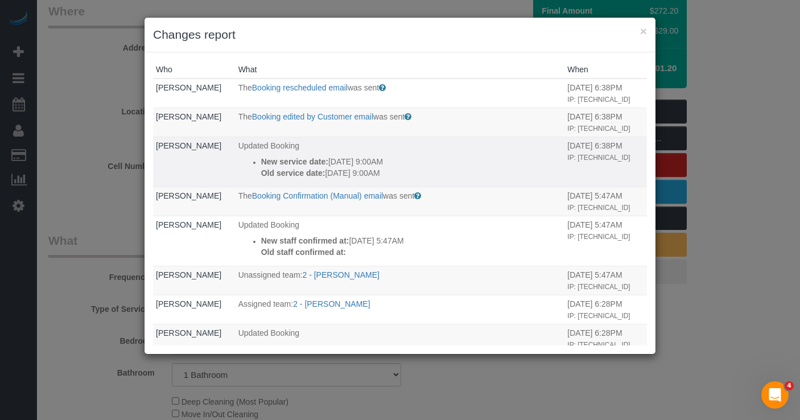
drag, startPoint x: 412, startPoint y: 176, endPoint x: 262, endPoint y: 164, distance: 150.1
click at [262, 164] on div "New service date: [DATE] 9:00AM Old service date: [DATE] 9:00AM" at bounding box center [411, 167] width 301 height 23
copy div "New service date: [DATE] 9:00AM Old service date: [DATE] 9:00AM"
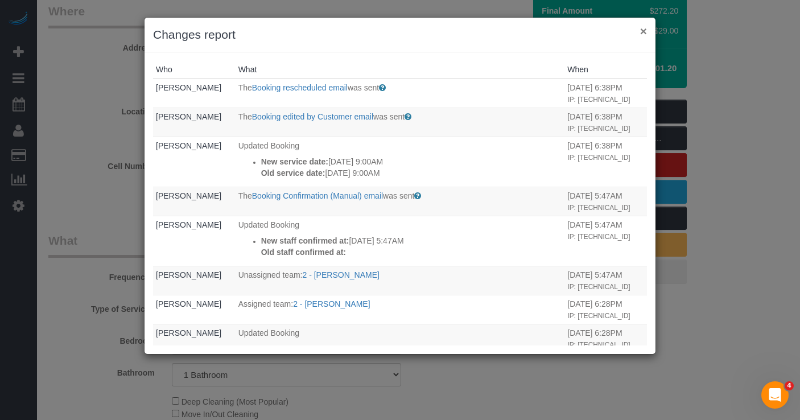
click at [647, 31] on div "× Changes report" at bounding box center [400, 35] width 511 height 35
click at [645, 32] on button "×" at bounding box center [643, 31] width 7 height 12
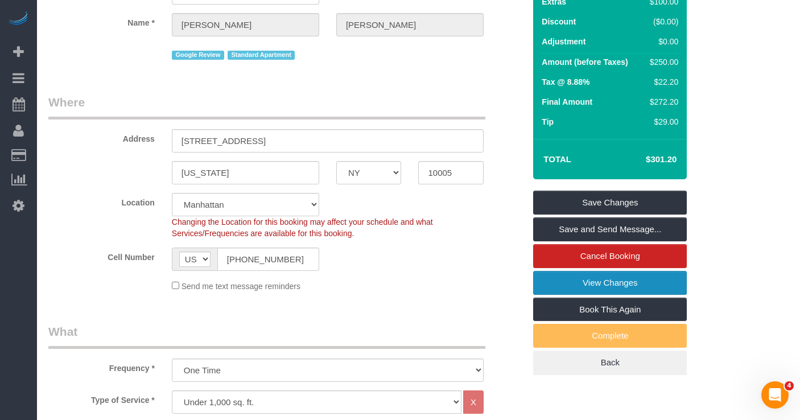
scroll to position [121, 0]
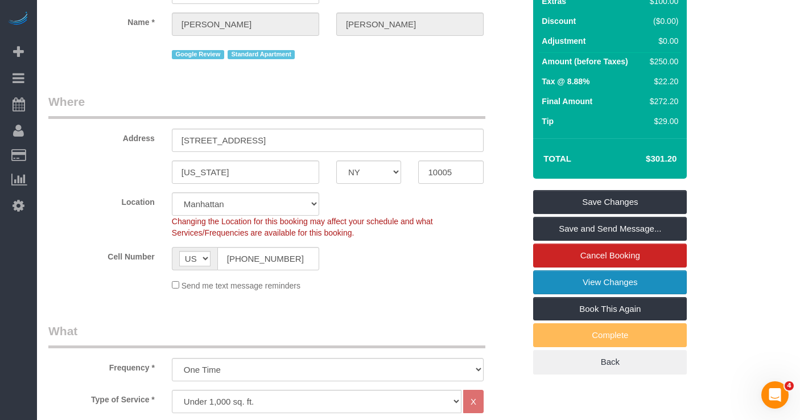
click at [545, 283] on link "View Changes" at bounding box center [610, 282] width 154 height 24
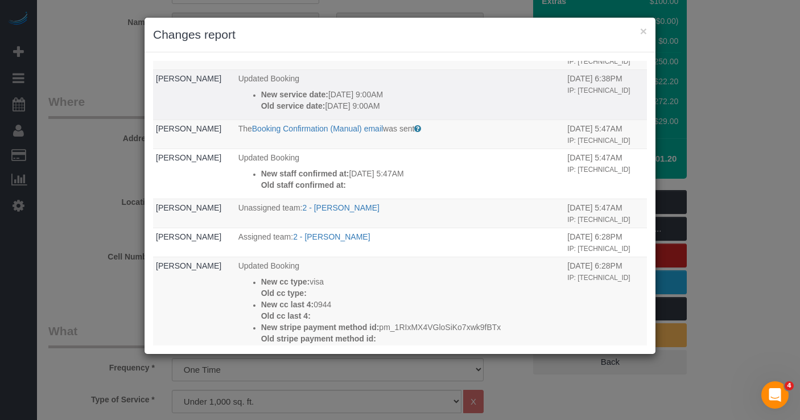
scroll to position [0, 0]
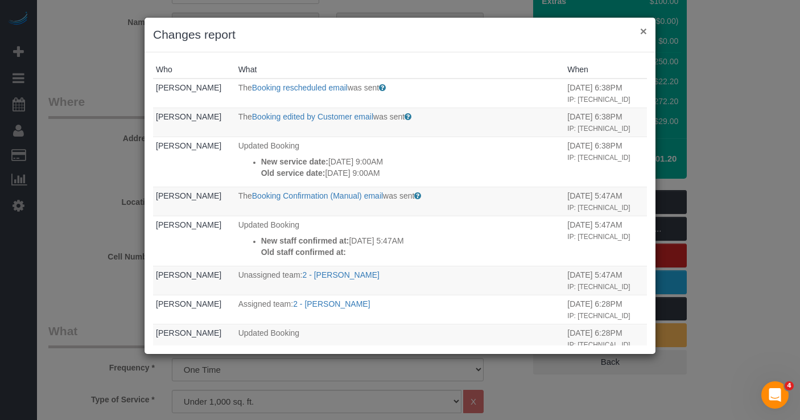
click at [644, 34] on button "×" at bounding box center [643, 31] width 7 height 12
